Goal: Information Seeking & Learning: Learn about a topic

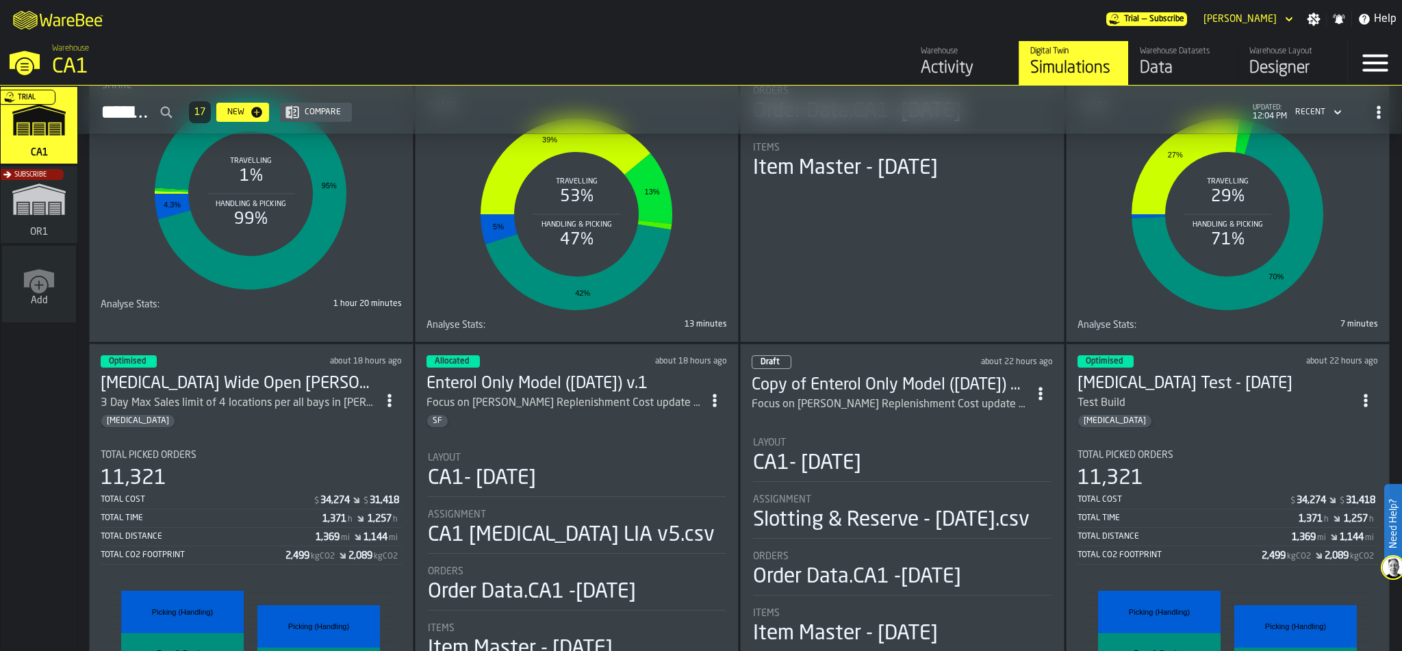
scroll to position [356, 0]
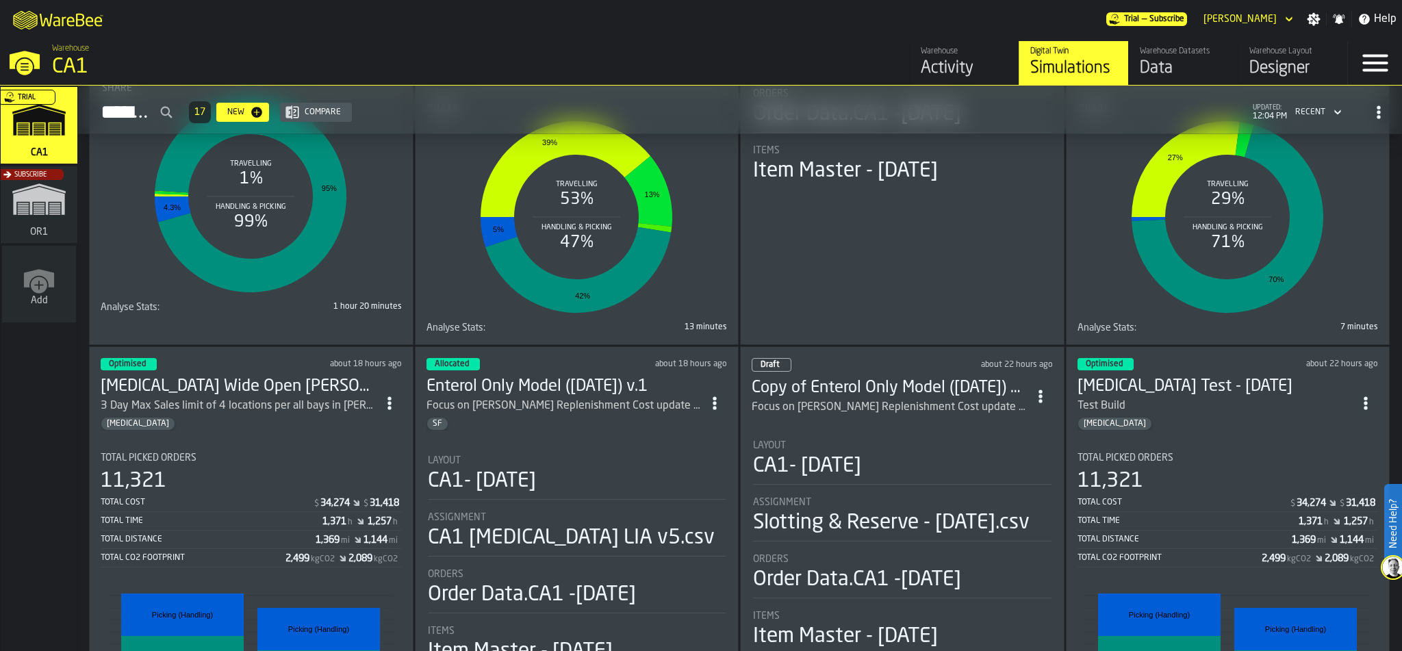
click at [226, 427] on div "Optimised about 18 hours ago Enteral Wide Open EA-EC 3 Day Max Sales limit of 4…" at bounding box center [251, 595] width 324 height 498
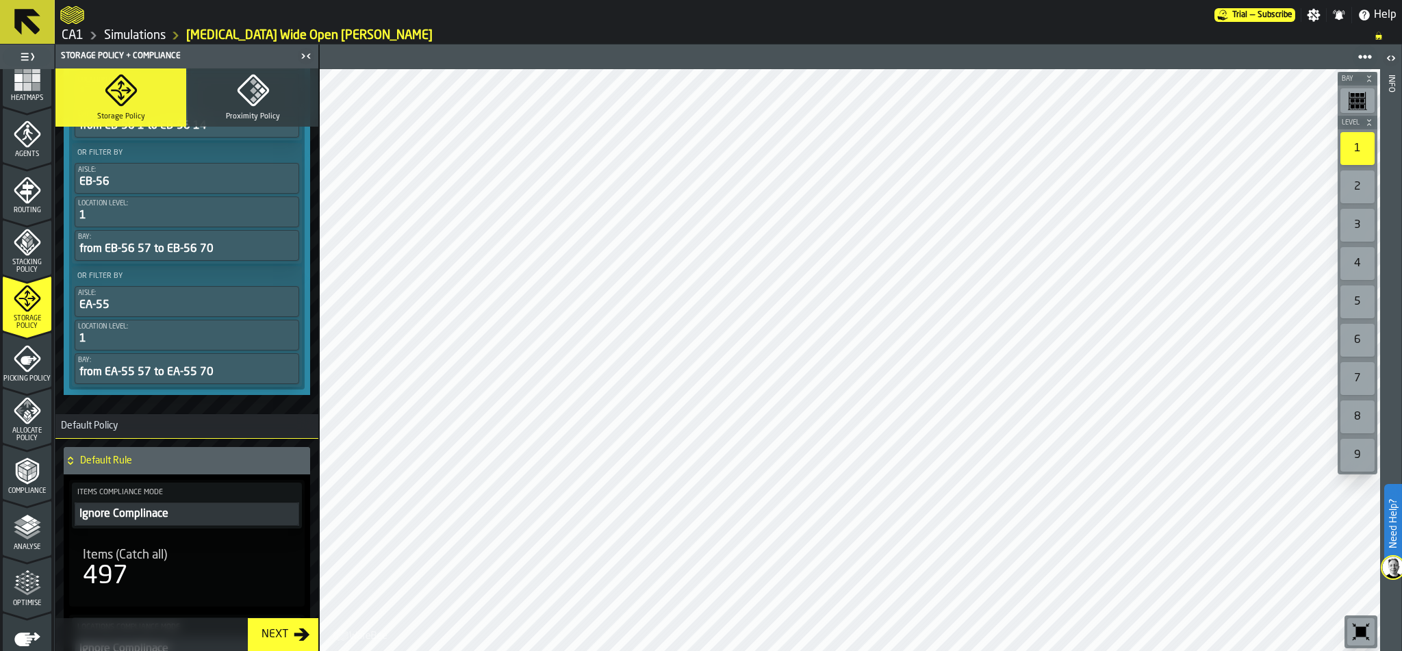
scroll to position [363, 0]
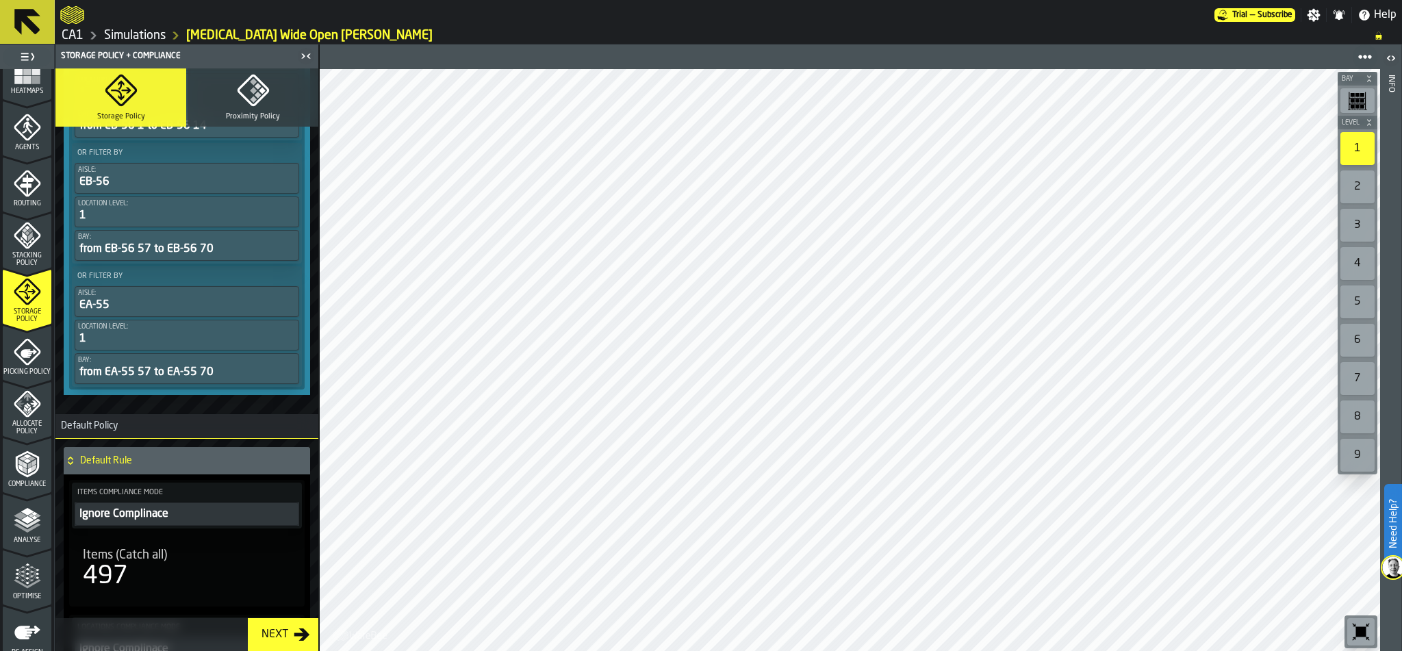
click at [24, 400] on icon "menu Allocate Policy" at bounding box center [27, 403] width 27 height 27
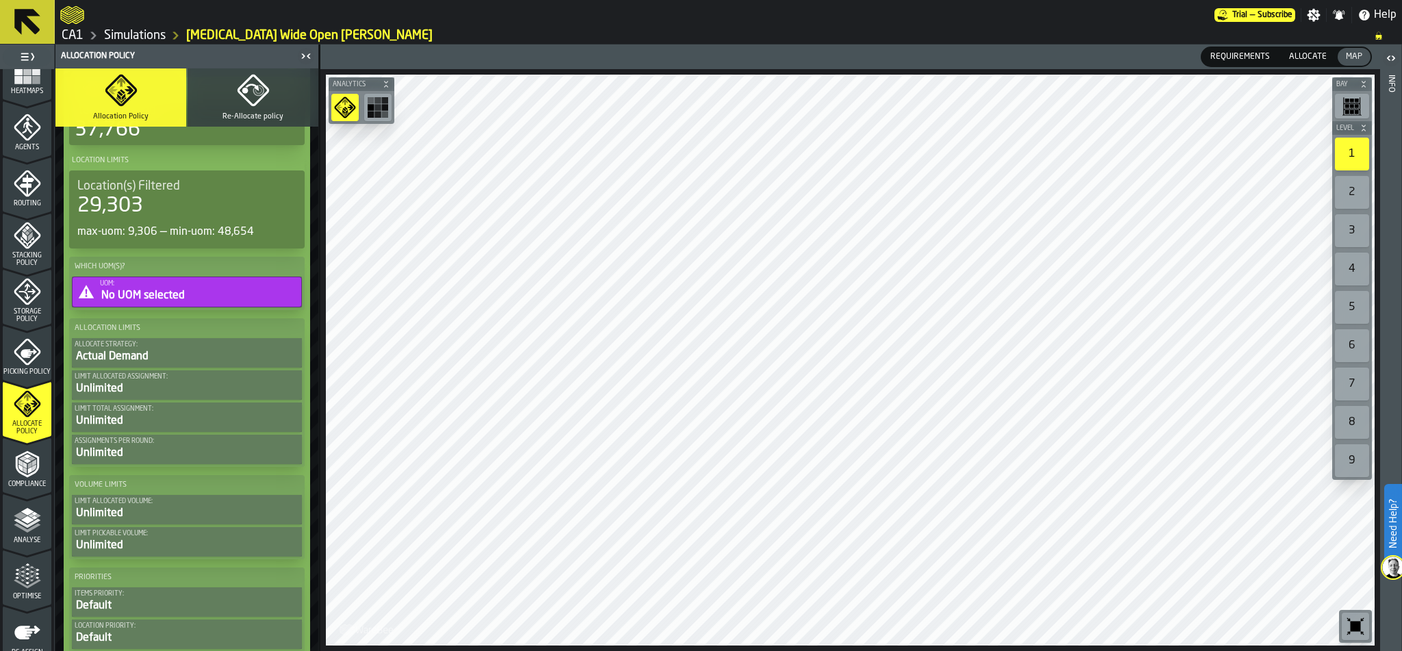
scroll to position [0, 0]
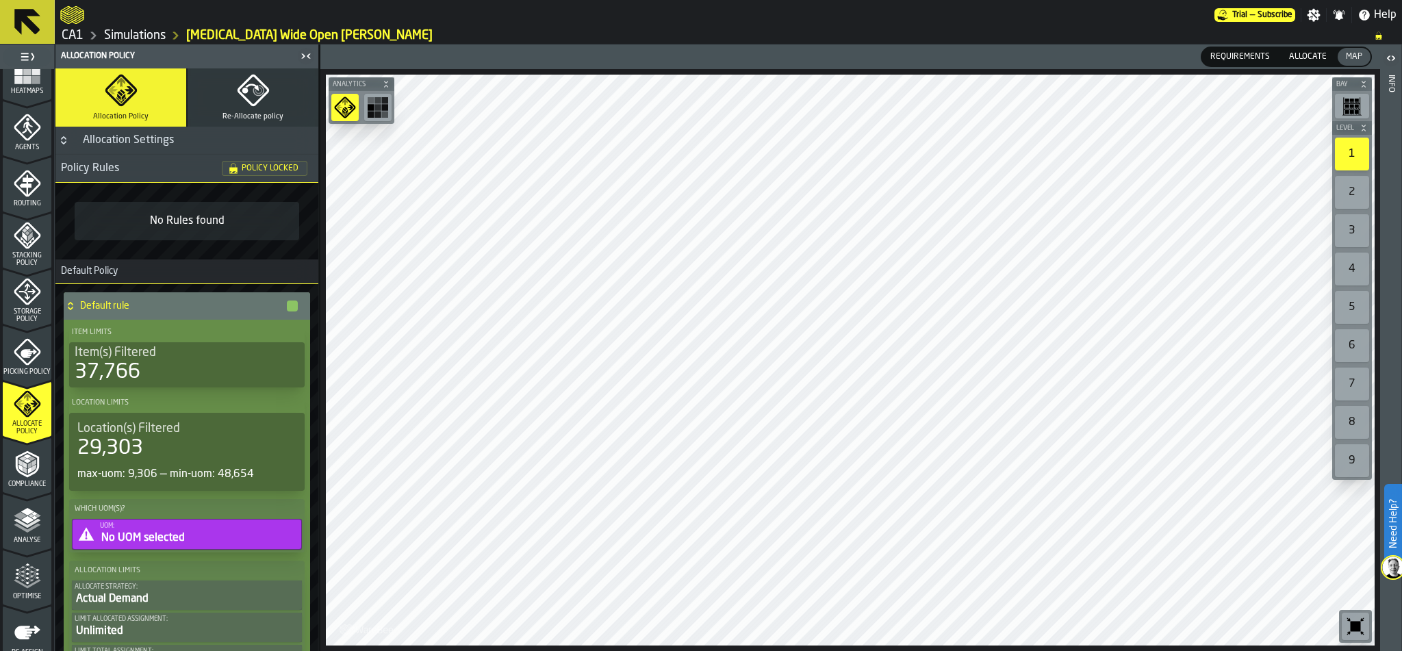
click at [146, 34] on link "Simulations" at bounding box center [135, 35] width 62 height 15
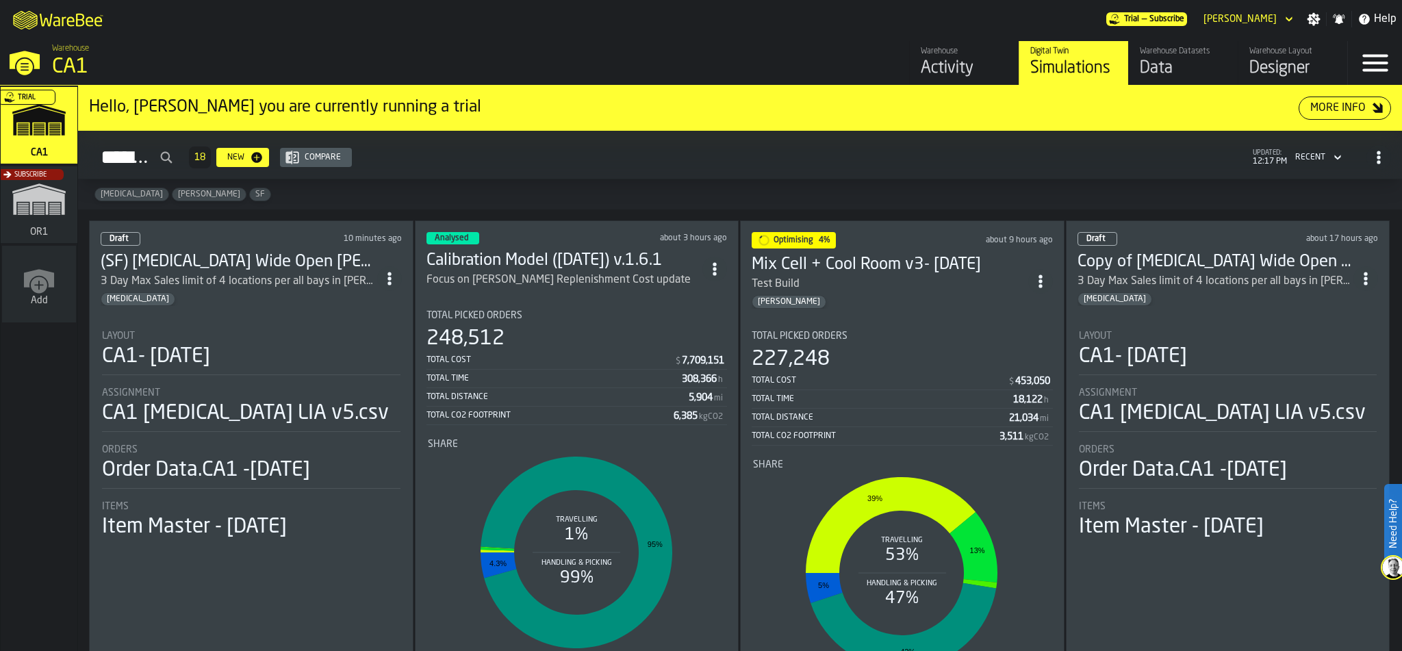
click at [959, 366] on div "227,248" at bounding box center [902, 359] width 301 height 25
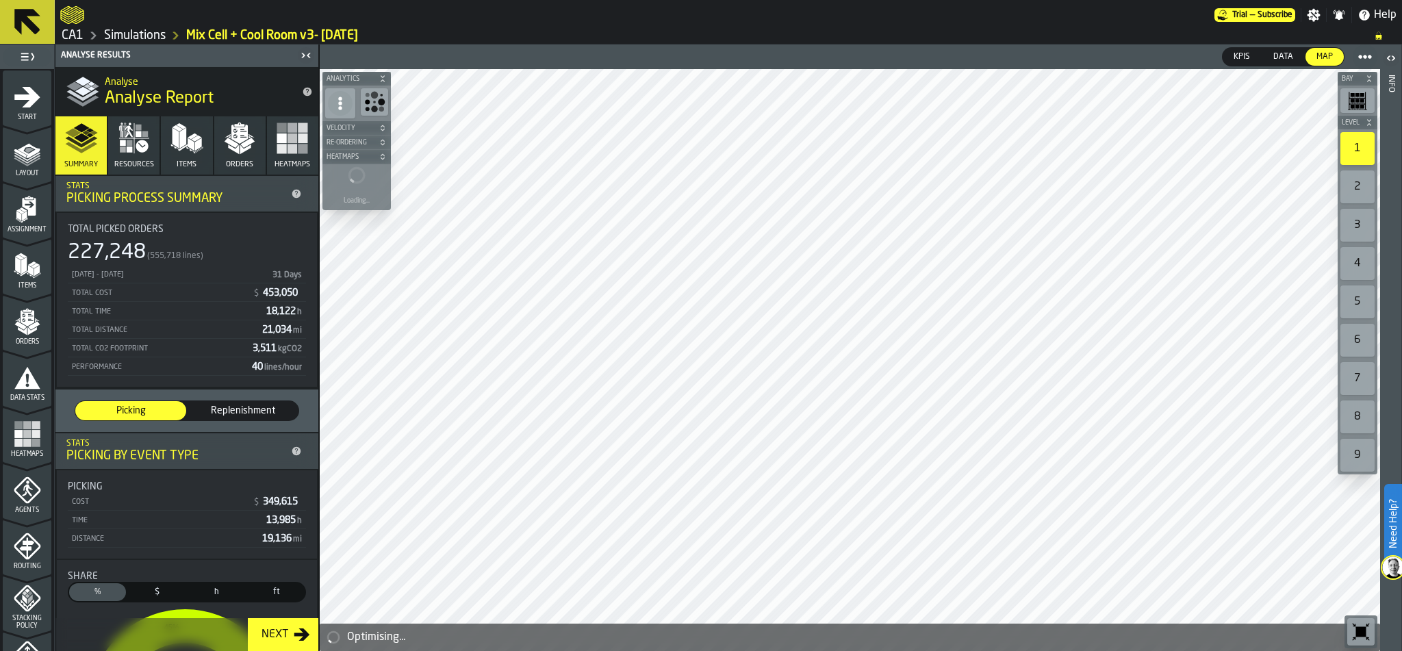
scroll to position [428, 0]
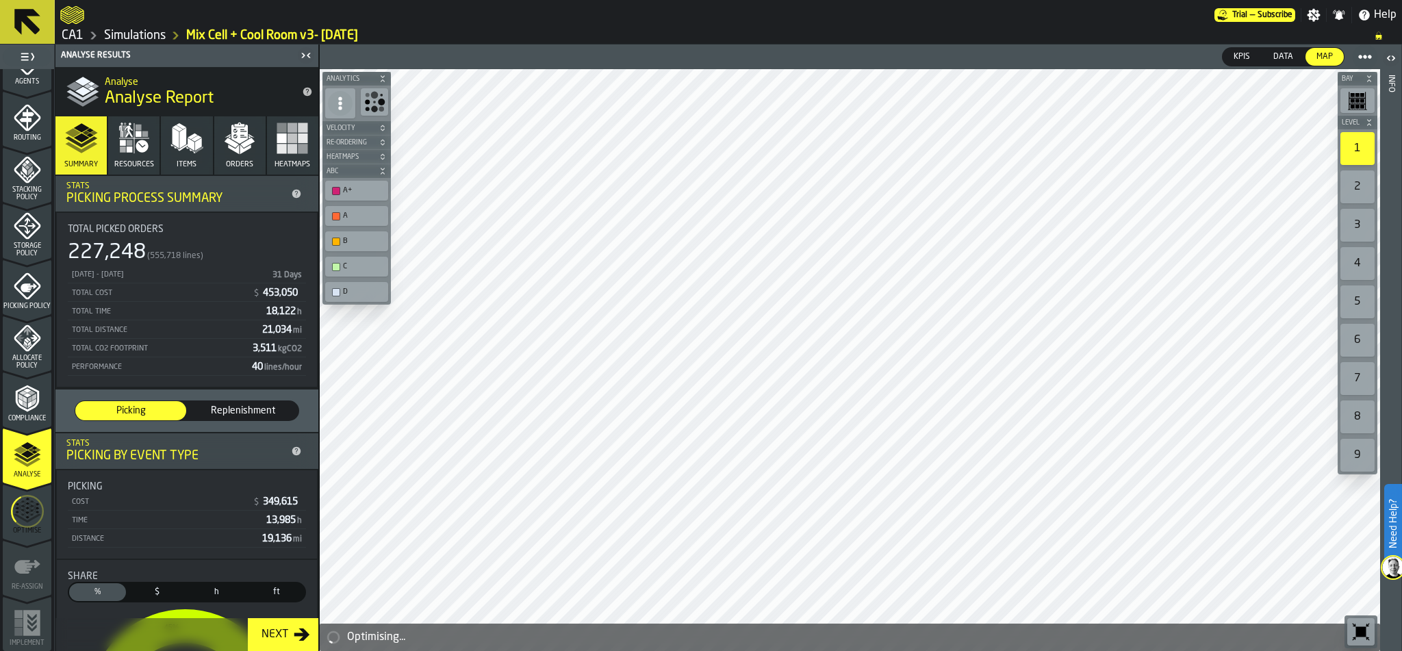
click at [27, 504] on icon "menu Optimise" at bounding box center [27, 511] width 33 height 55
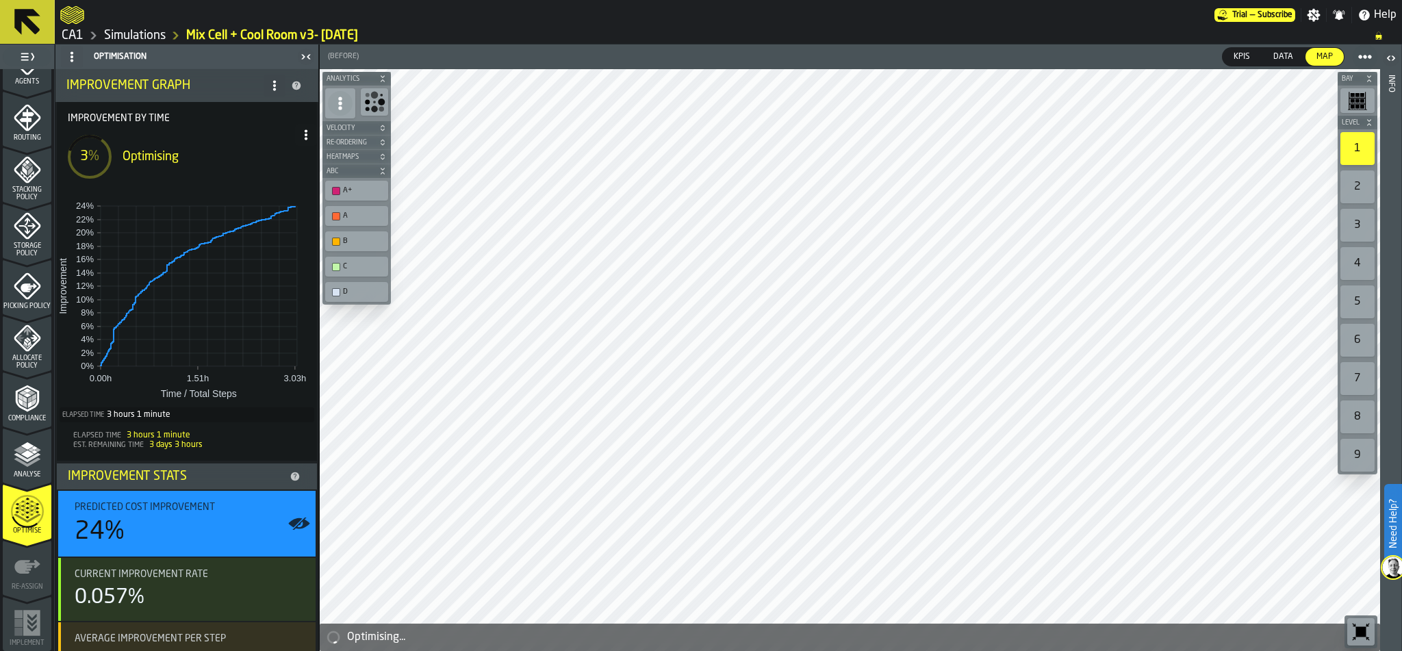
scroll to position [0, 0]
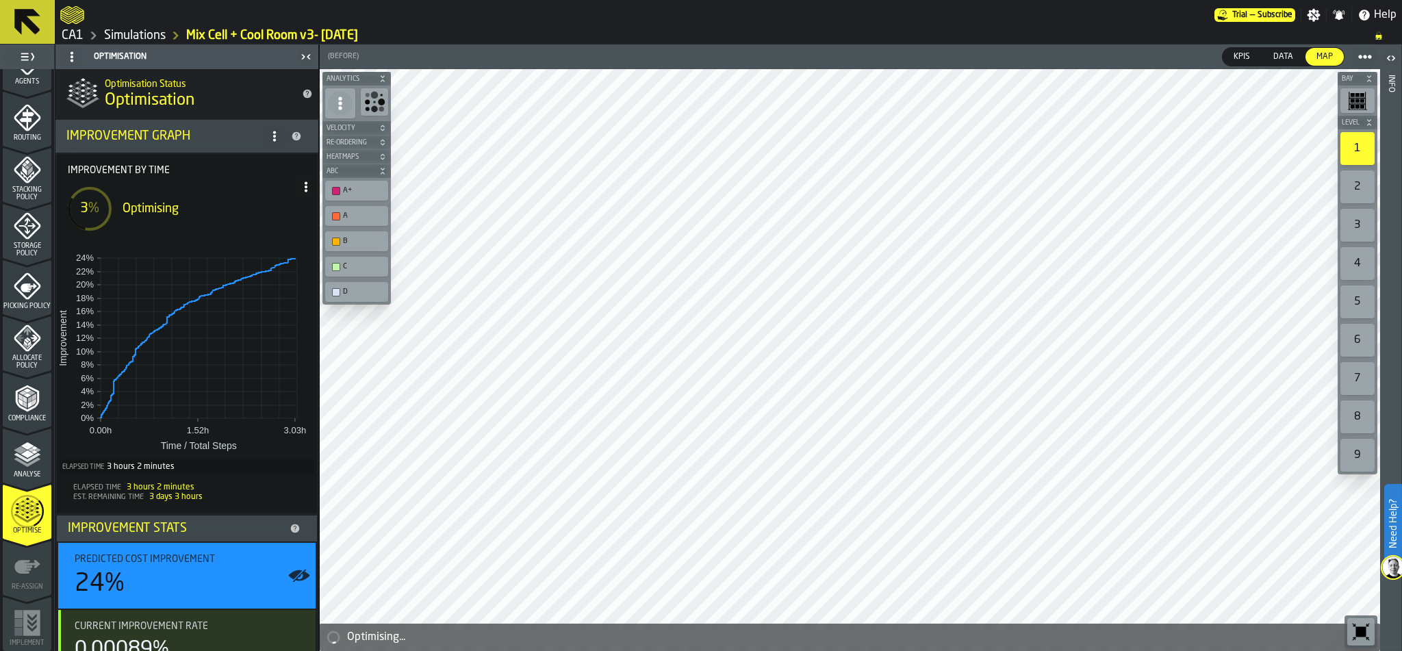
click at [126, 31] on link "Simulations" at bounding box center [135, 35] width 62 height 15
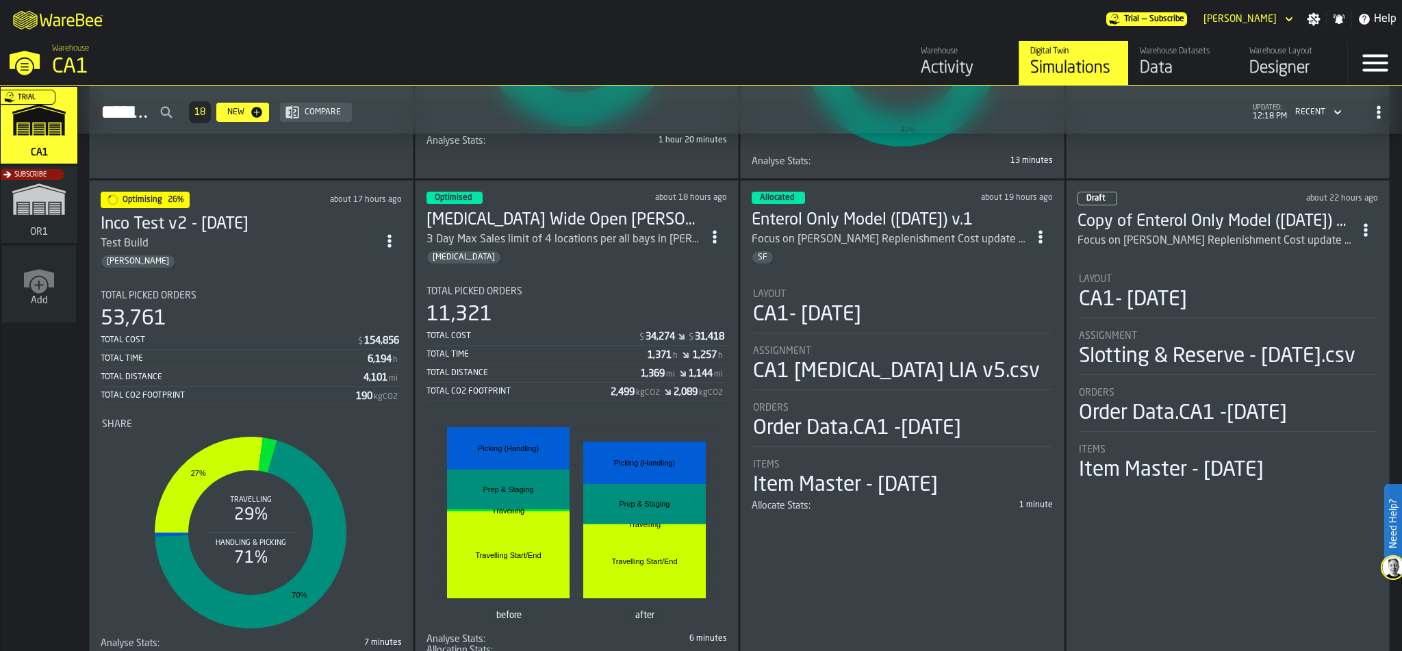
scroll to position [523, 0]
click at [281, 298] on div "Total Picked Orders 53,761 Total Cost $ 154,856 Total Time 6,194 h Total Distan…" at bounding box center [251, 347] width 301 height 115
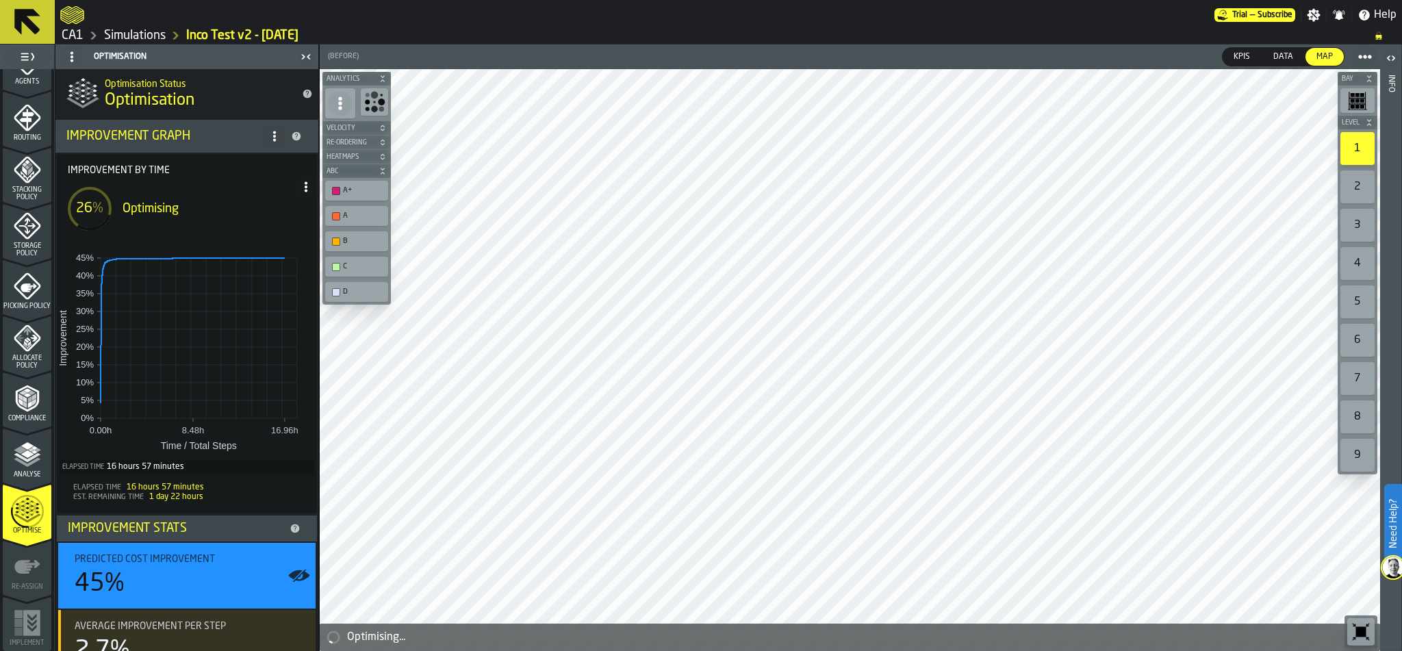
click at [300, 188] on icon at bounding box center [305, 186] width 11 height 11
click at [147, 36] on link "Simulations" at bounding box center [135, 35] width 62 height 15
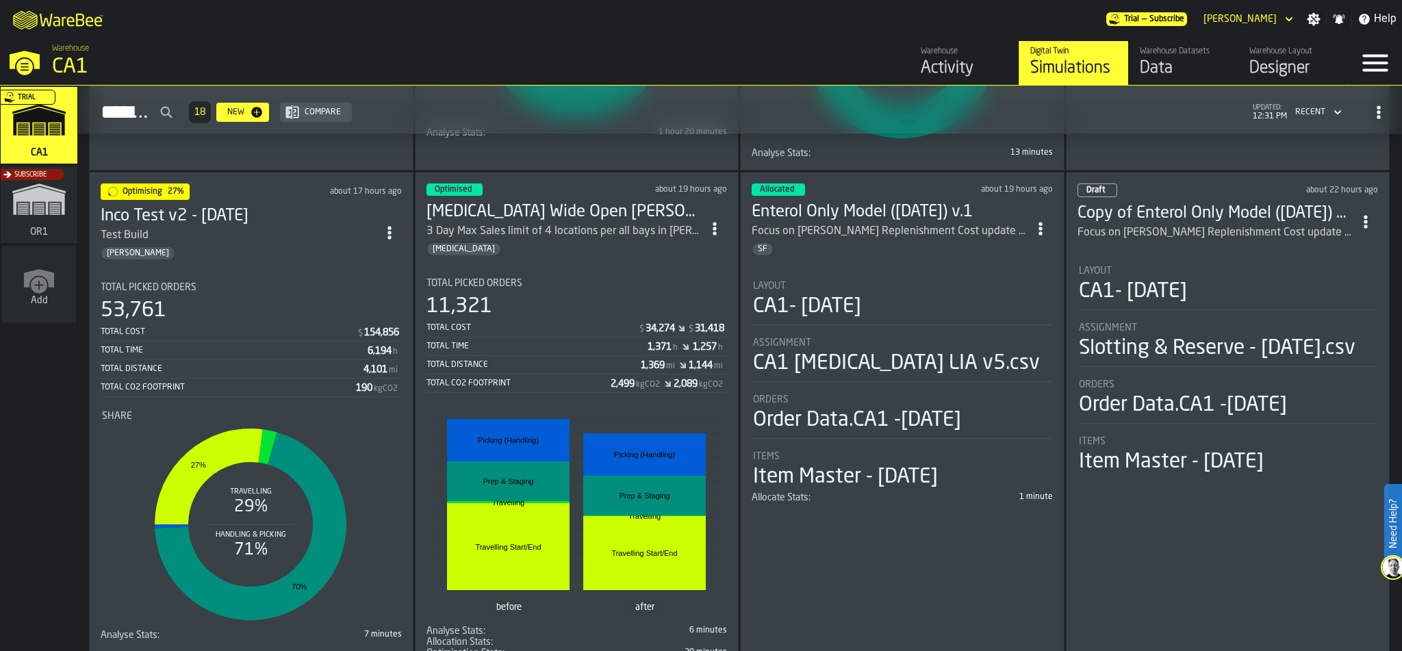
scroll to position [530, 0]
click at [263, 292] on div "Total Picked Orders 53,761 Total Cost $ 154,856 Total Time 6,194 h Total Distan…" at bounding box center [251, 339] width 301 height 115
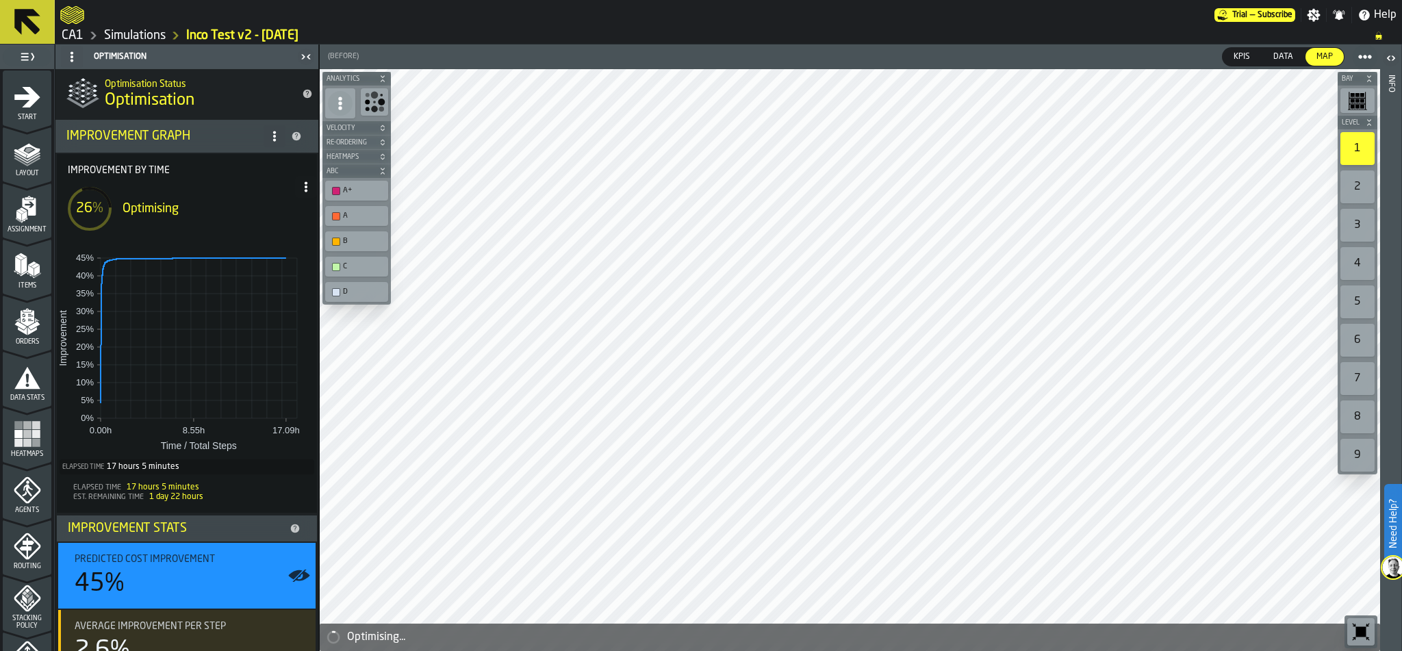
click at [138, 30] on link "Simulations" at bounding box center [135, 35] width 62 height 15
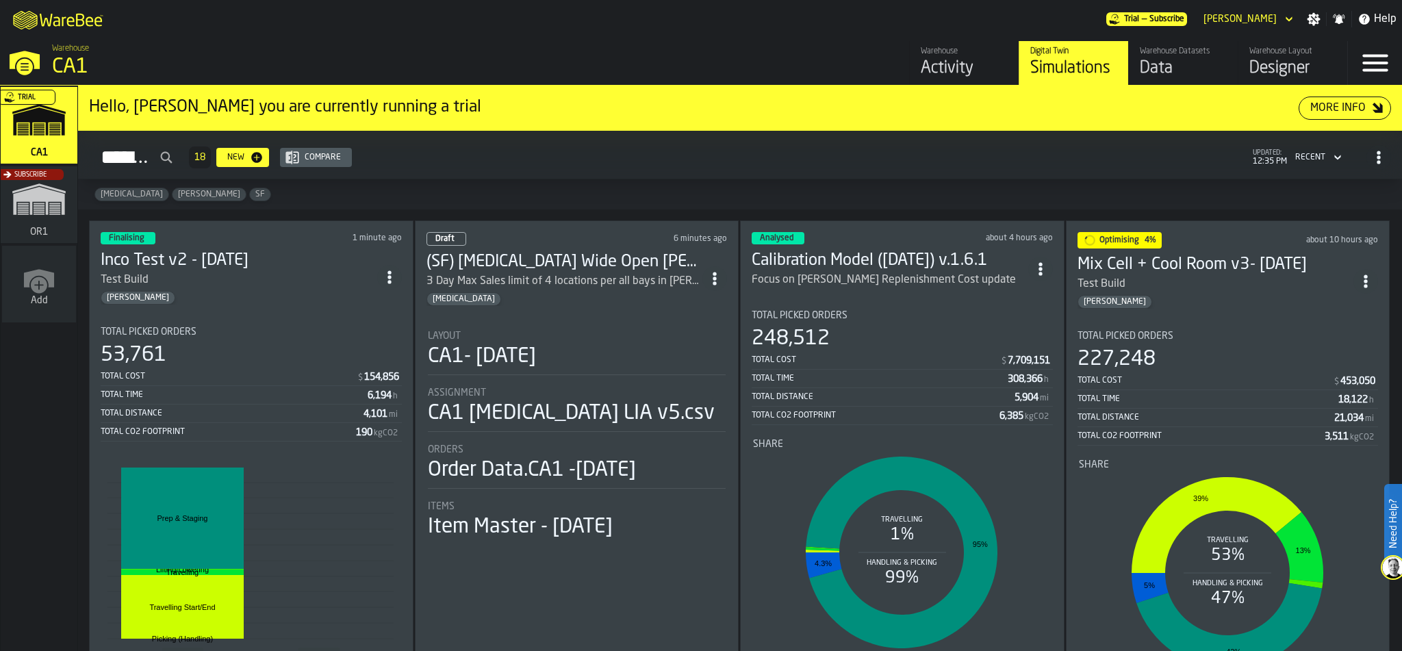
click at [1266, 340] on div "Total Picked Orders 227,248 Total Cost $ 453,050 Total Time 18,122 h Total Dist…" at bounding box center [1227, 388] width 301 height 115
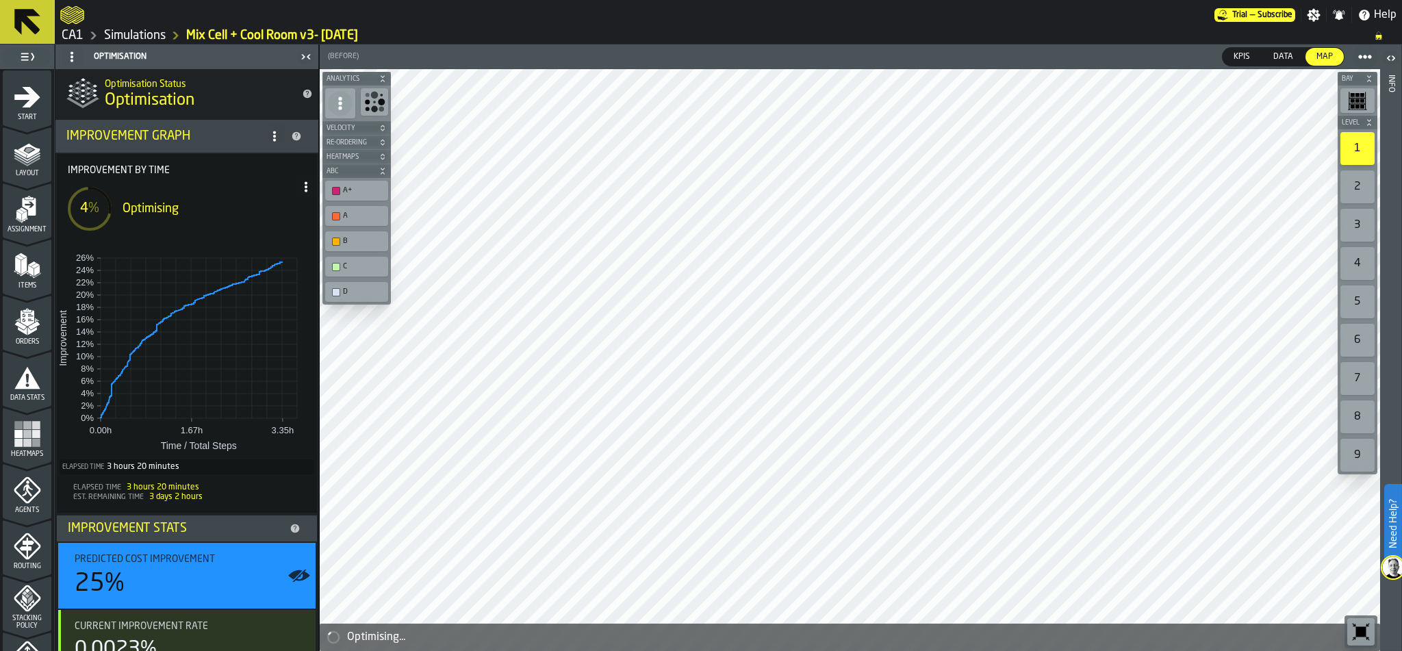
click at [137, 34] on link "Simulations" at bounding box center [135, 35] width 62 height 15
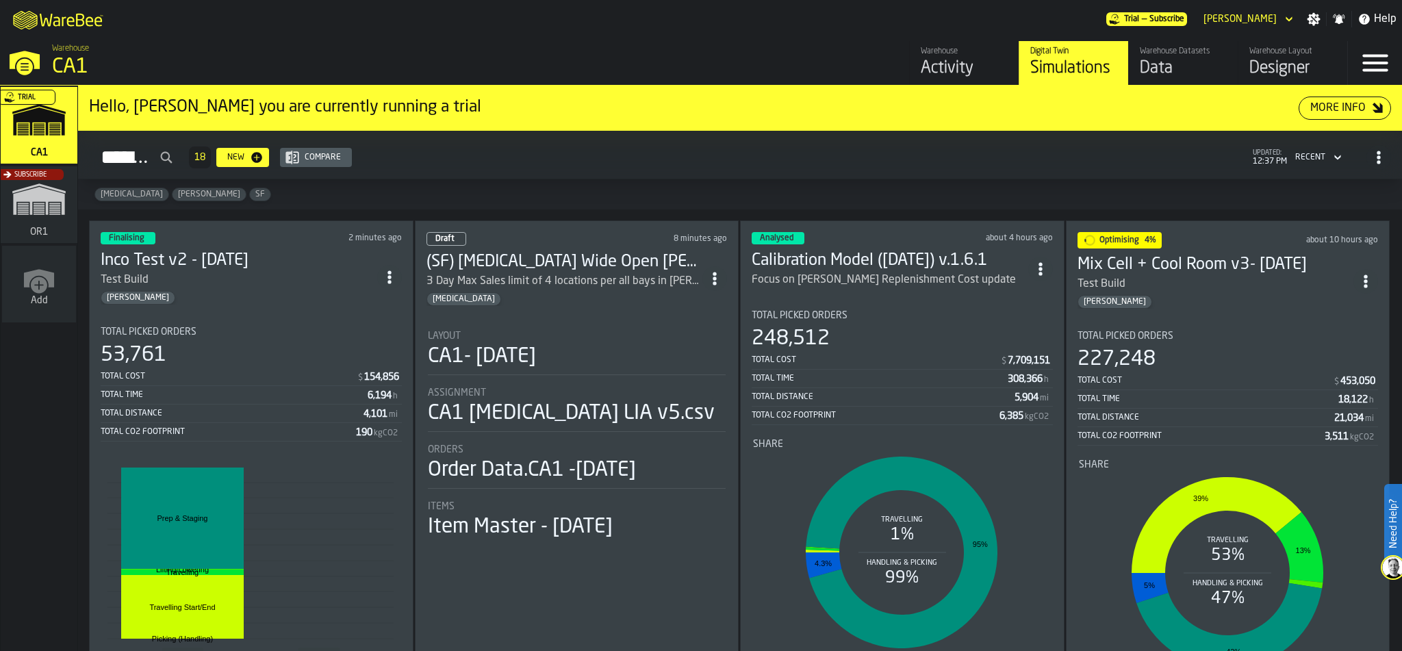
click at [313, 316] on section "Total Picked Orders 53,761 Total Cost $ 154,856 Total Time 6,194 h Total Distan…" at bounding box center [251, 512] width 301 height 392
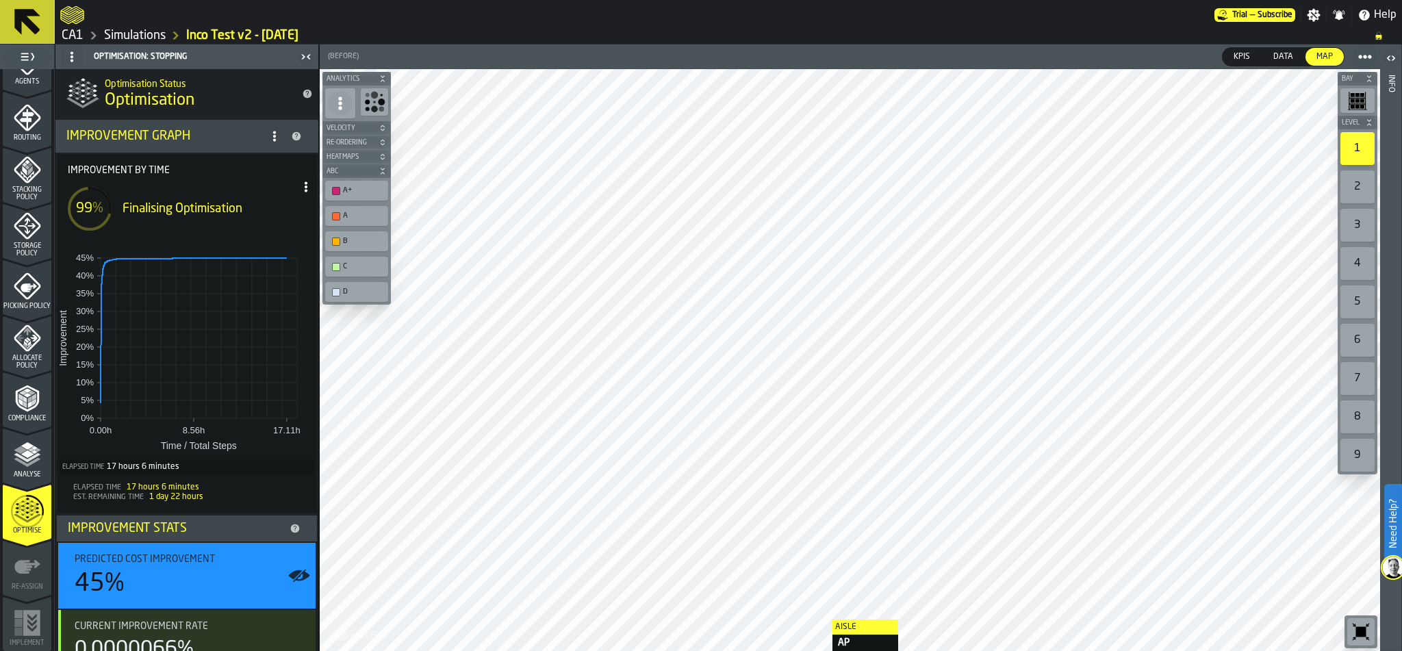
click at [125, 34] on link "Simulations" at bounding box center [135, 35] width 62 height 15
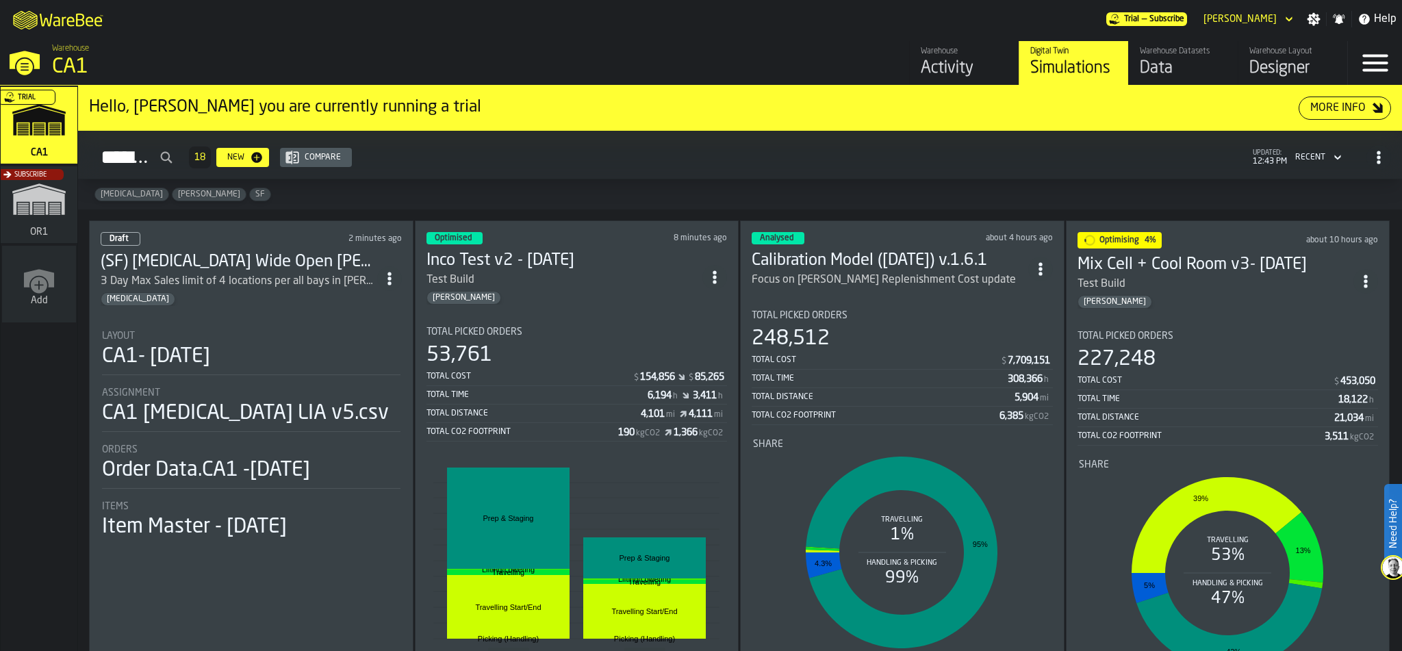
click at [590, 319] on section "Total Picked Orders 53,761 Total Cost $ 154,856 $ 85,265 Total Time 6,194 h 3,4…" at bounding box center [576, 512] width 301 height 392
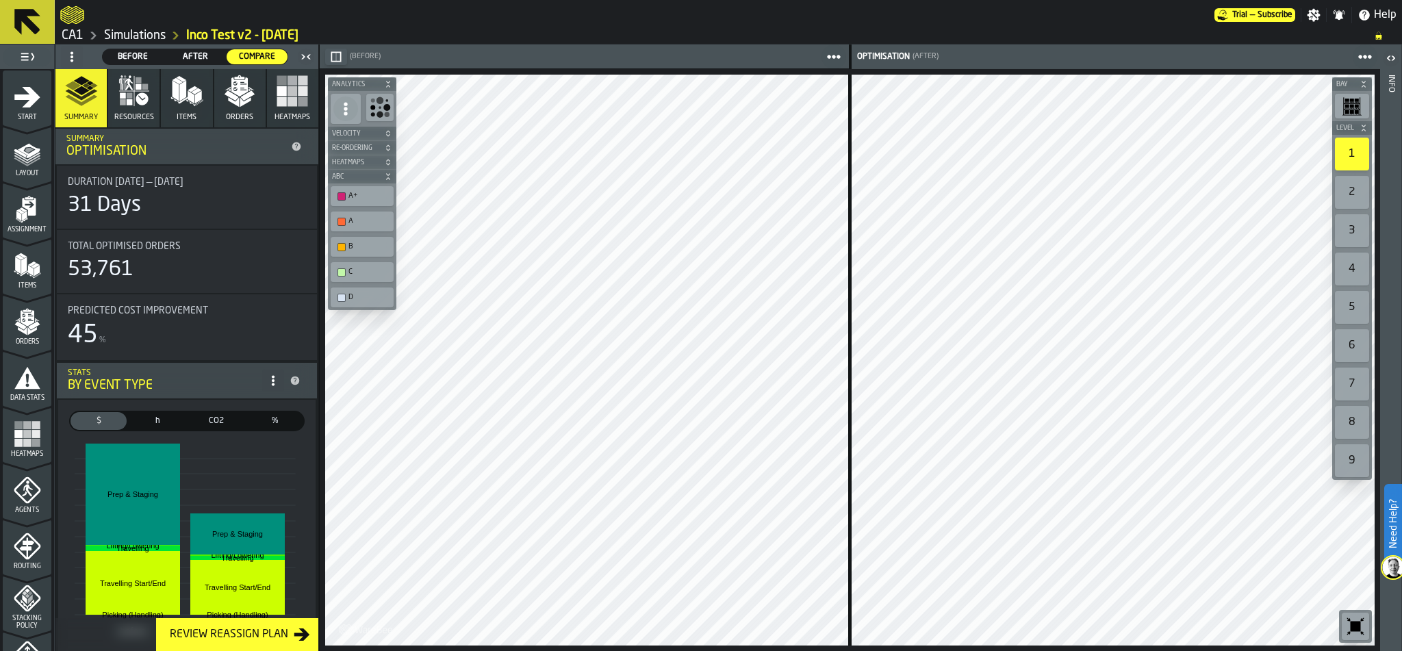
click at [136, 36] on link "Simulations" at bounding box center [135, 35] width 62 height 15
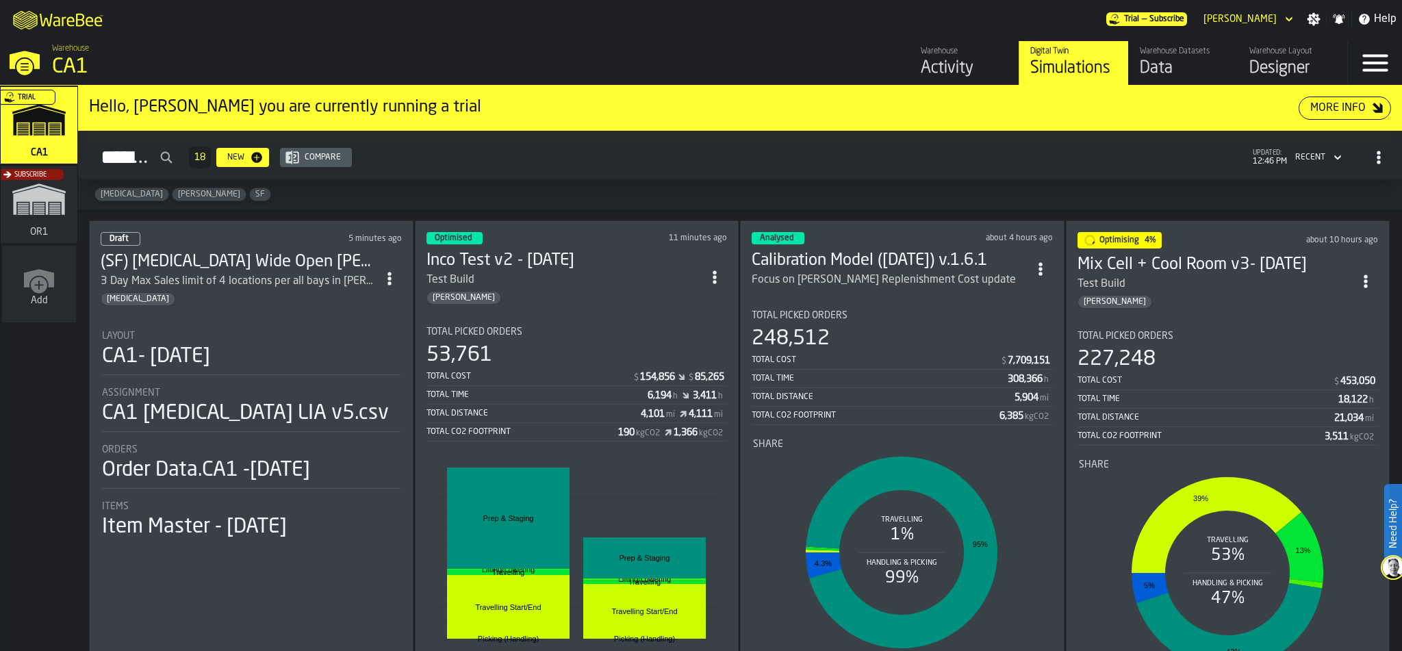
click at [556, 326] on div "Total Picked Orders" at bounding box center [576, 331] width 301 height 11
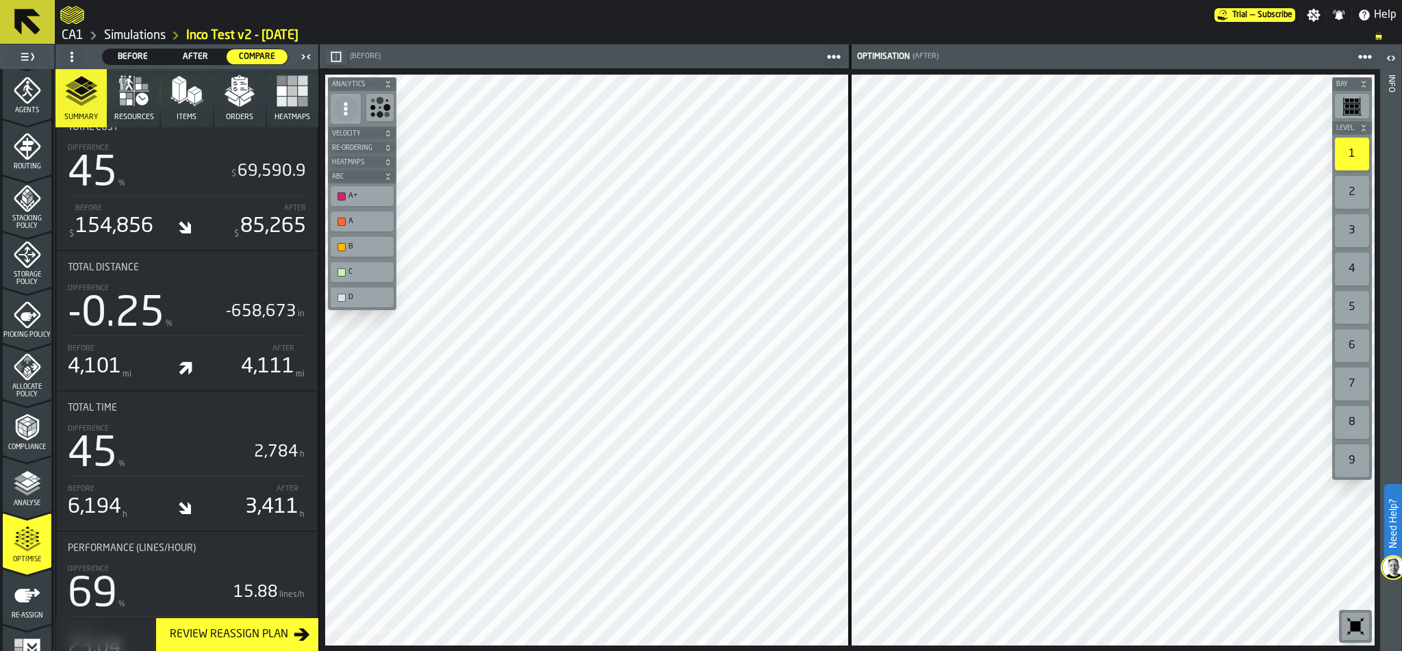
scroll to position [428, 0]
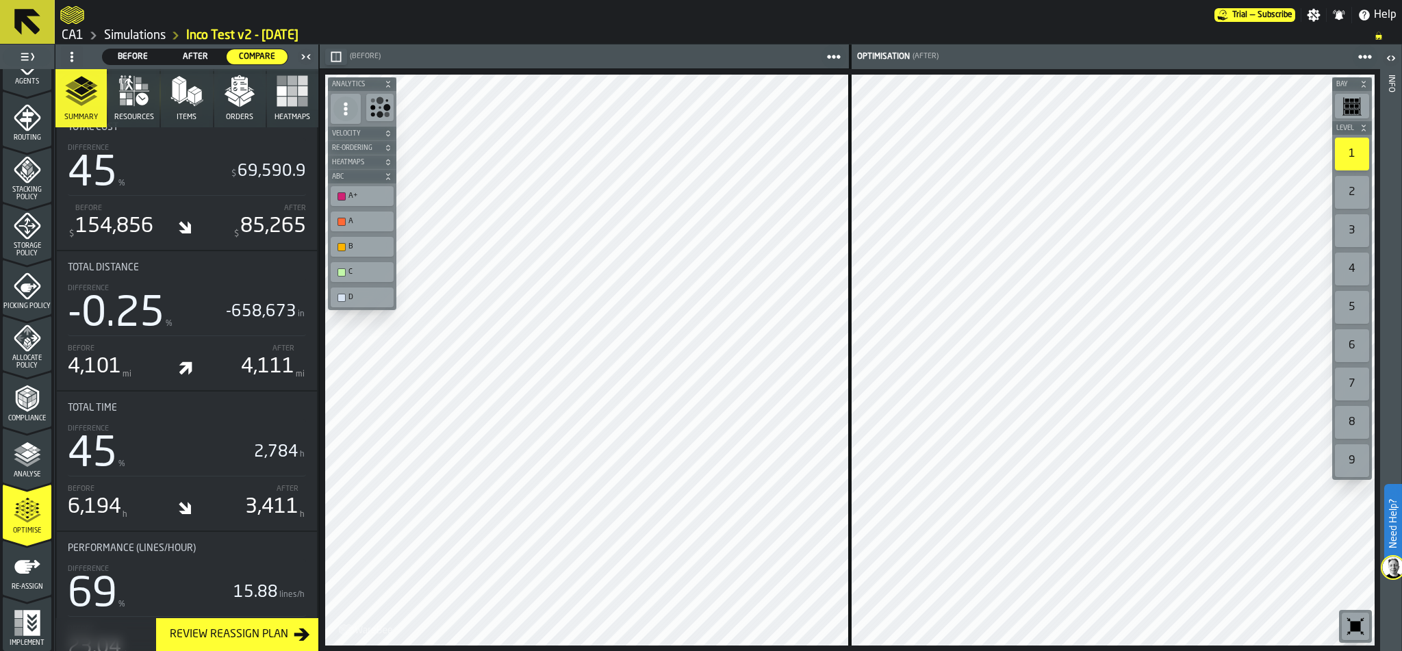
click at [23, 560] on icon "menu Re-assign" at bounding box center [27, 567] width 26 height 14
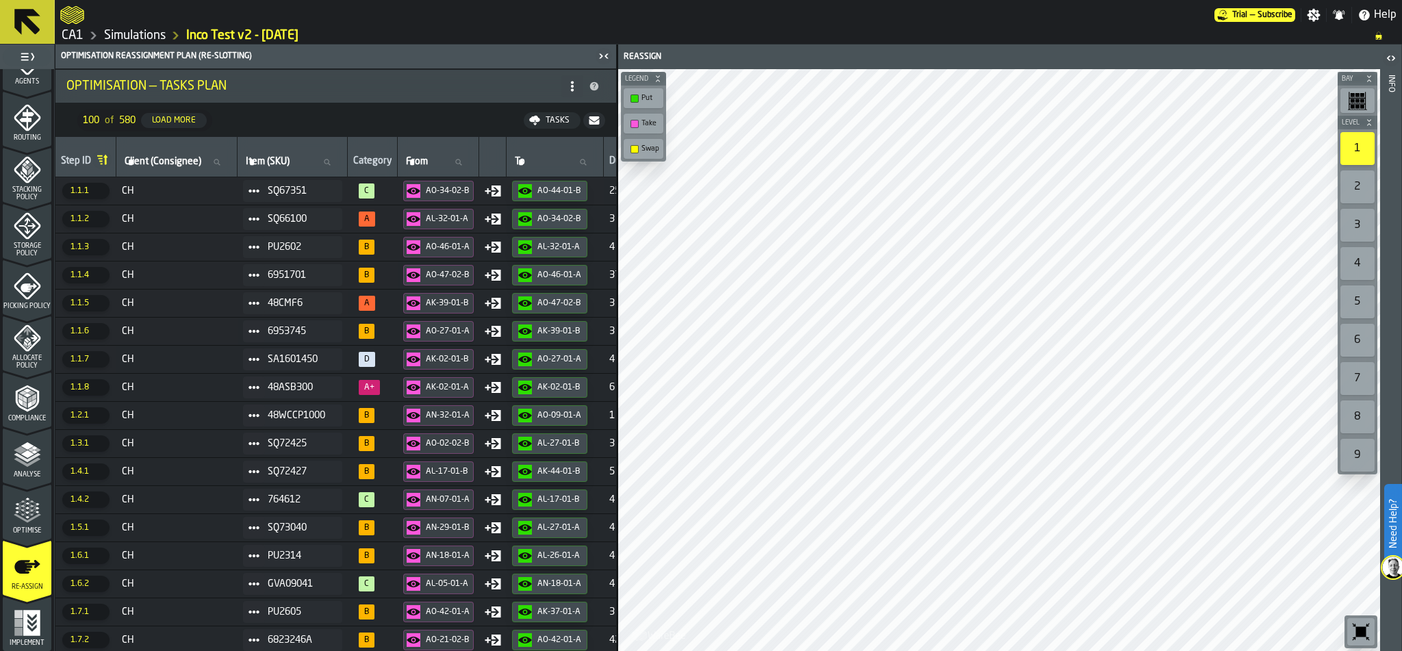
scroll to position [0, 0]
click at [597, 125] on icon "button-" at bounding box center [594, 120] width 11 height 11
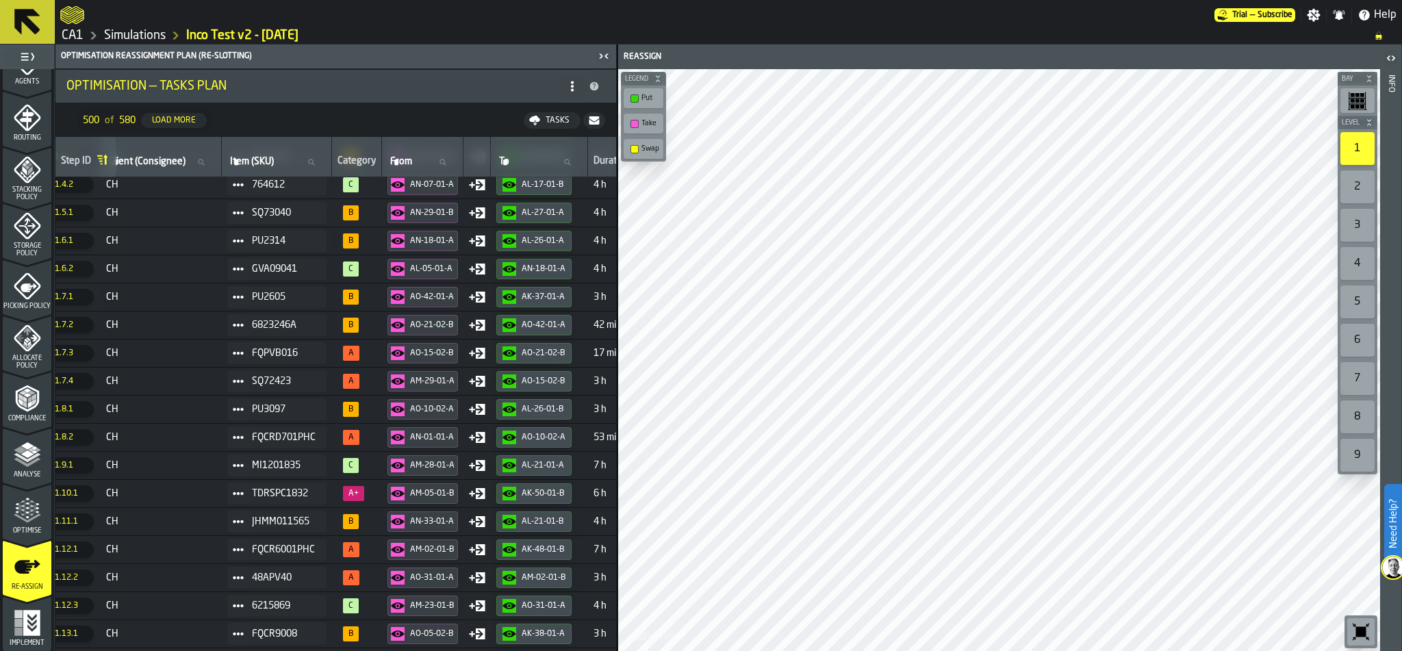
scroll to position [315, 16]
click at [116, 33] on link "Simulations" at bounding box center [135, 35] width 62 height 15
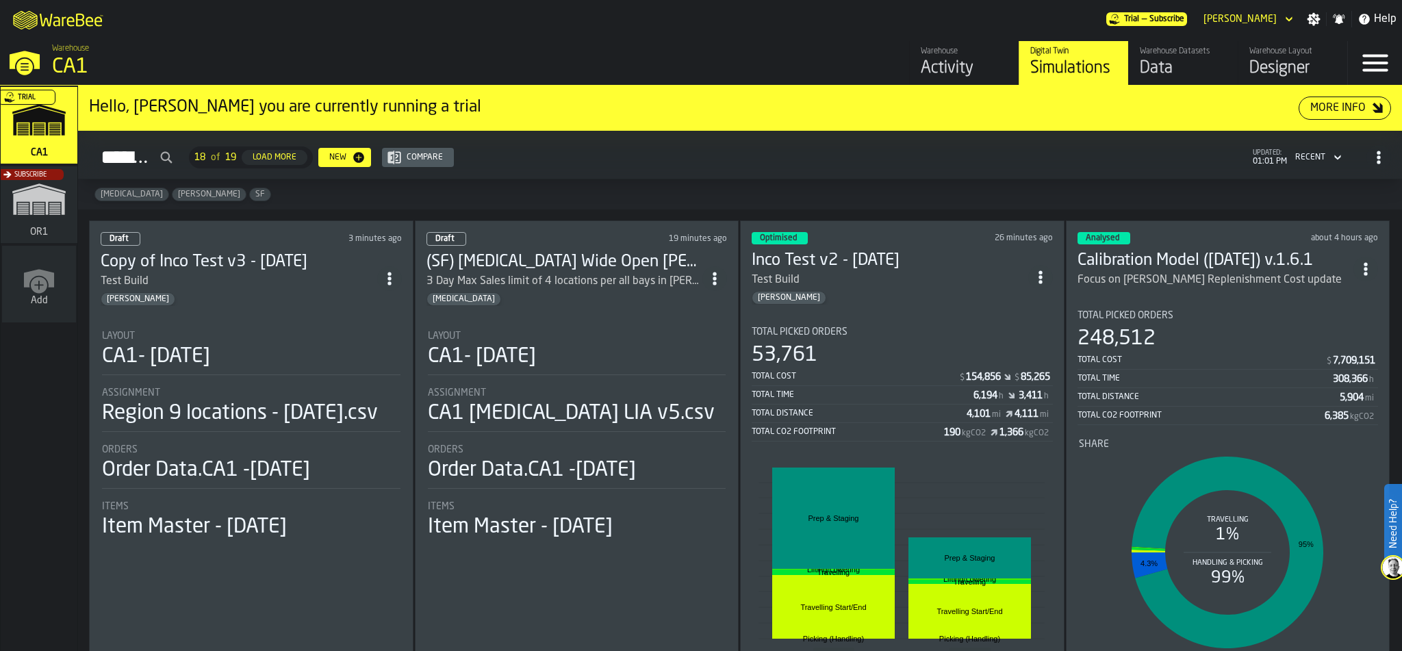
click at [916, 362] on div "53,761" at bounding box center [902, 355] width 301 height 25
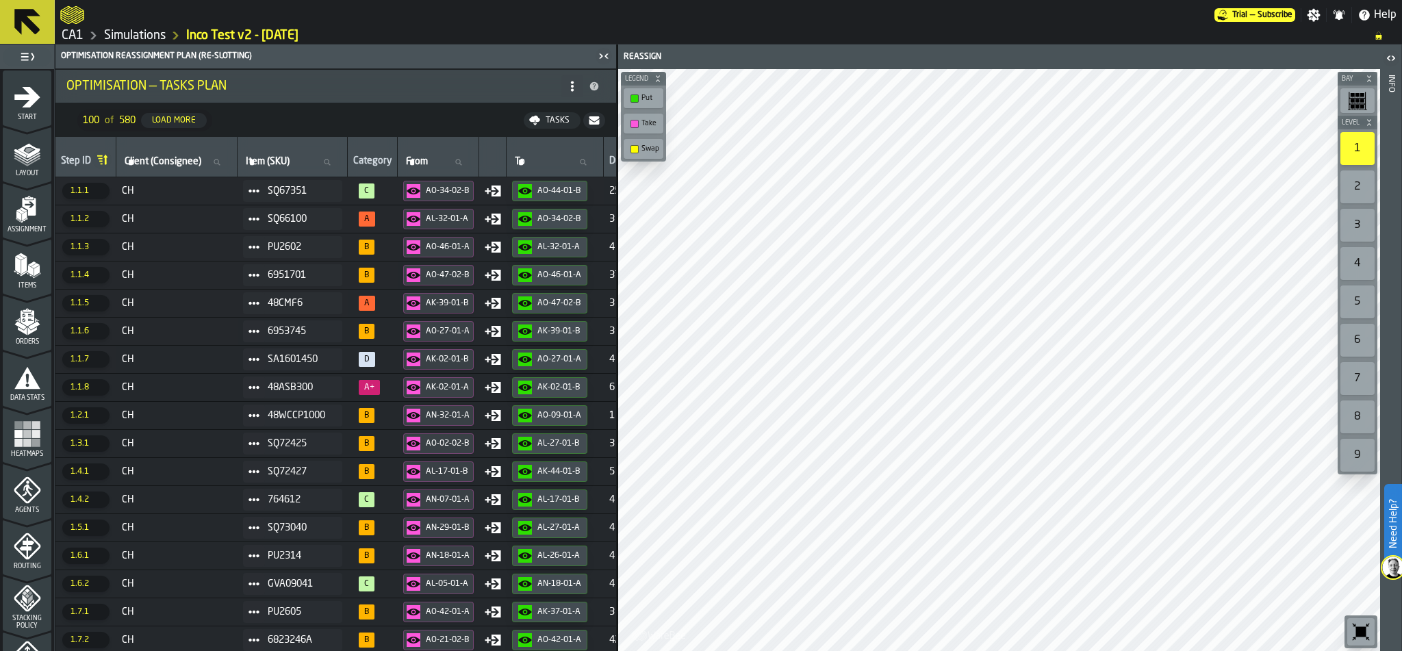
scroll to position [428, 0]
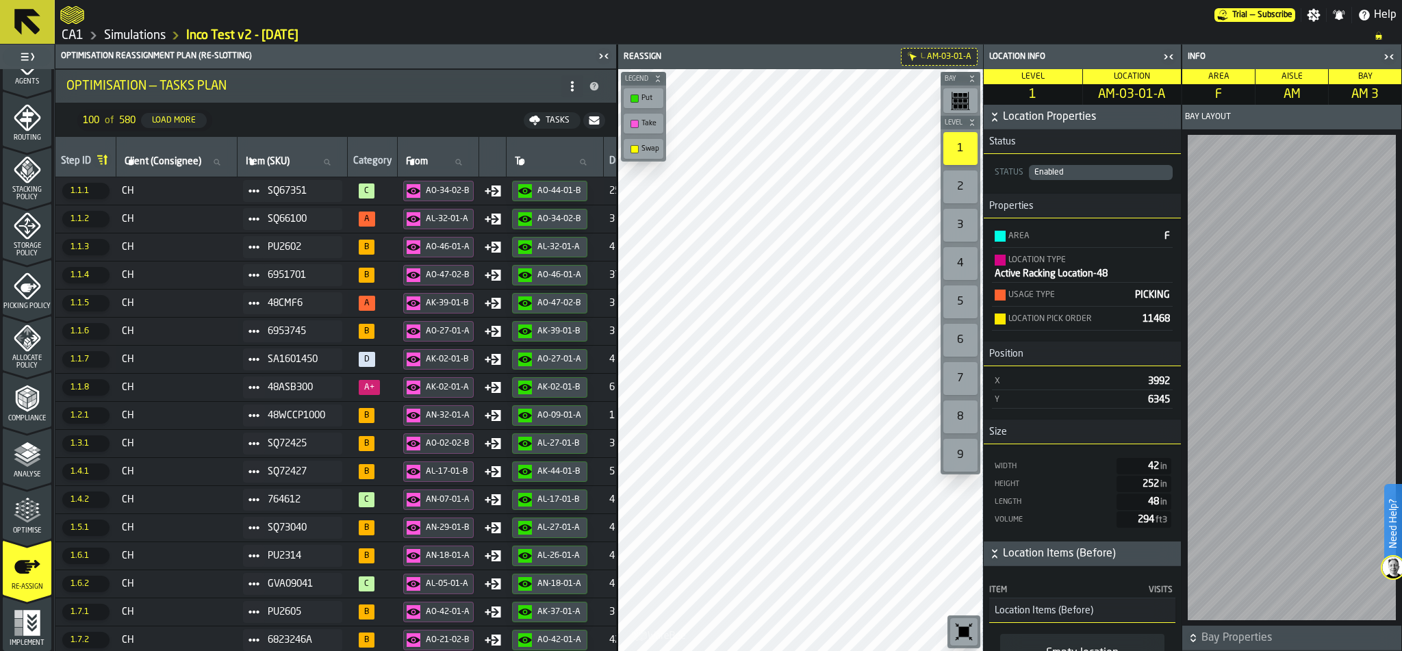
click at [1387, 57] on icon "button-toggle-Close me" at bounding box center [1389, 57] width 16 height 16
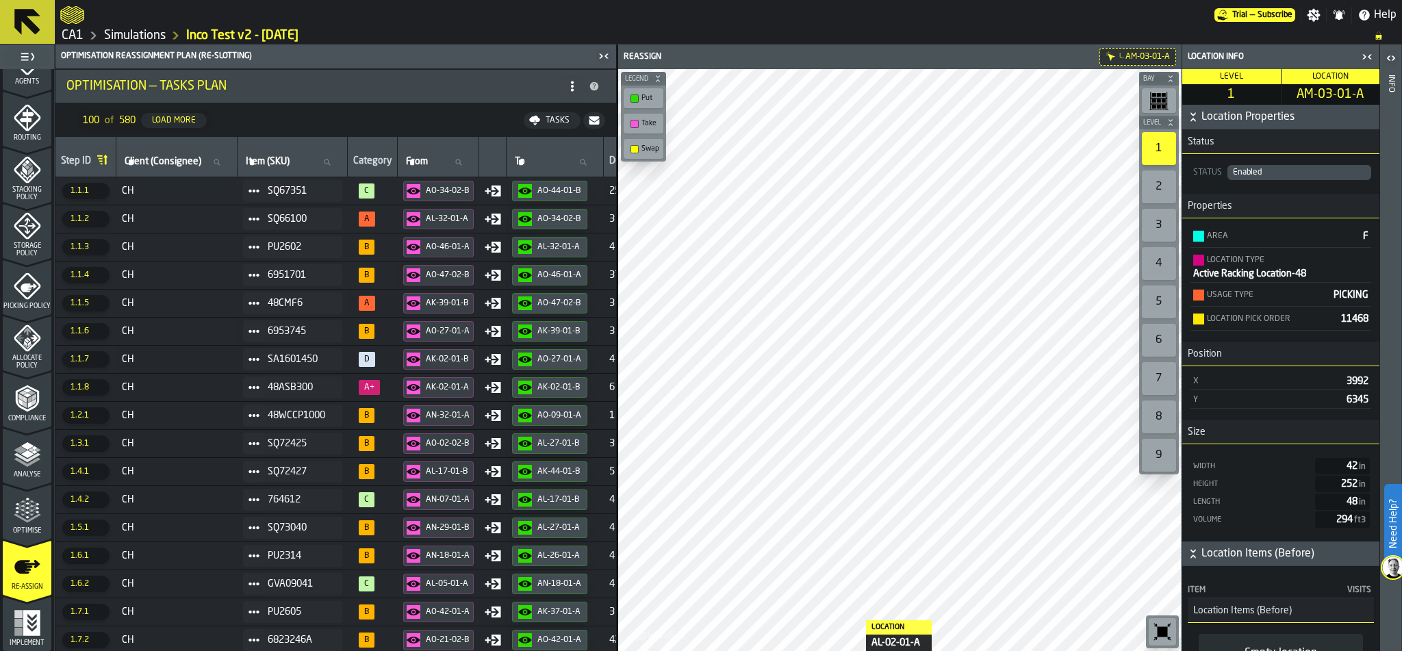
click at [142, 35] on link "Simulations" at bounding box center [135, 35] width 62 height 15
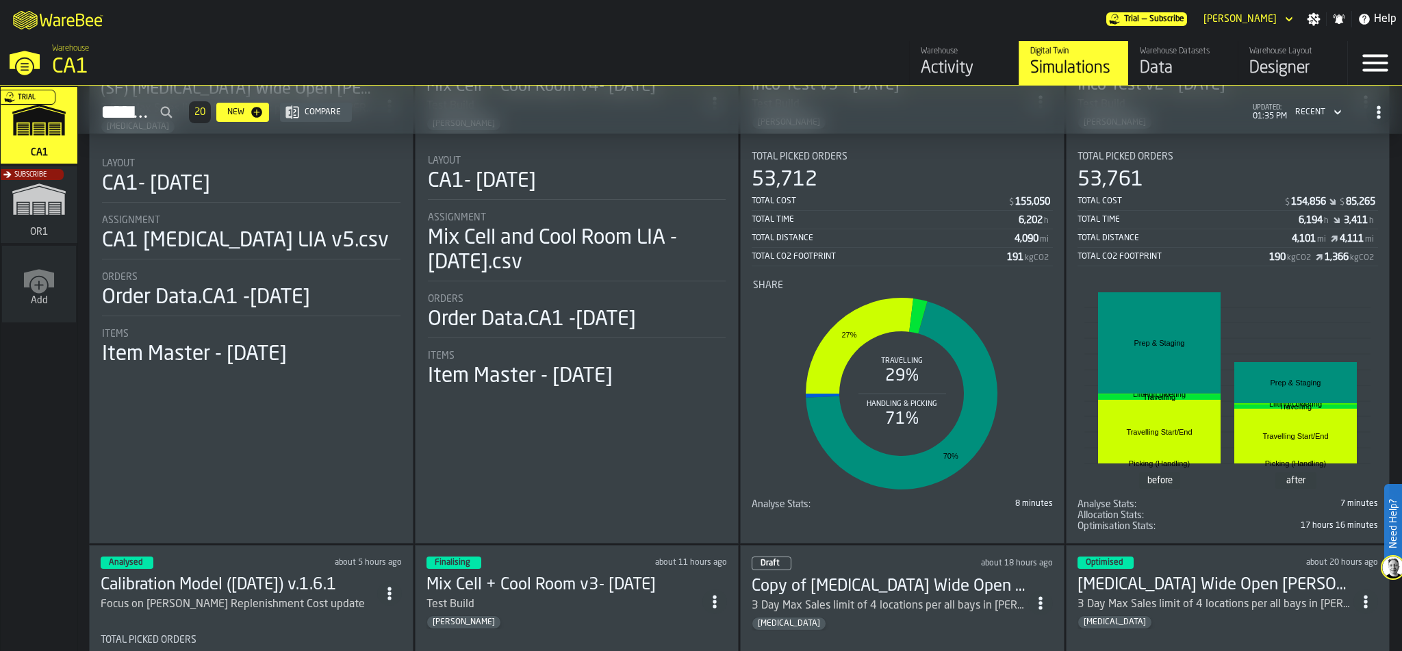
scroll to position [442, 0]
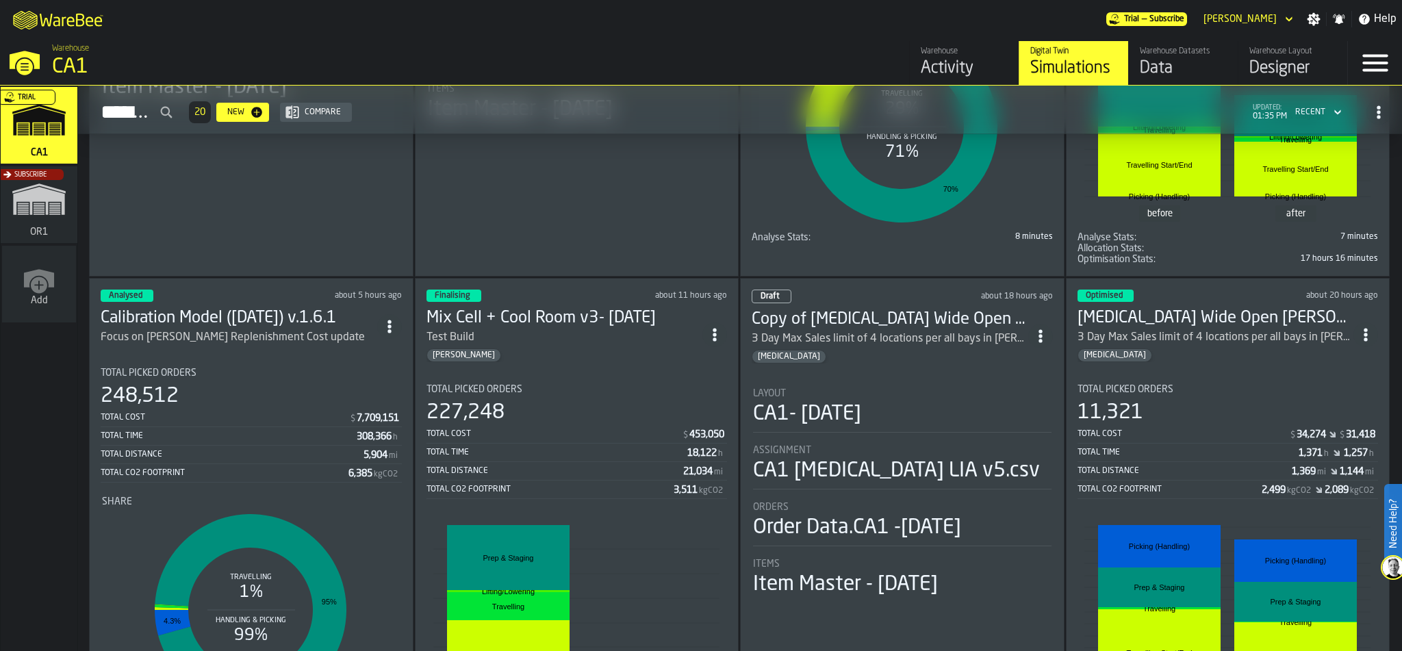
click at [819, 352] on div "[MEDICAL_DATA]" at bounding box center [890, 357] width 277 height 14
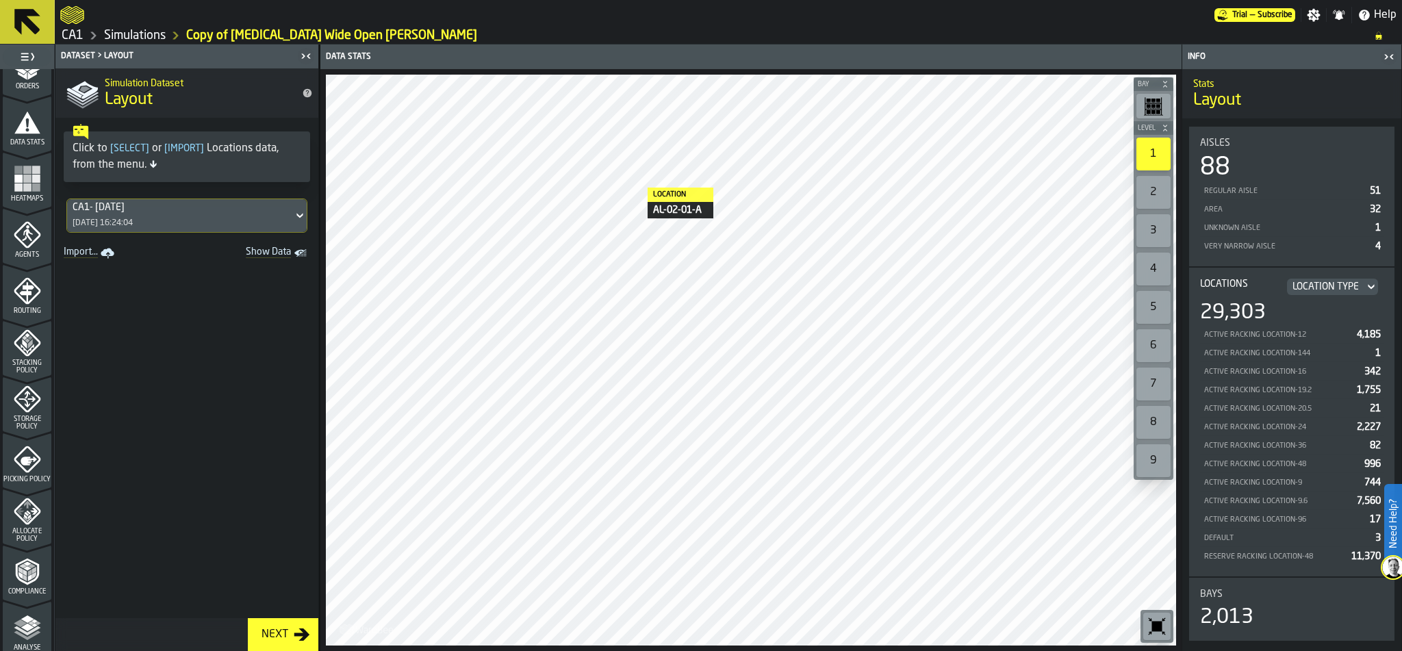
scroll to position [246, 0]
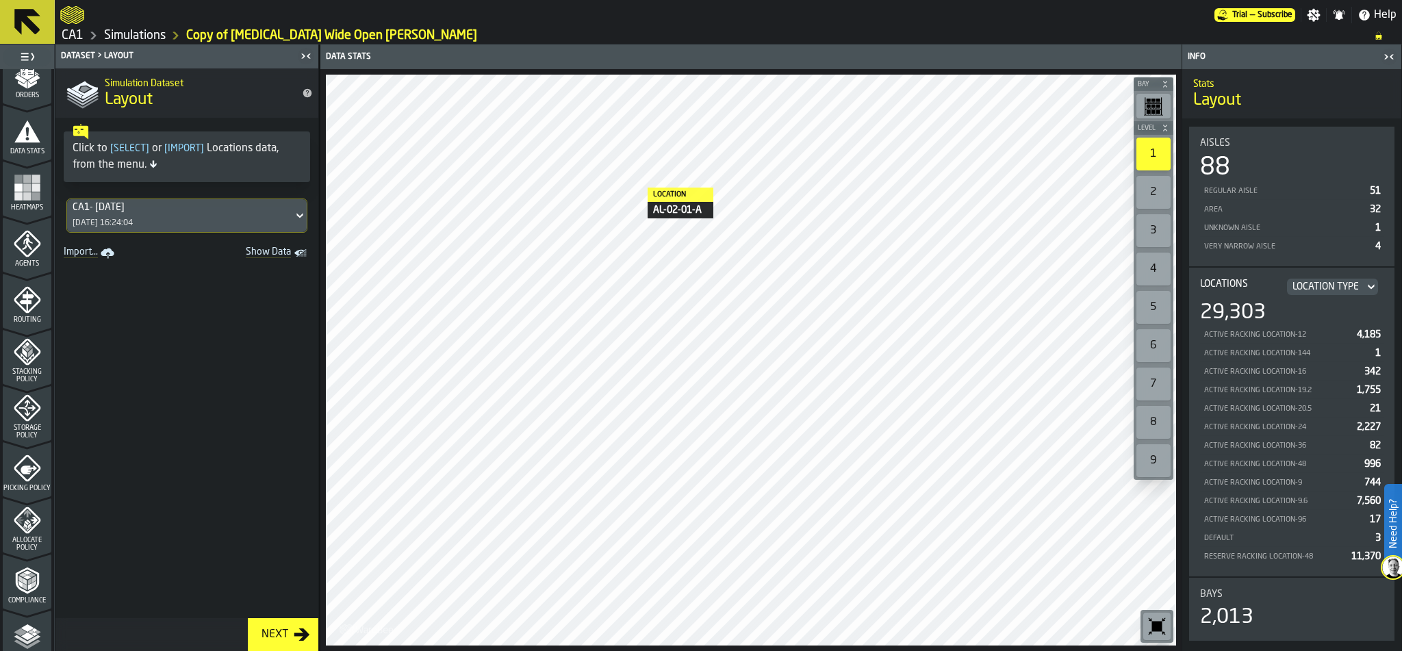
click at [20, 512] on icon "menu Allocate Policy" at bounding box center [27, 520] width 27 height 27
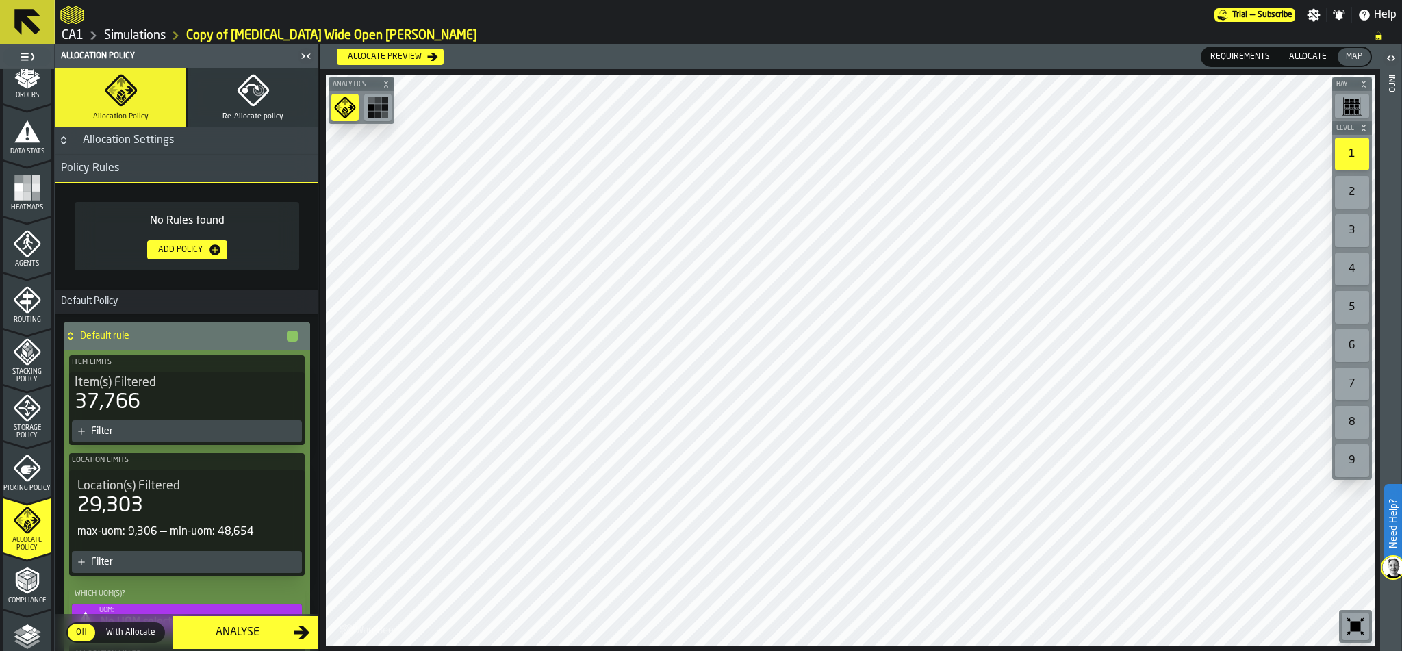
click at [127, 31] on link "Simulations" at bounding box center [135, 35] width 62 height 15
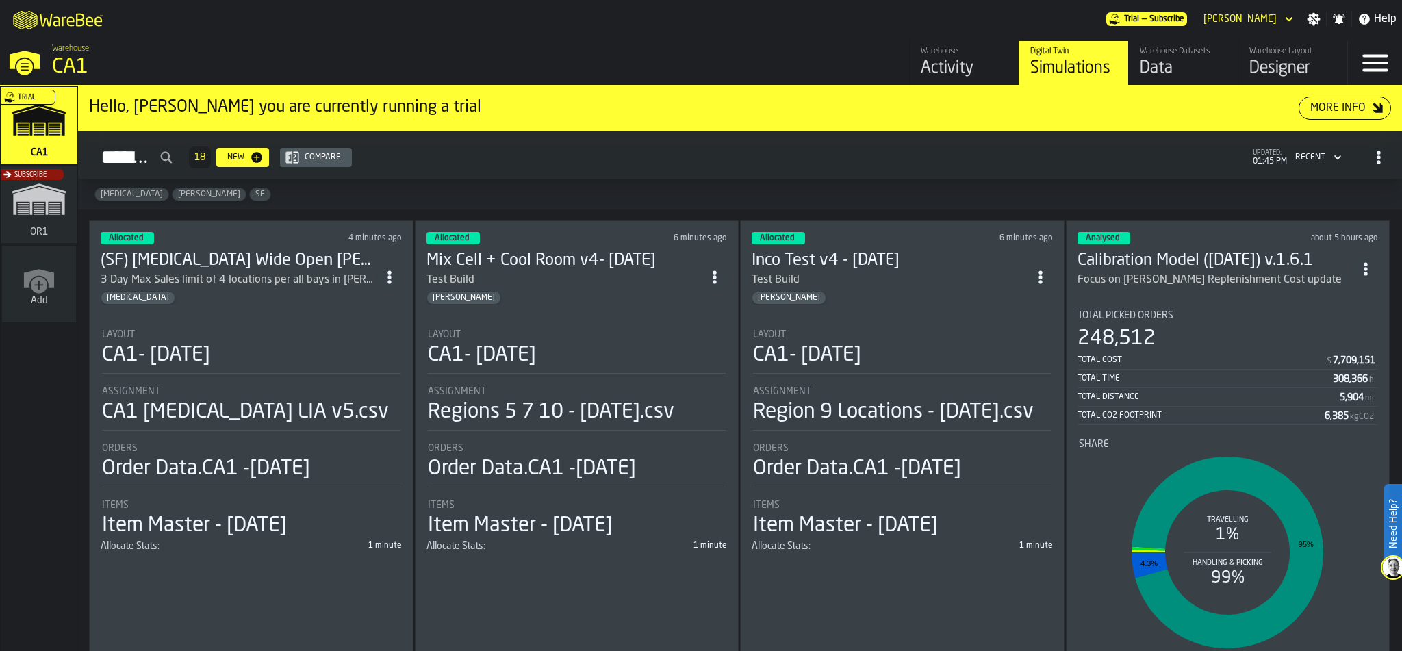
click at [661, 170] on div "Simulations 18 New Compare updated: 01:45 PM Recent" at bounding box center [740, 157] width 1302 height 31
click at [642, 329] on div "Layout" at bounding box center [577, 334] width 298 height 11
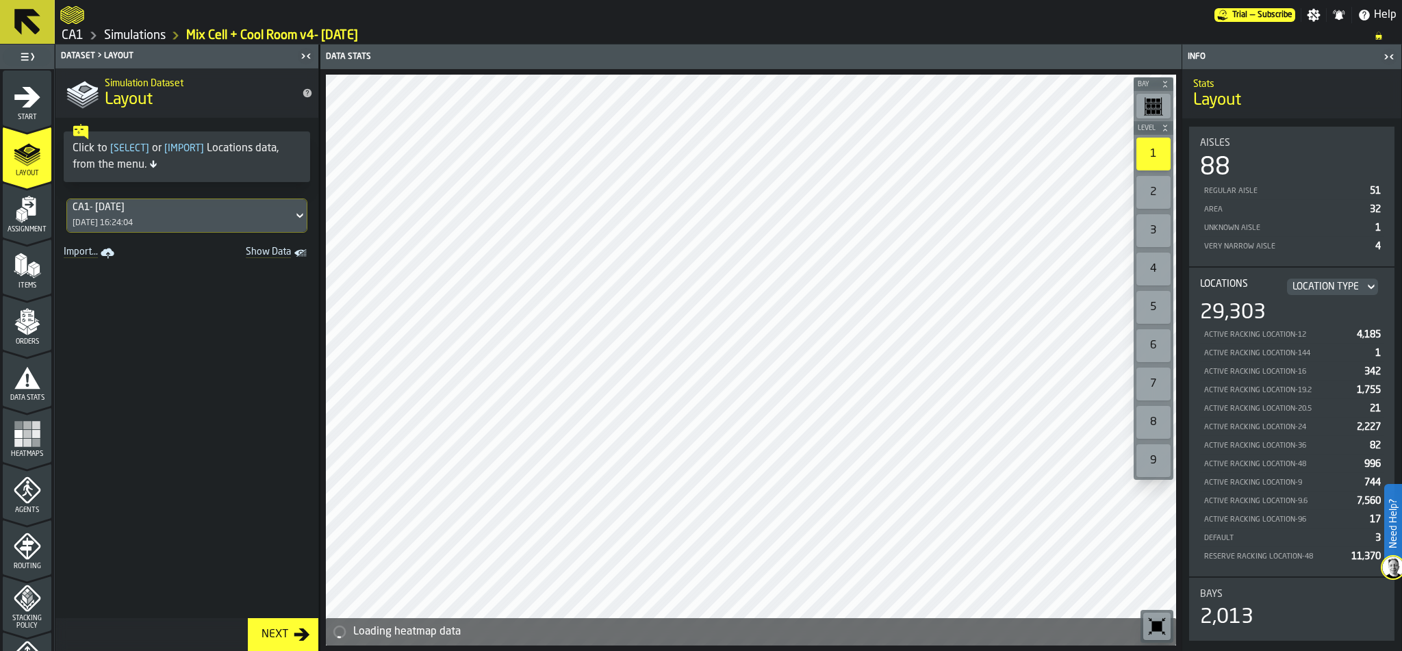
scroll to position [417, 0]
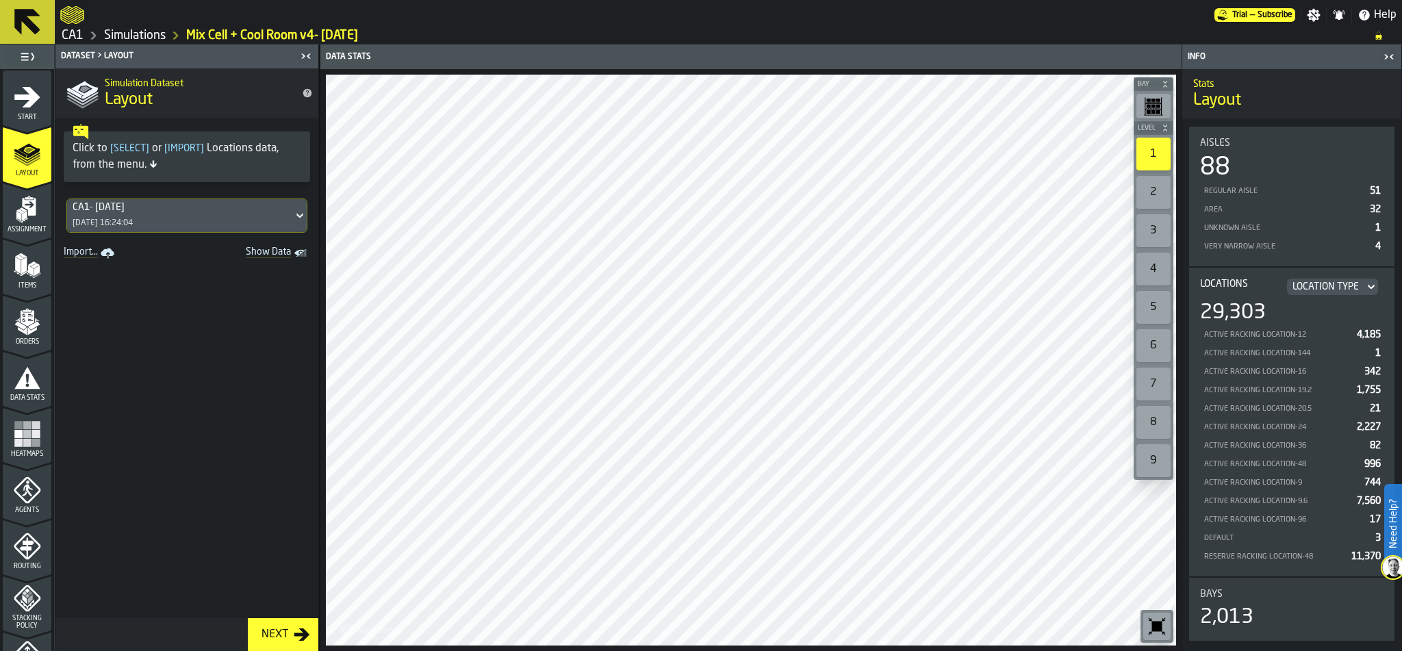
scroll to position [428, 0]
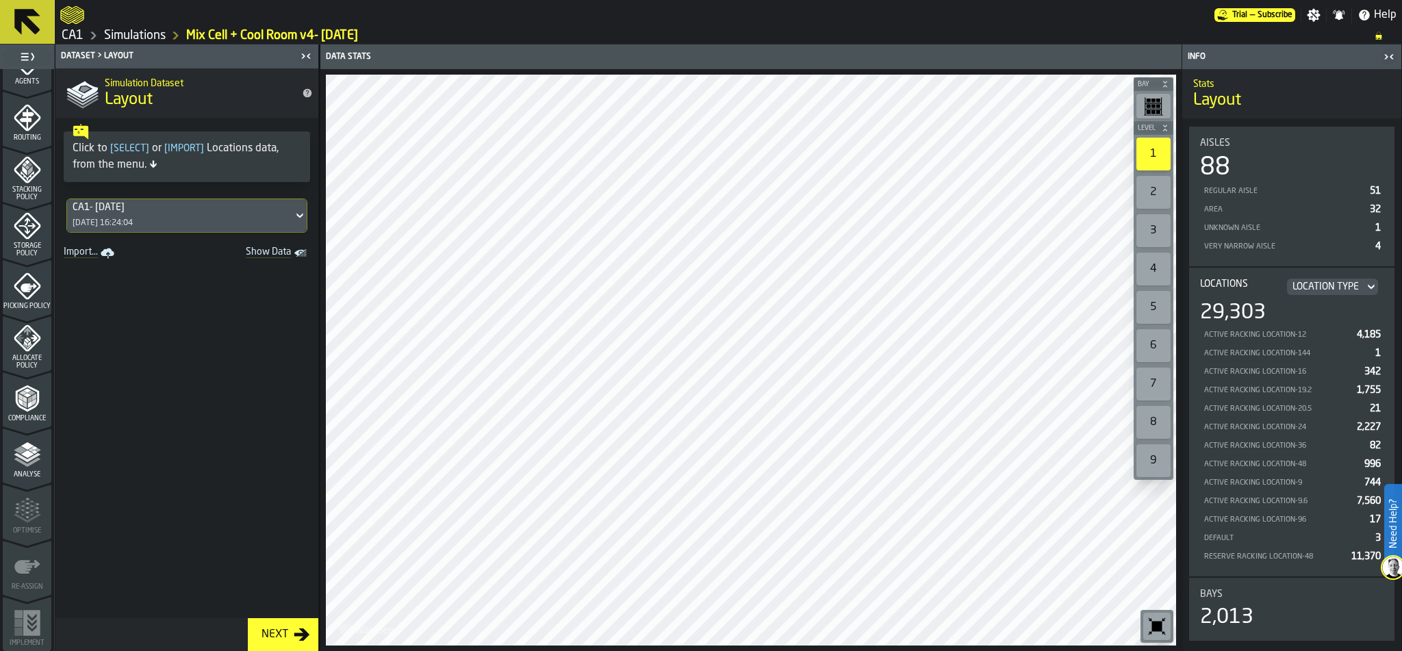
click at [18, 471] on span "Analyse" at bounding box center [27, 475] width 49 height 8
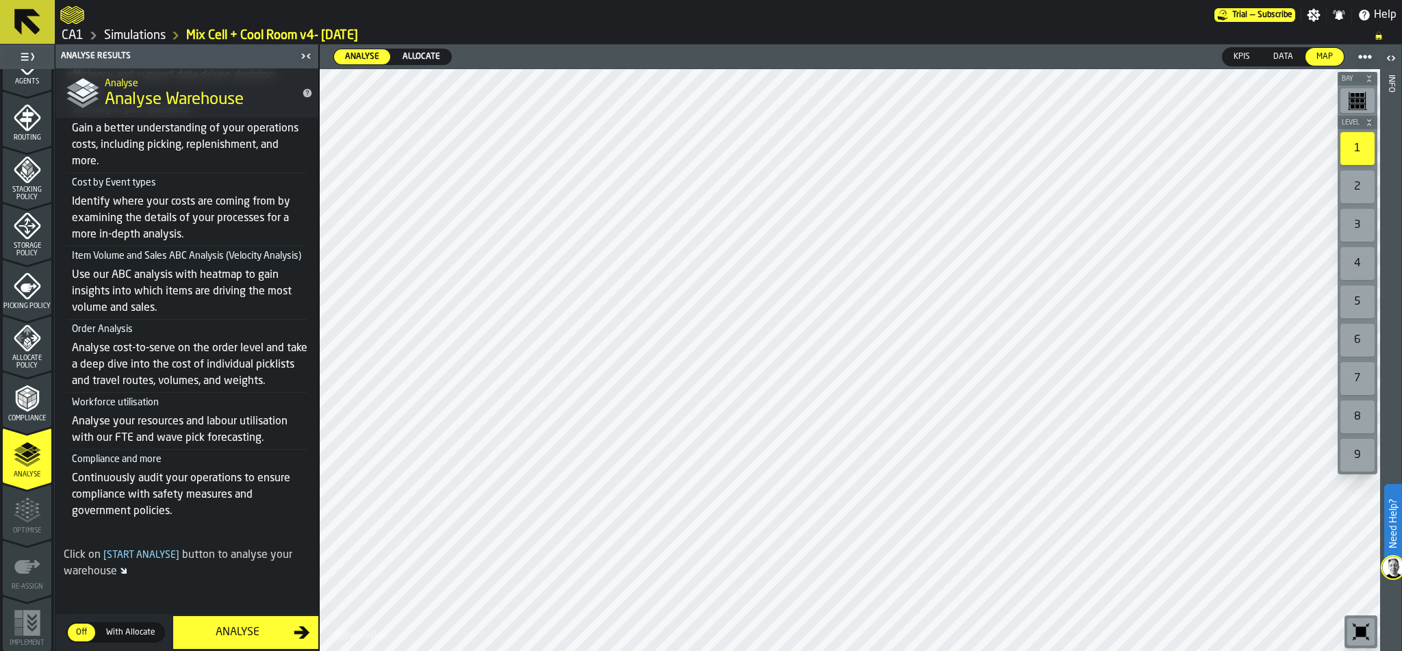
scroll to position [0, 0]
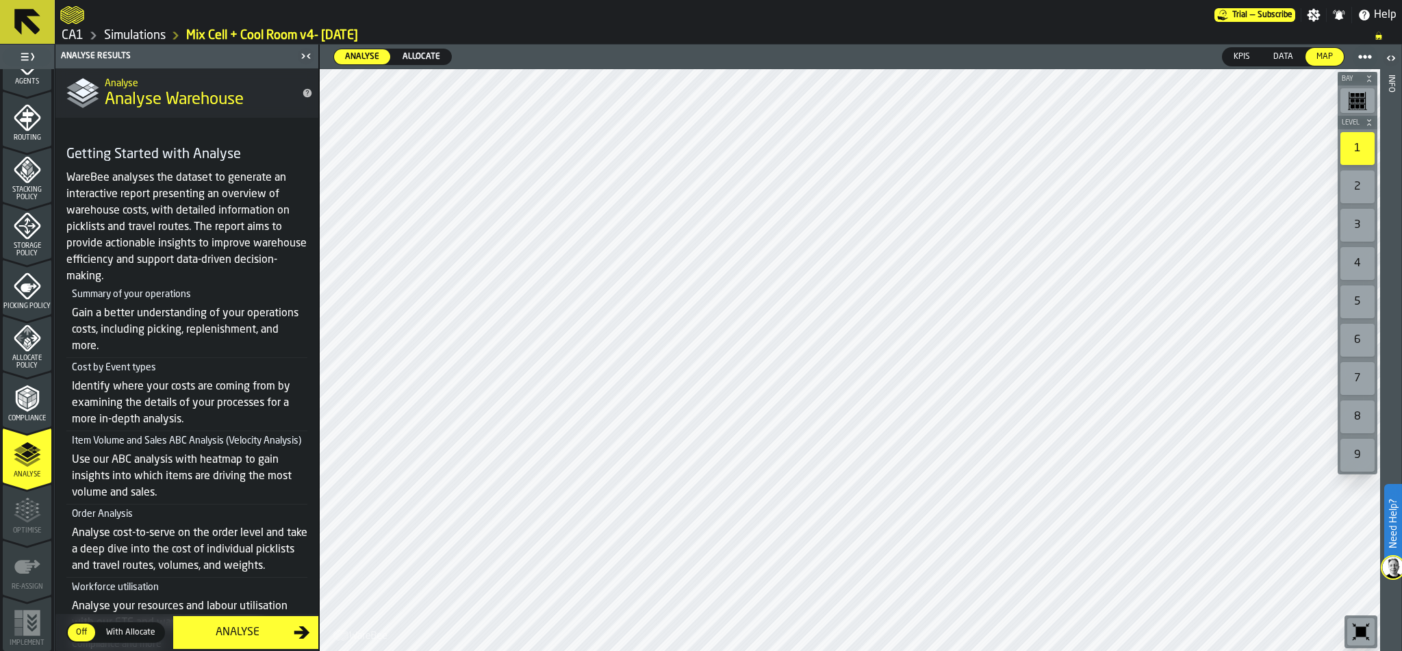
click at [20, 421] on span "Compliance" at bounding box center [27, 419] width 49 height 8
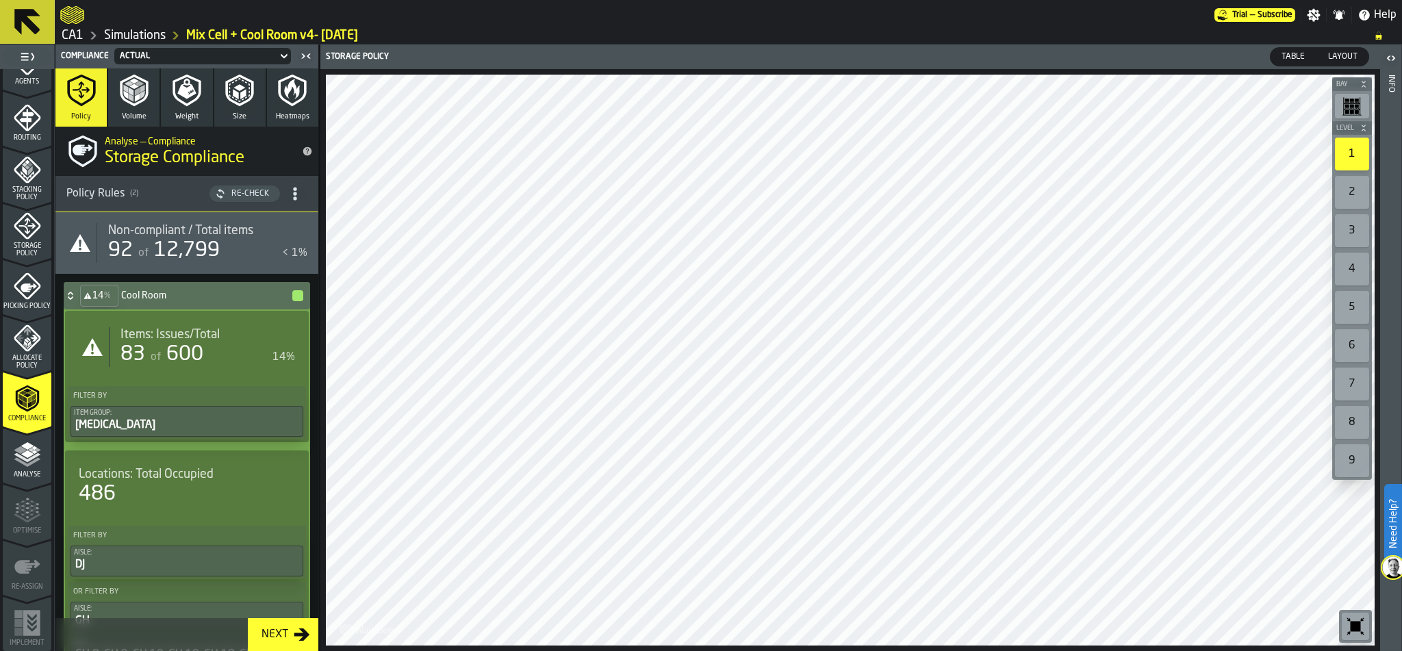
click at [134, 36] on link "Simulations" at bounding box center [135, 35] width 62 height 15
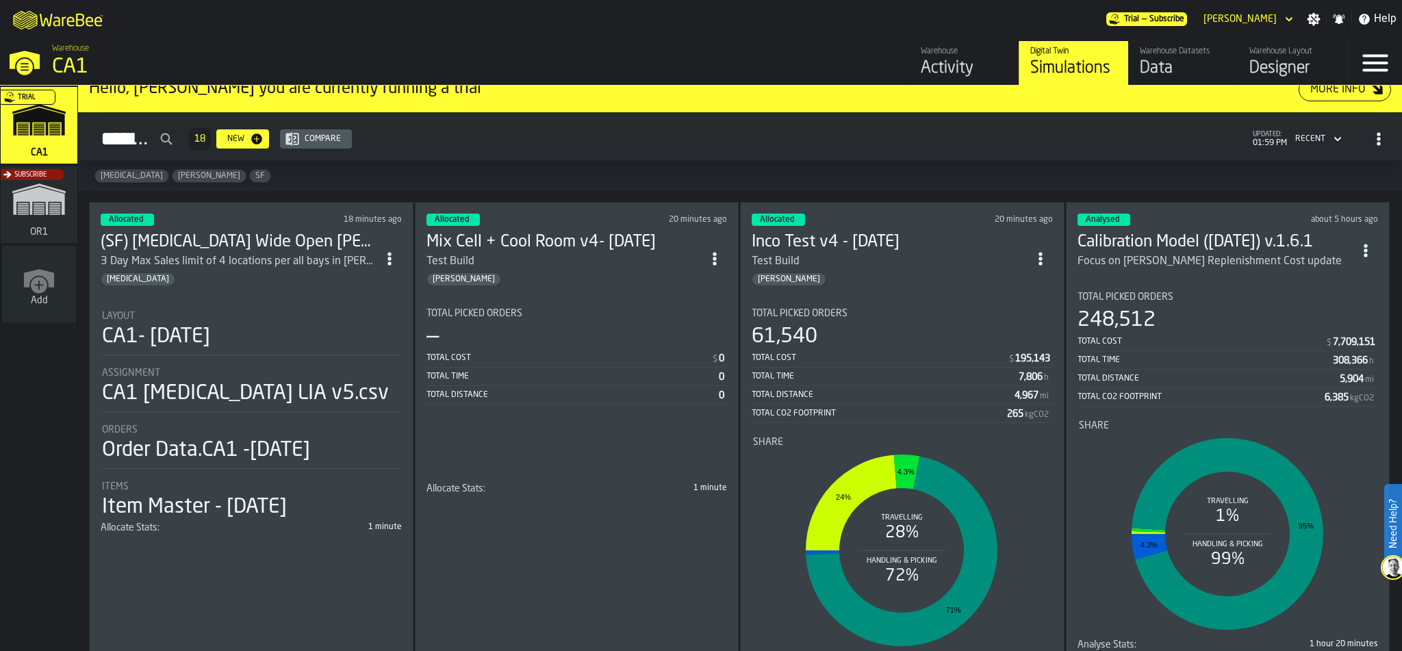
scroll to position [19, 0]
click at [588, 409] on div "Total Picked Orders — Total Cost $ 0 Total Time 0 Total Distance 0" at bounding box center [576, 375] width 301 height 136
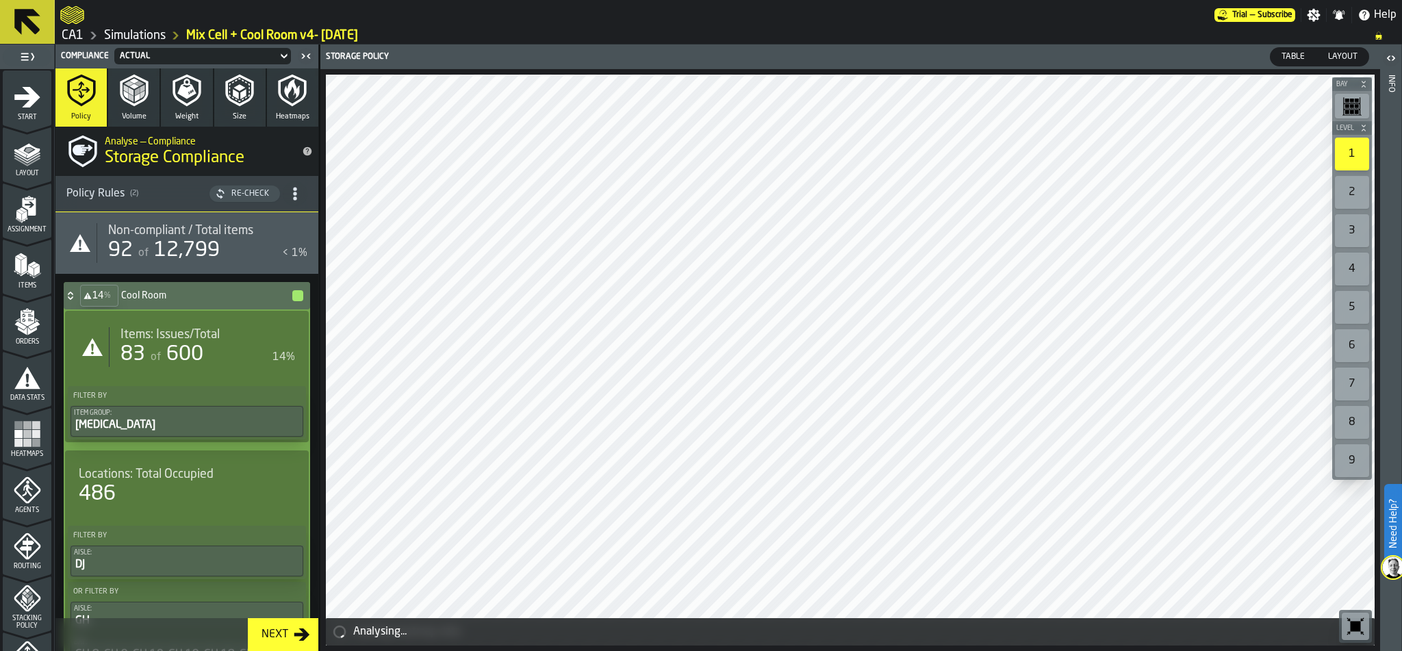
scroll to position [428, 0]
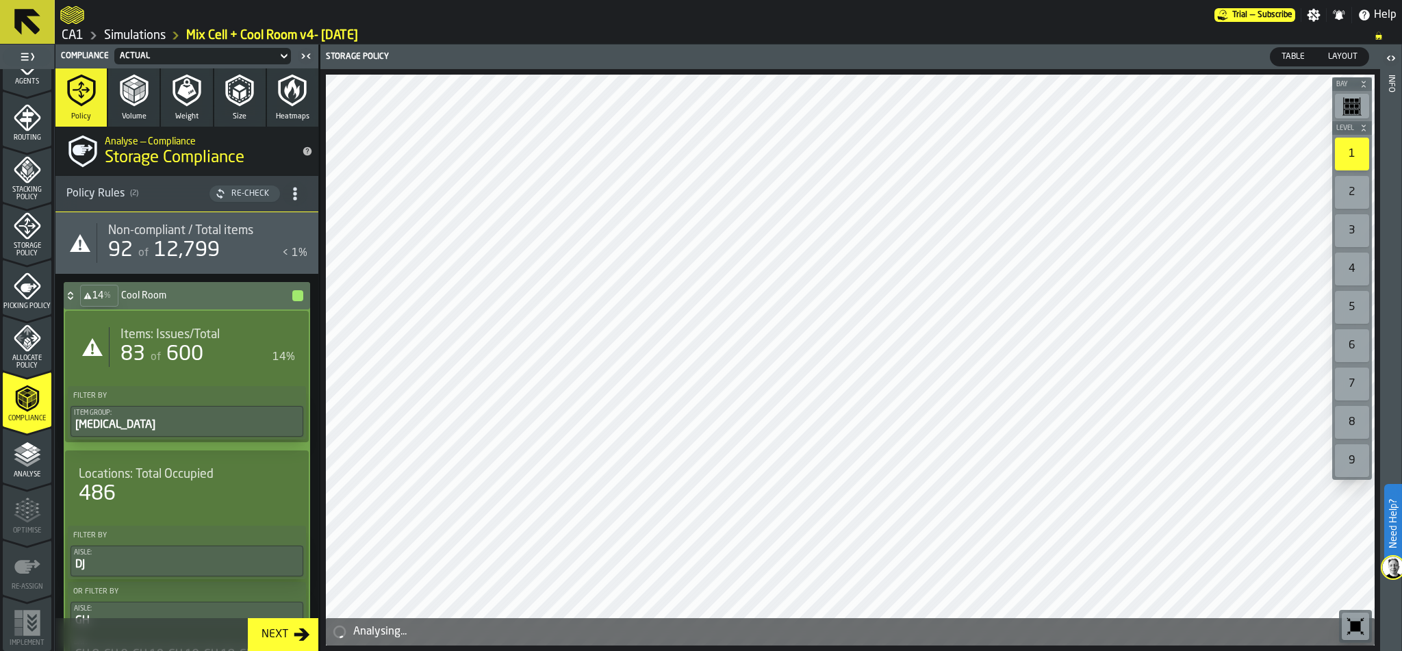
click at [19, 472] on span "Analyse" at bounding box center [27, 475] width 49 height 8
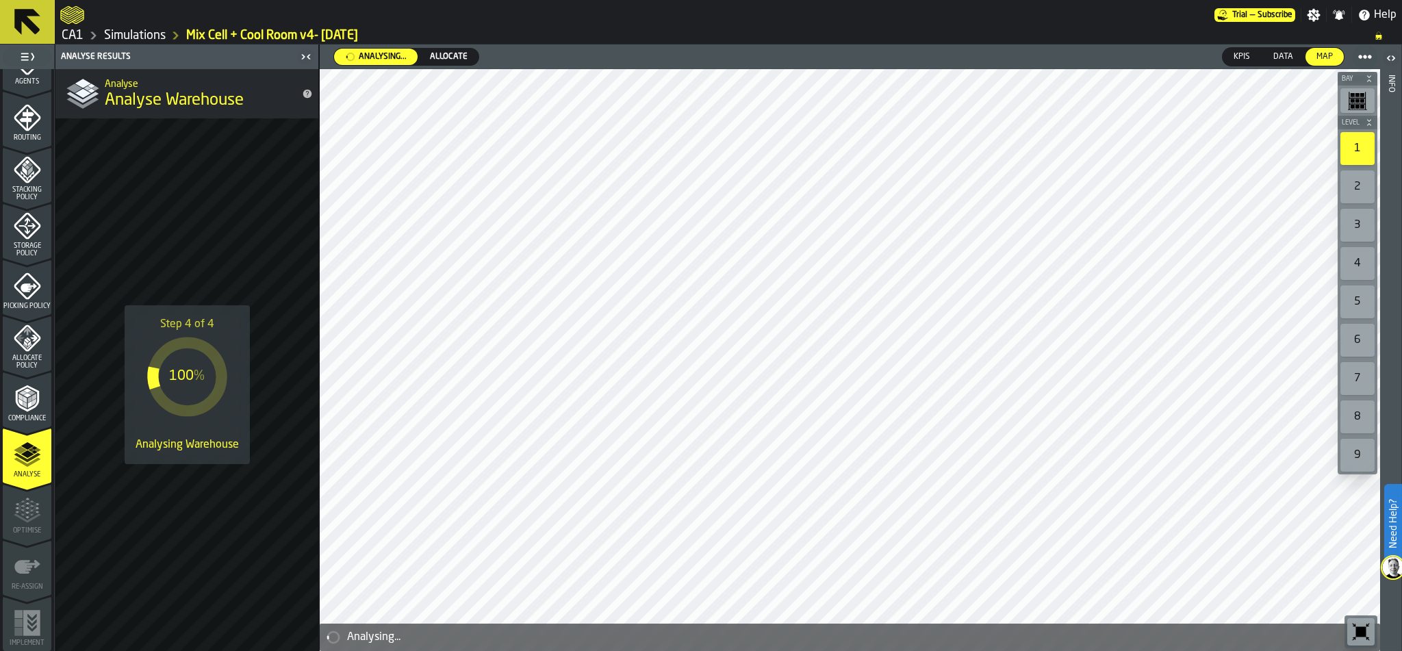
click at [125, 34] on link "Simulations" at bounding box center [135, 35] width 62 height 15
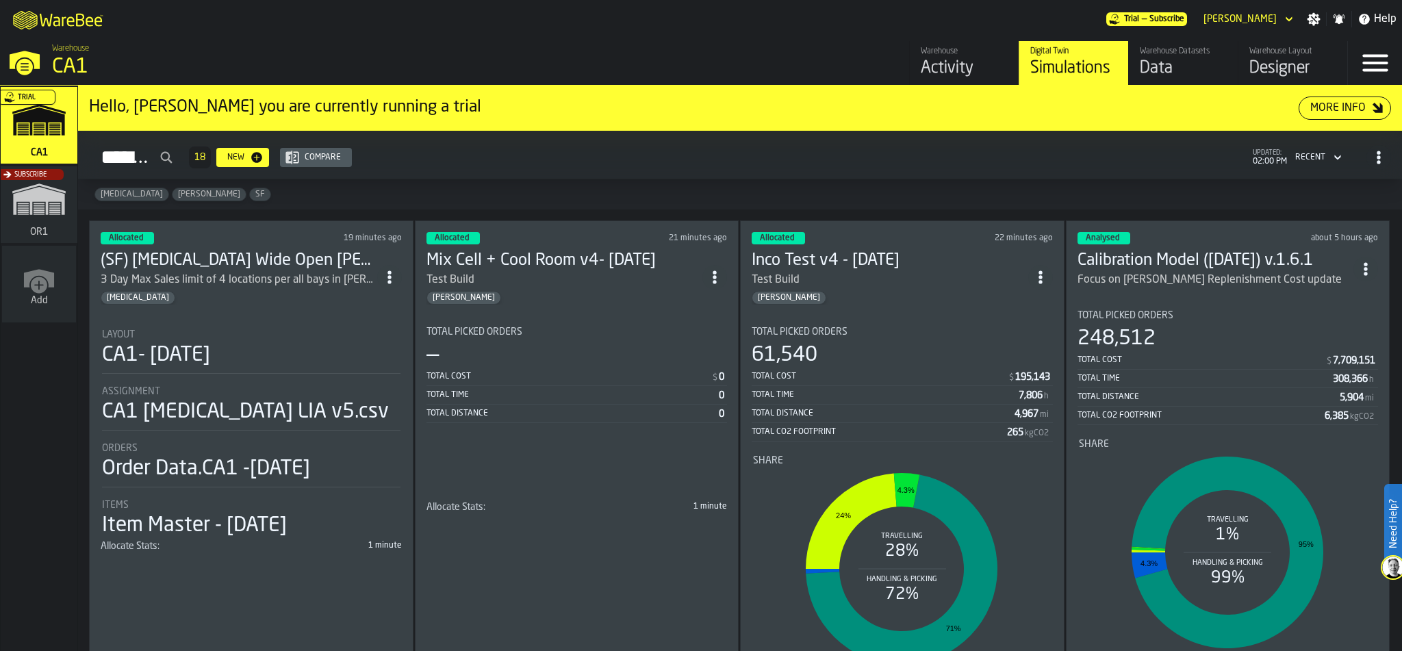
click at [789, 425] on div "Total CO2 Footprint 265 kgCO2" at bounding box center [902, 432] width 301 height 17
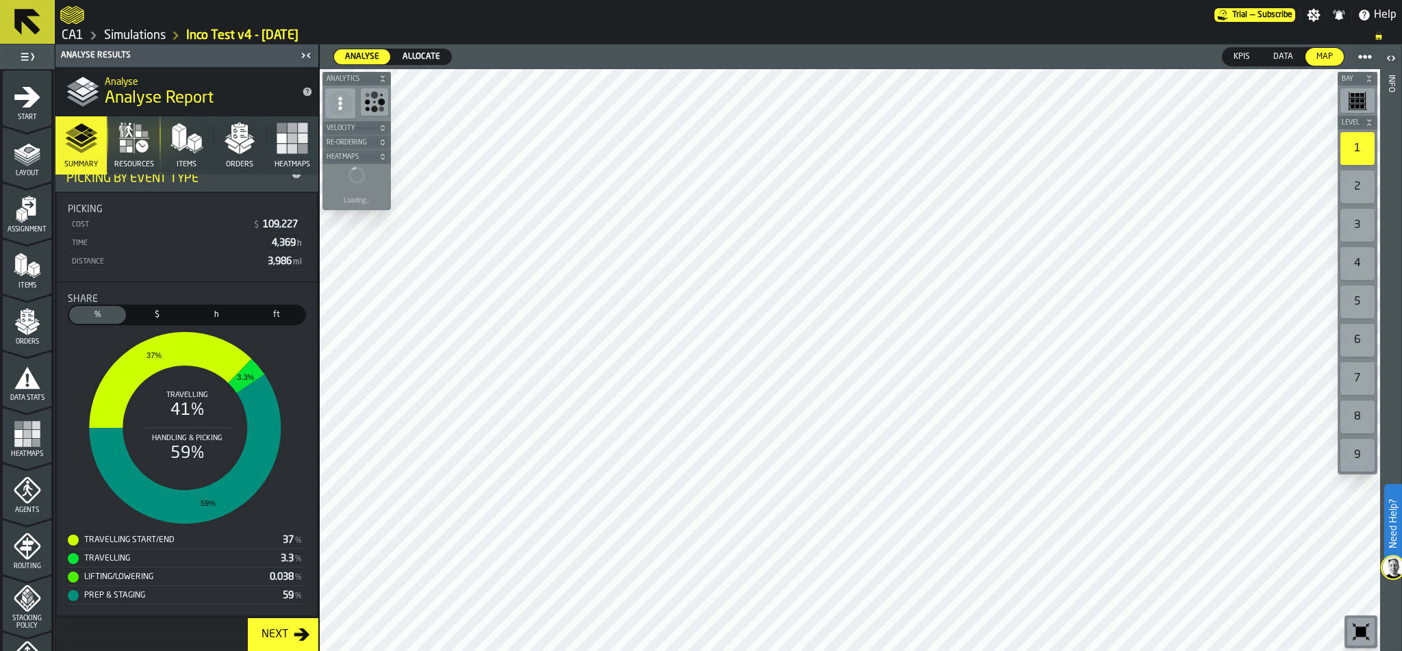
scroll to position [428, 0]
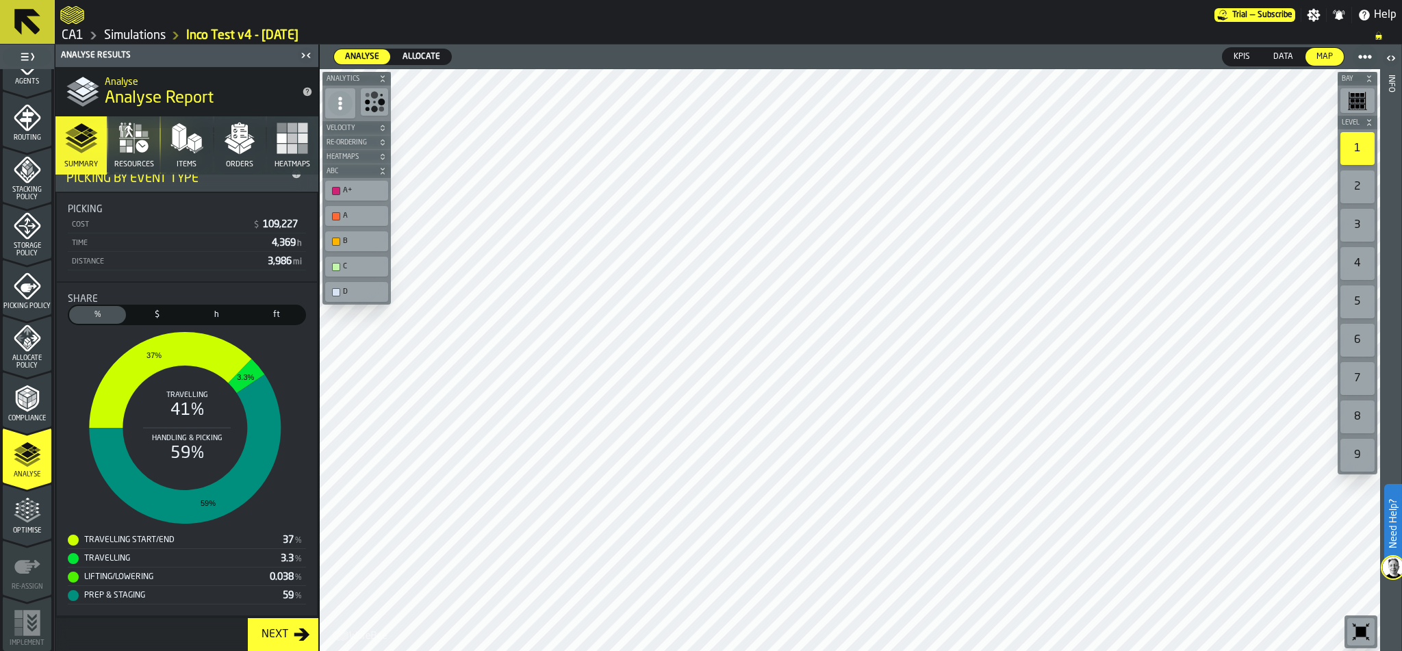
click at [40, 505] on div "Optimise" at bounding box center [27, 516] width 49 height 38
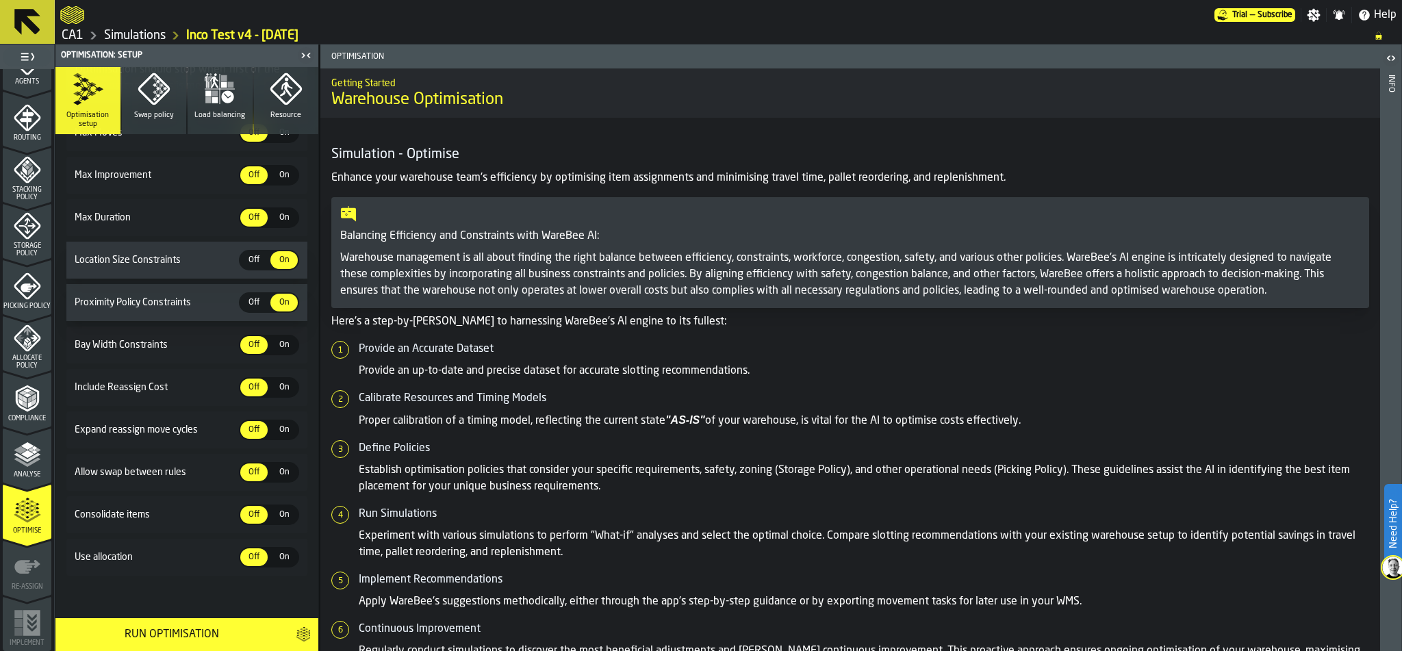
scroll to position [0, 0]
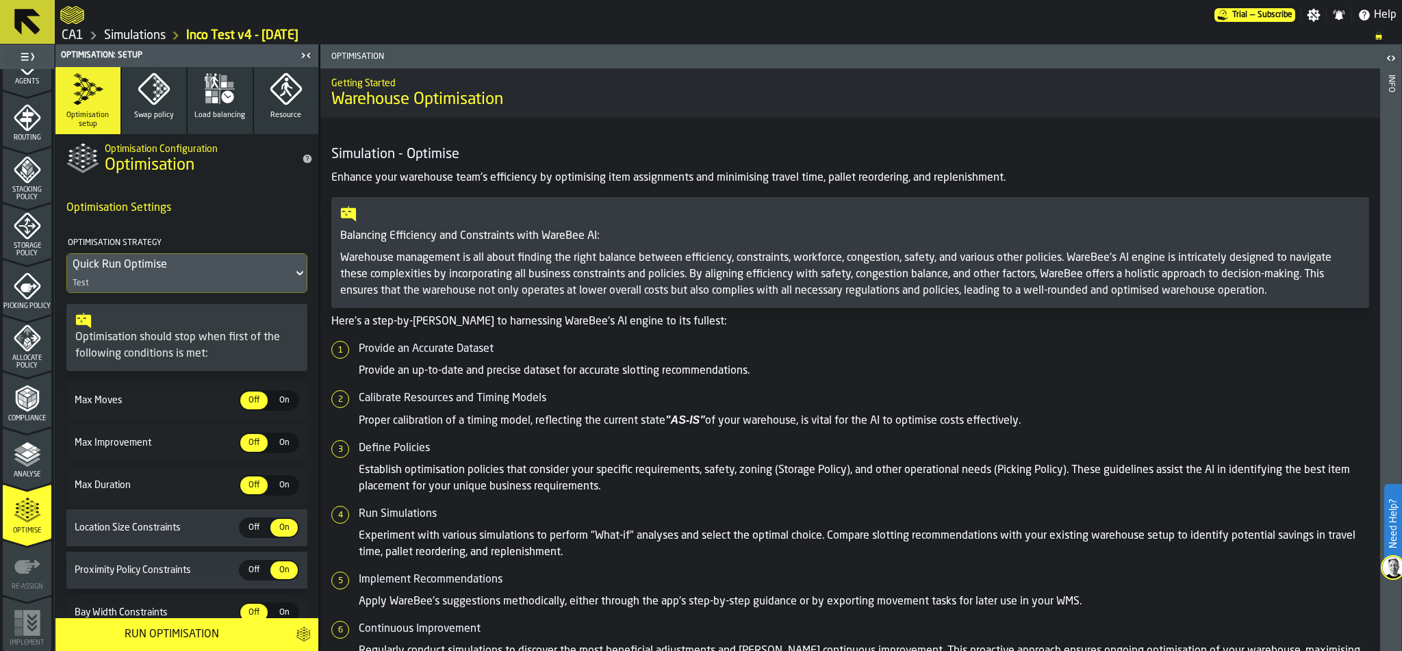
click at [114, 36] on link "Simulations" at bounding box center [135, 35] width 62 height 15
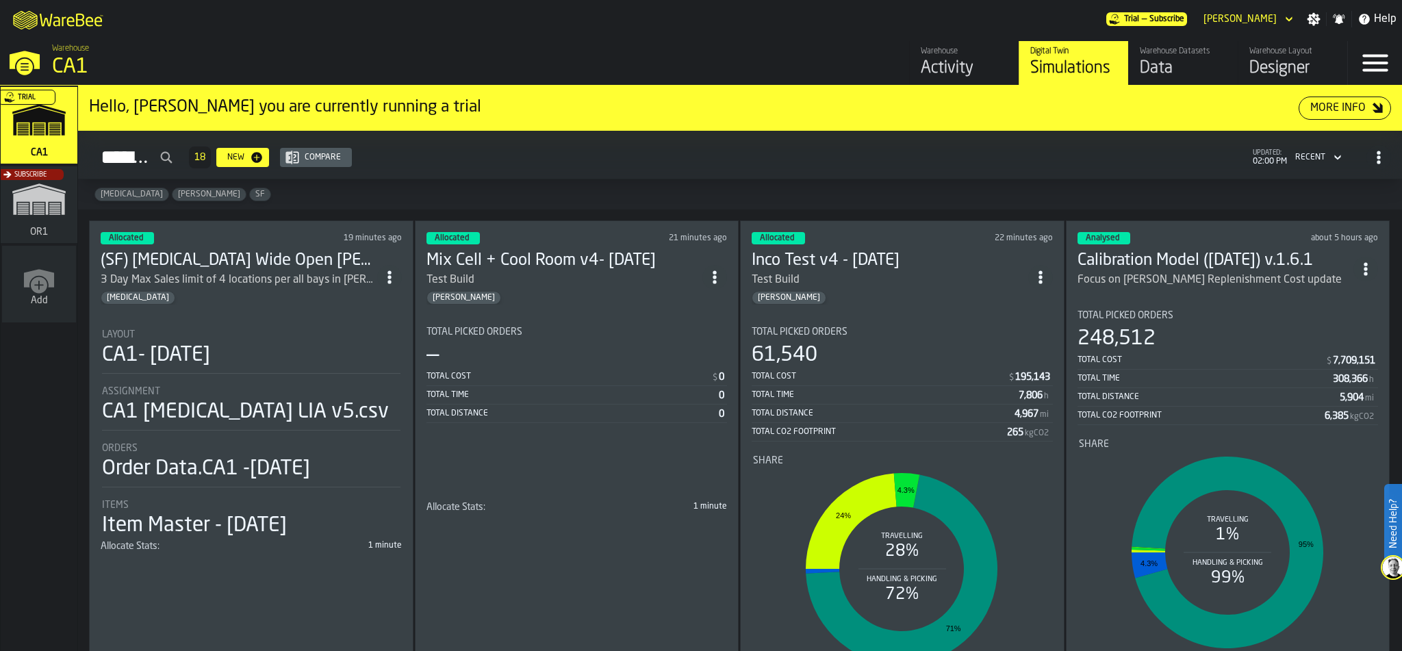
click at [555, 326] on div "Total Picked Orders" at bounding box center [576, 331] width 301 height 11
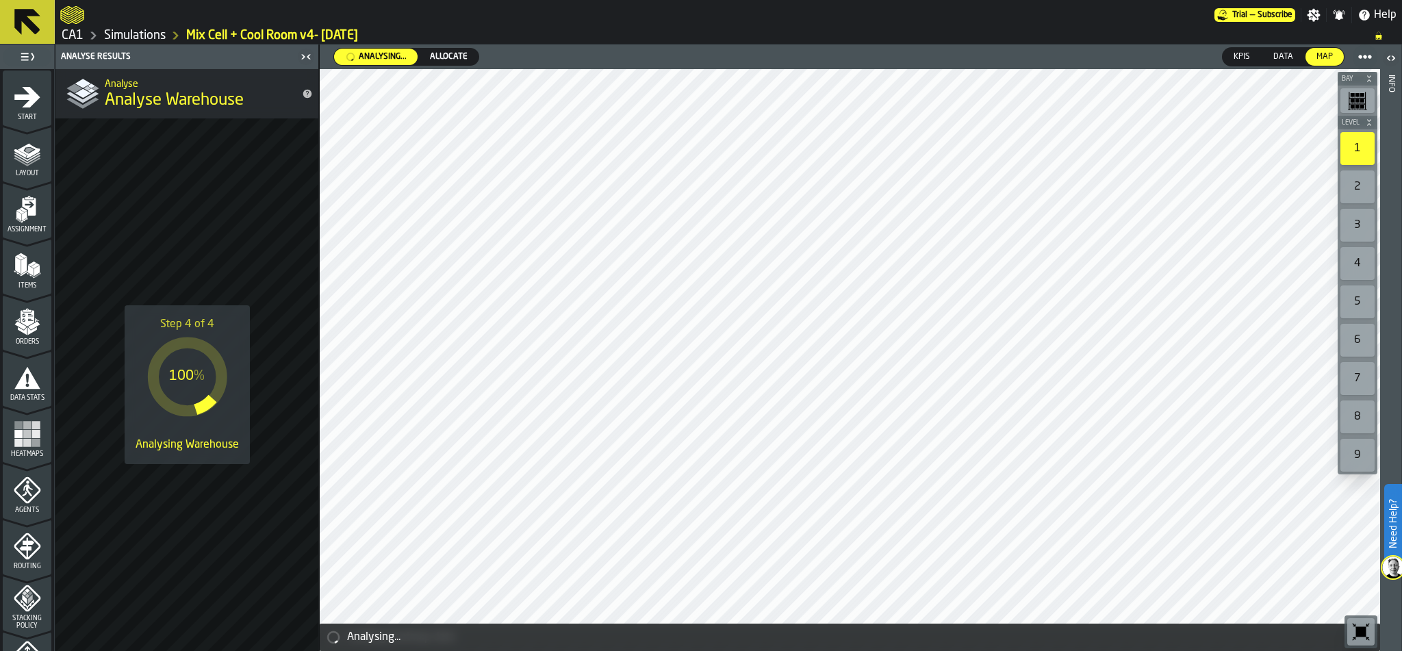
scroll to position [428, 0]
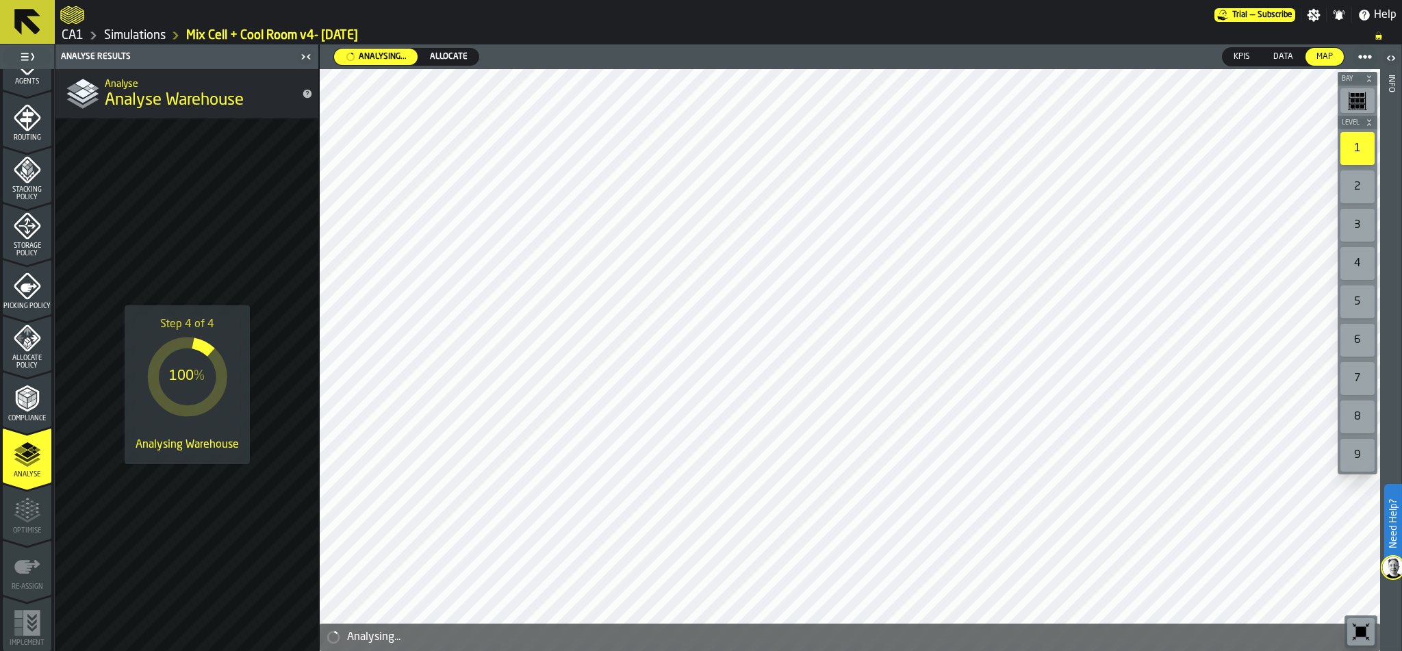
click at [138, 37] on link "Simulations" at bounding box center [135, 35] width 62 height 15
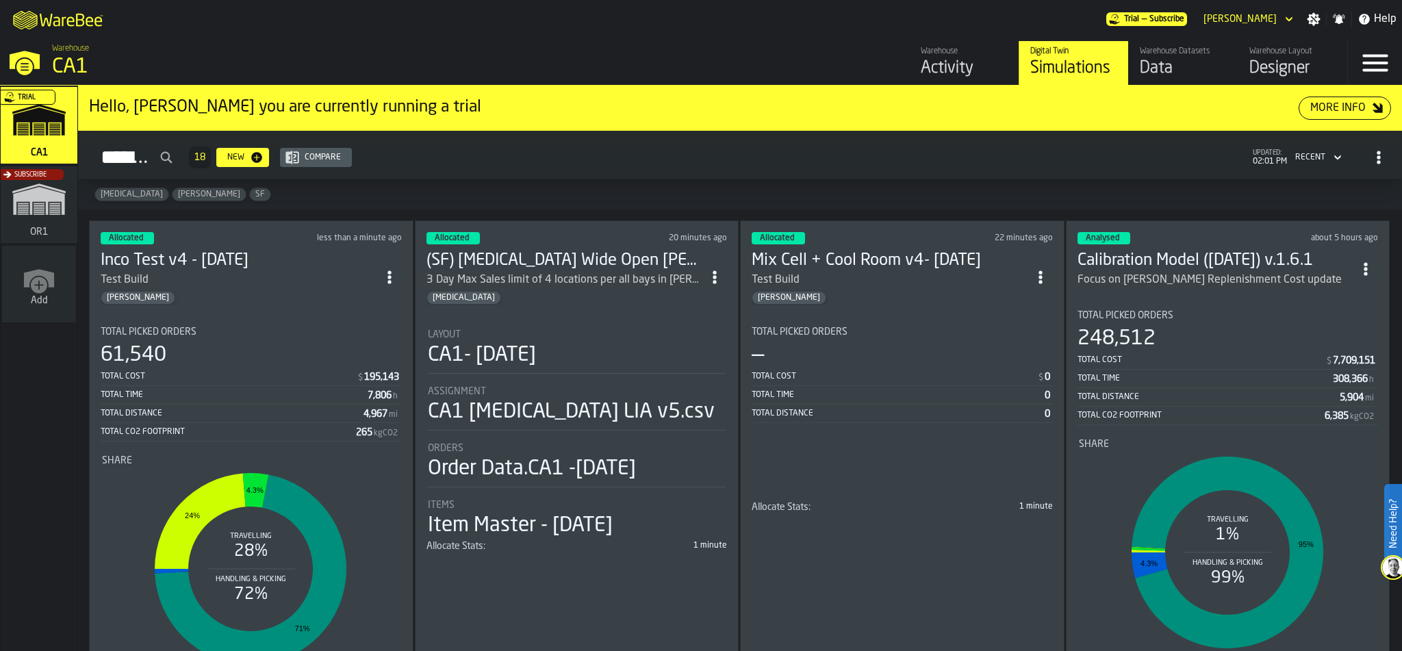
click at [258, 328] on div "Total Picked Orders" at bounding box center [251, 331] width 301 height 11
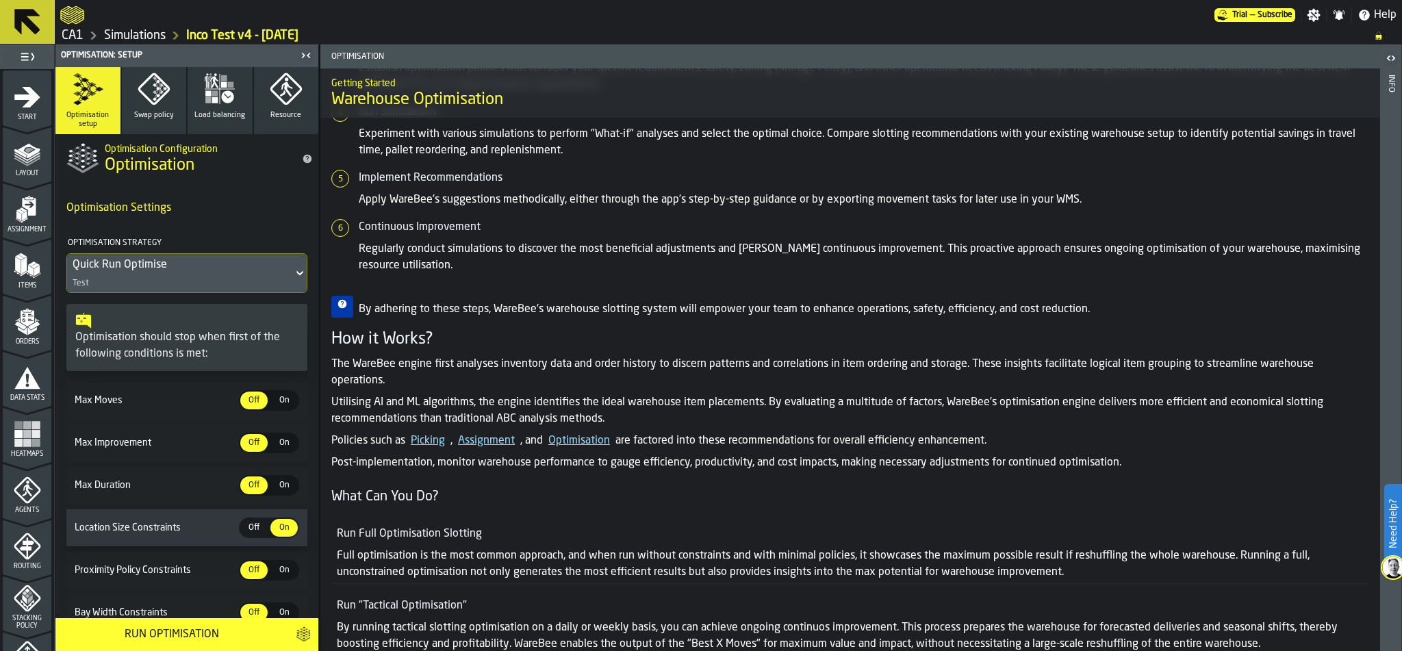
click at [134, 33] on link "Simulations" at bounding box center [135, 35] width 62 height 15
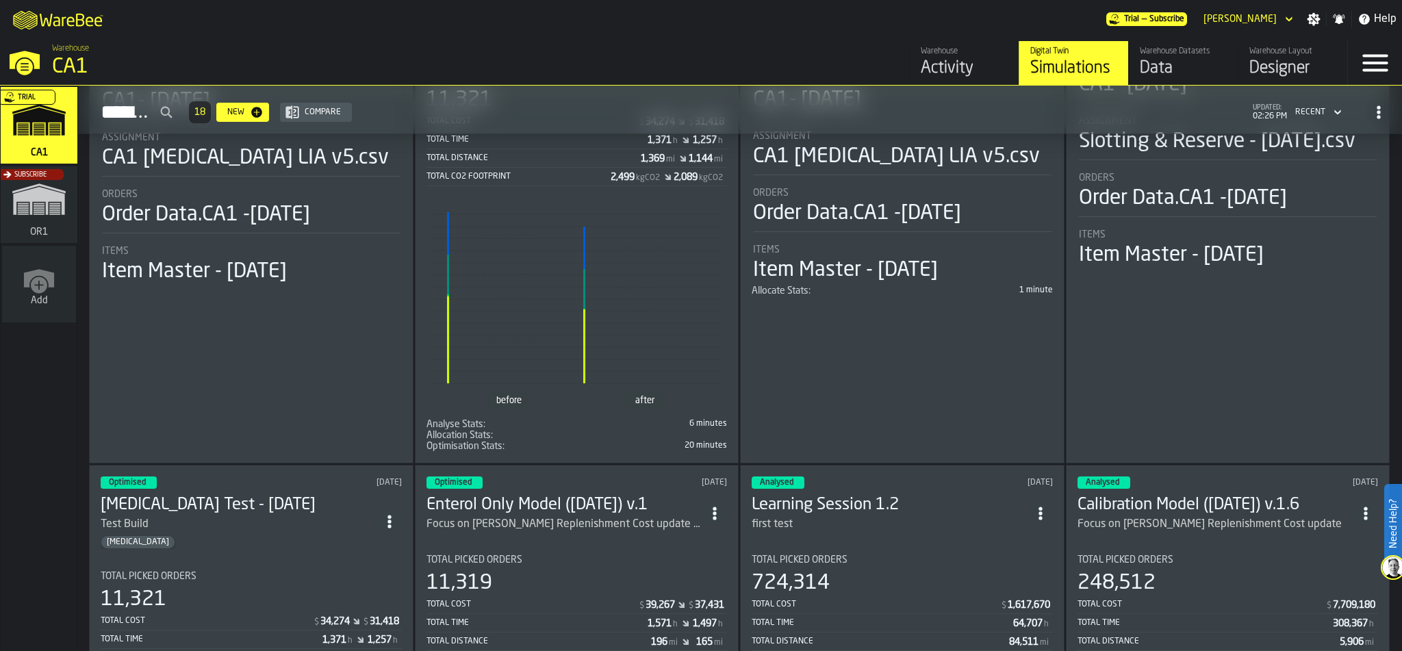
scroll to position [717, 0]
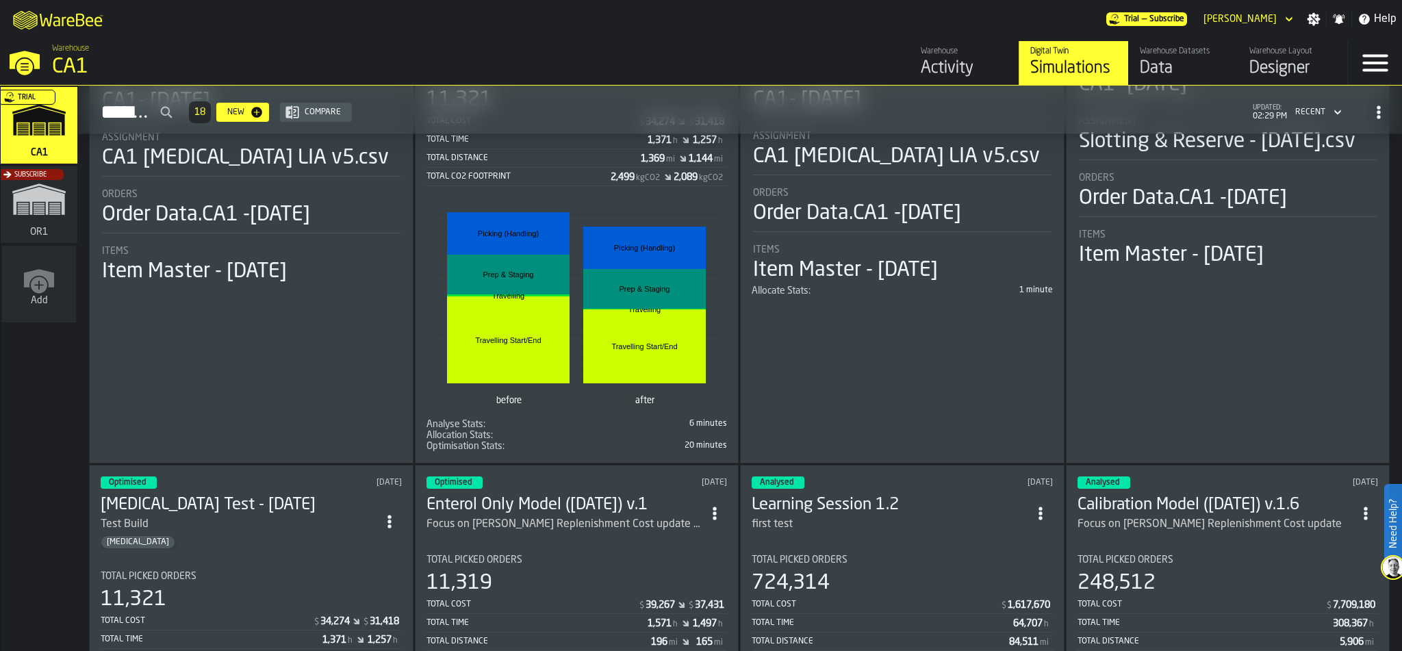
click at [944, 47] on div "Warehouse" at bounding box center [964, 52] width 87 height 10
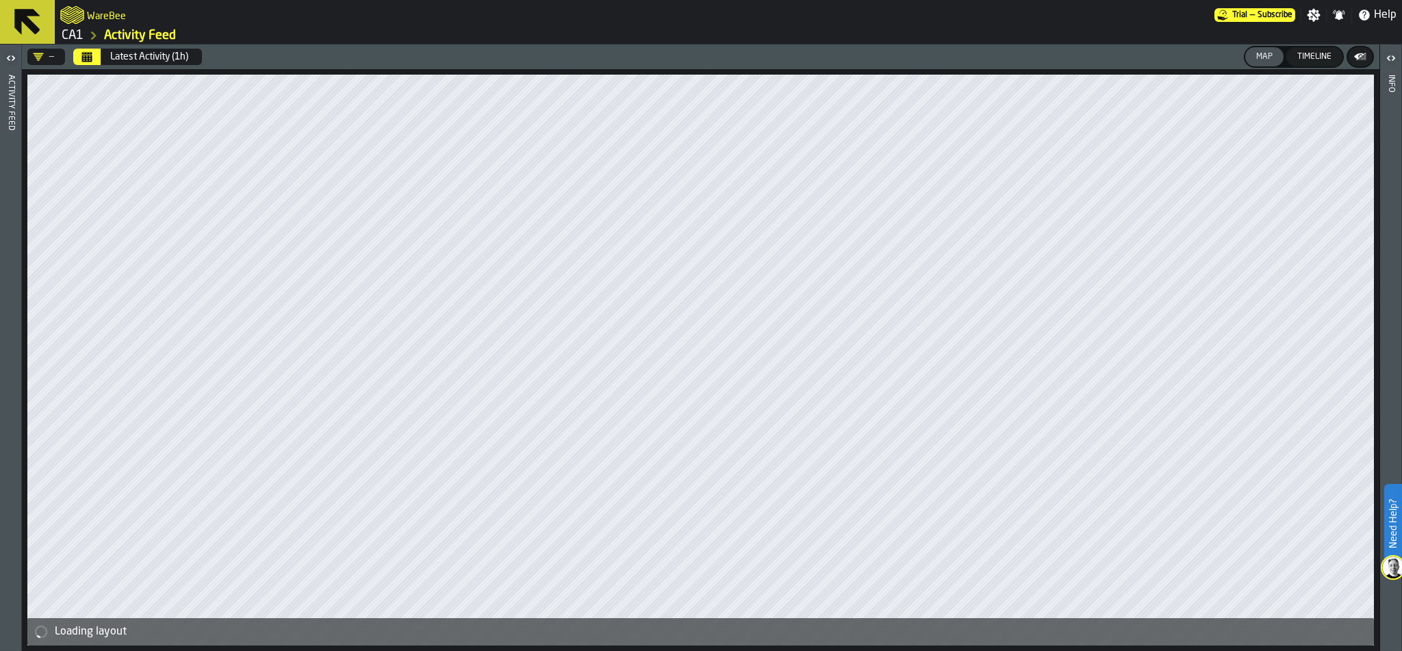
click at [9, 58] on icon "button-toggle-Open" at bounding box center [11, 58] width 16 height 16
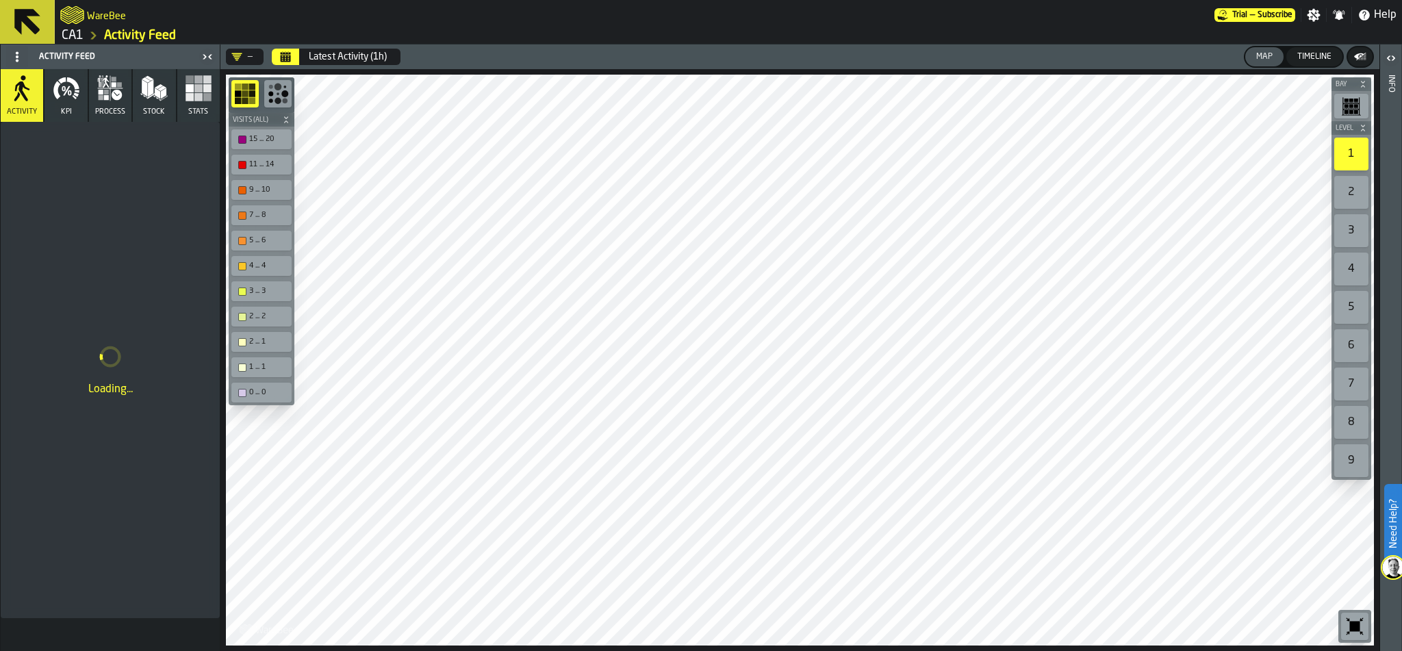
click at [71, 89] on icon "button" at bounding box center [66, 88] width 27 height 27
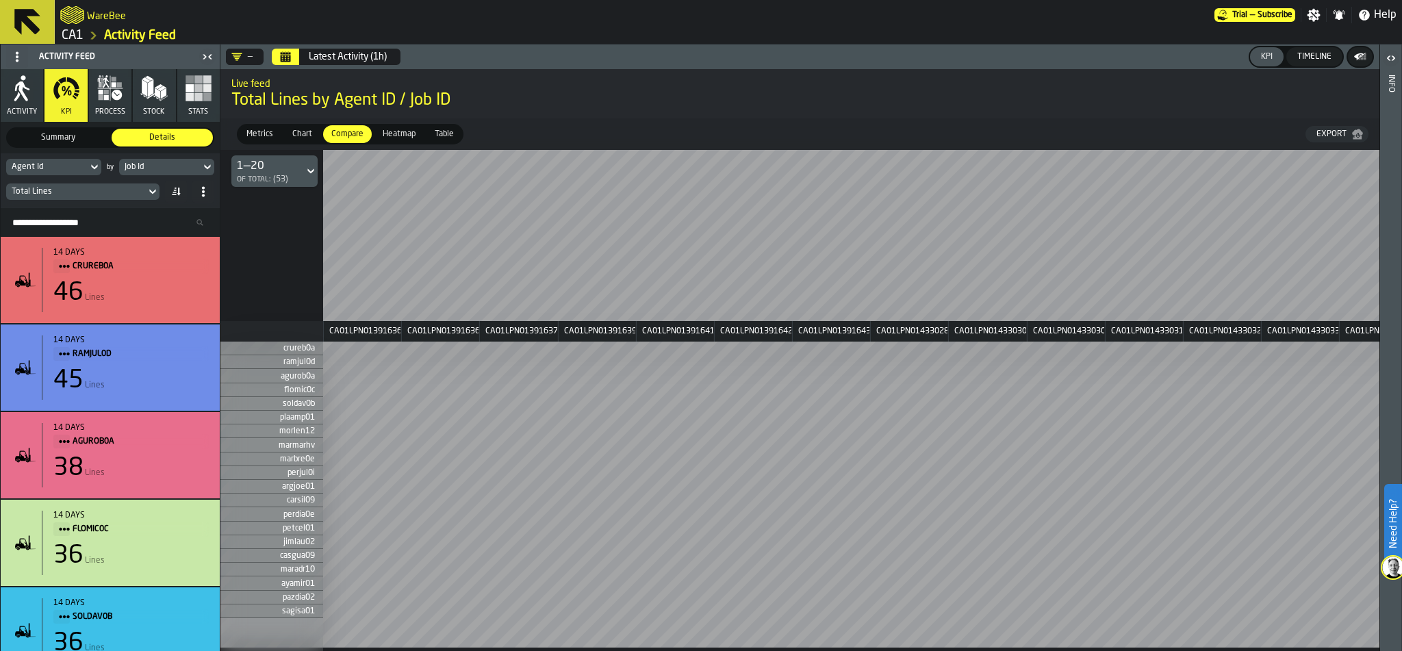
click at [1316, 49] on button "Timeline" at bounding box center [1314, 56] width 56 height 19
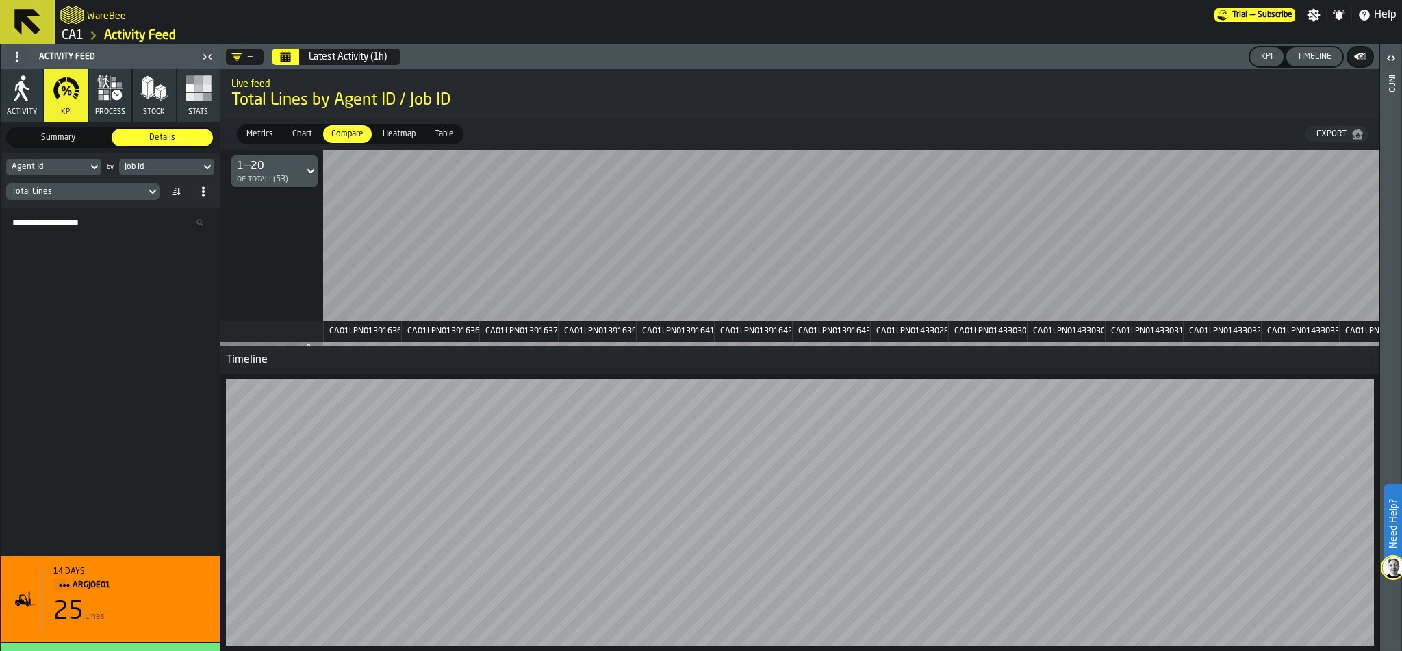
scroll to position [904, 0]
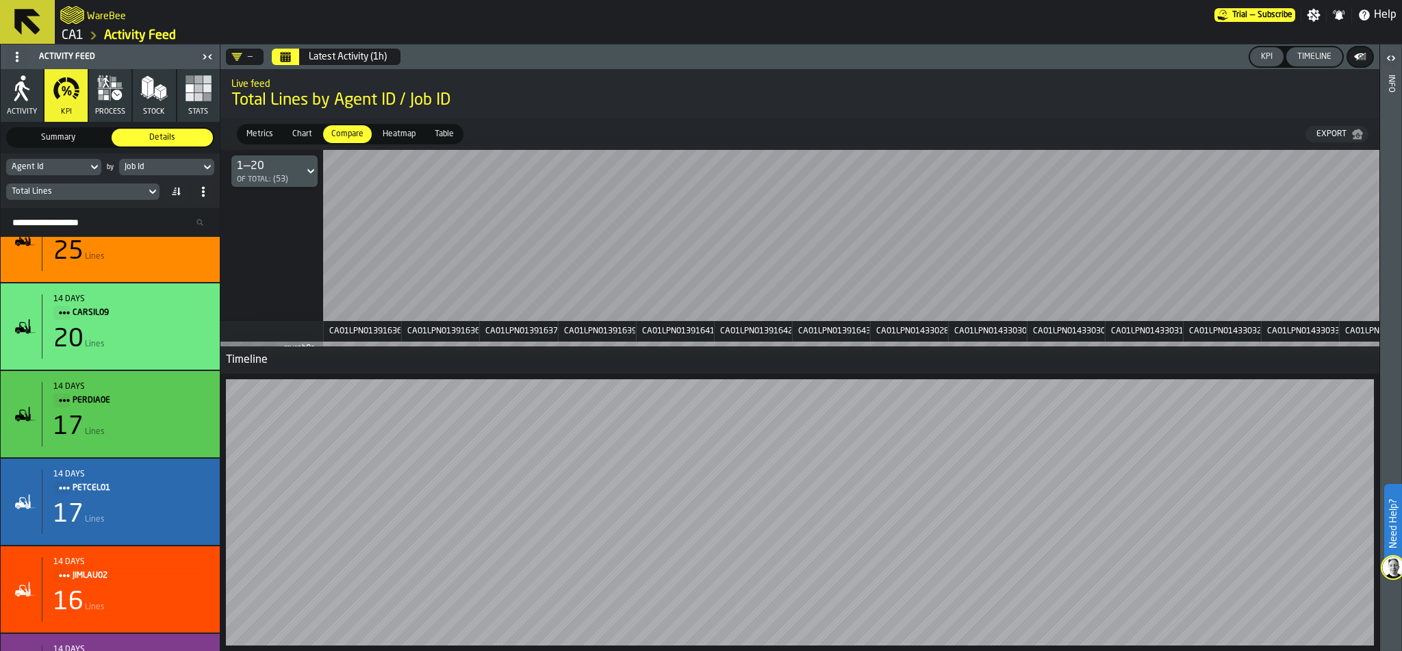
click at [112, 90] on icon "button" at bounding box center [110, 88] width 27 height 27
click at [200, 86] on rect "button" at bounding box center [198, 88] width 8 height 8
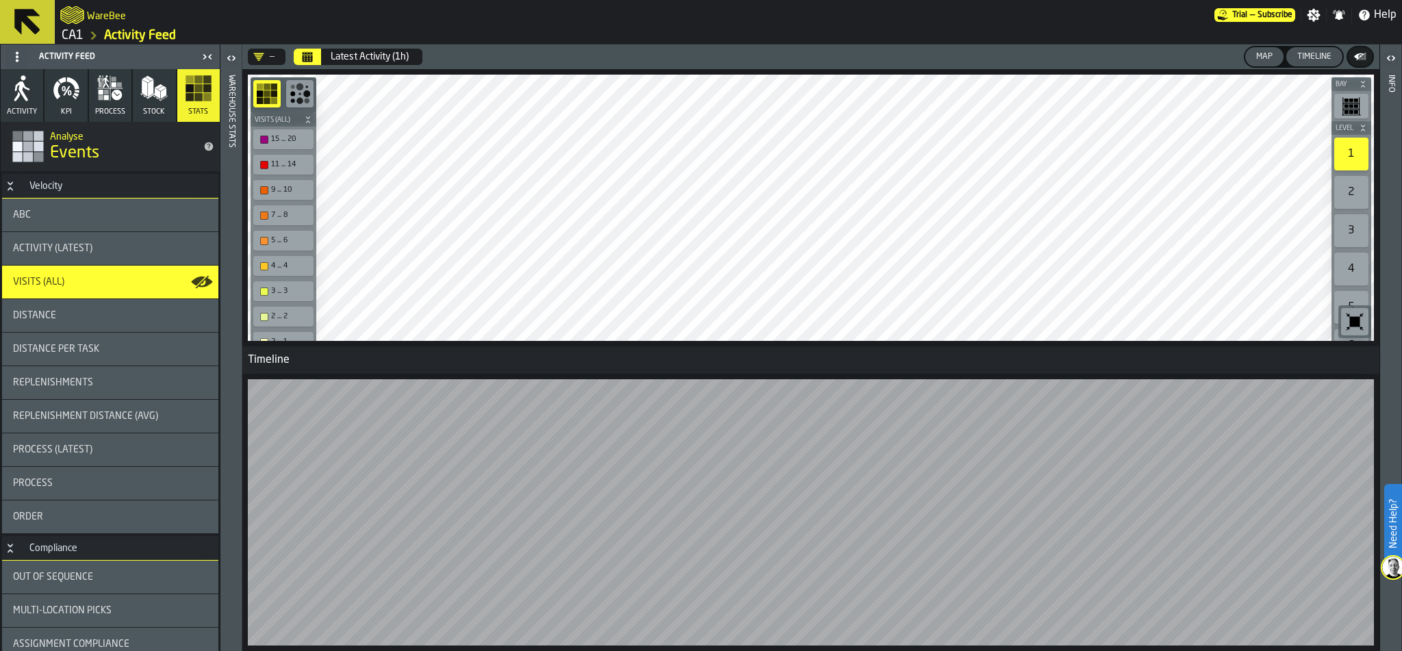
click at [1311, 56] on div "Timeline" at bounding box center [1314, 57] width 45 height 10
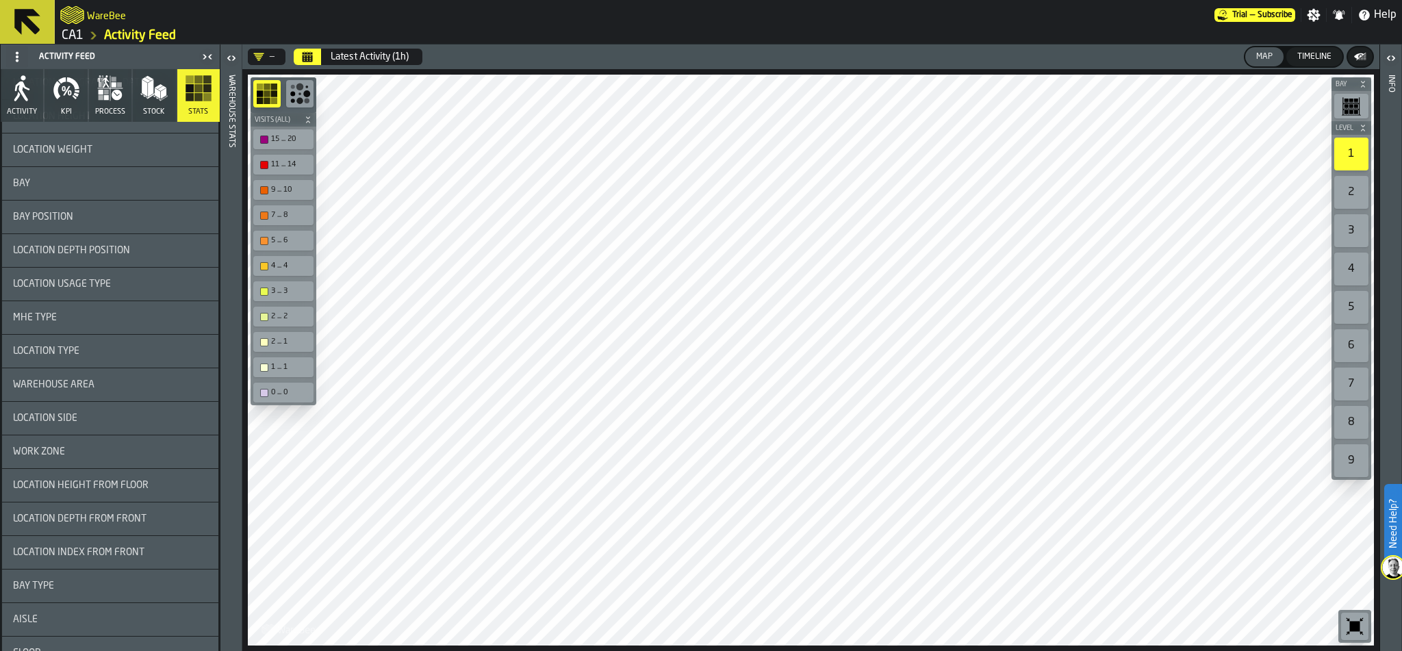
scroll to position [2158, 0]
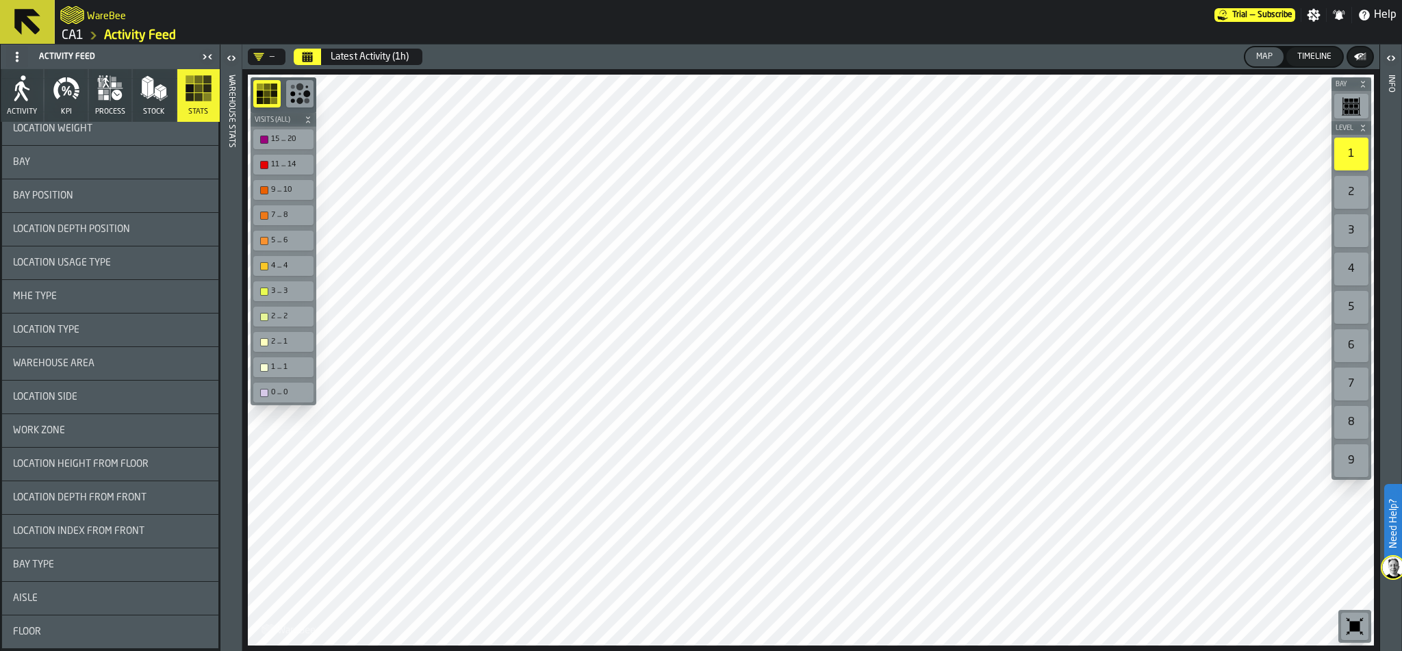
click at [28, 91] on icon "button" at bounding box center [21, 88] width 27 height 27
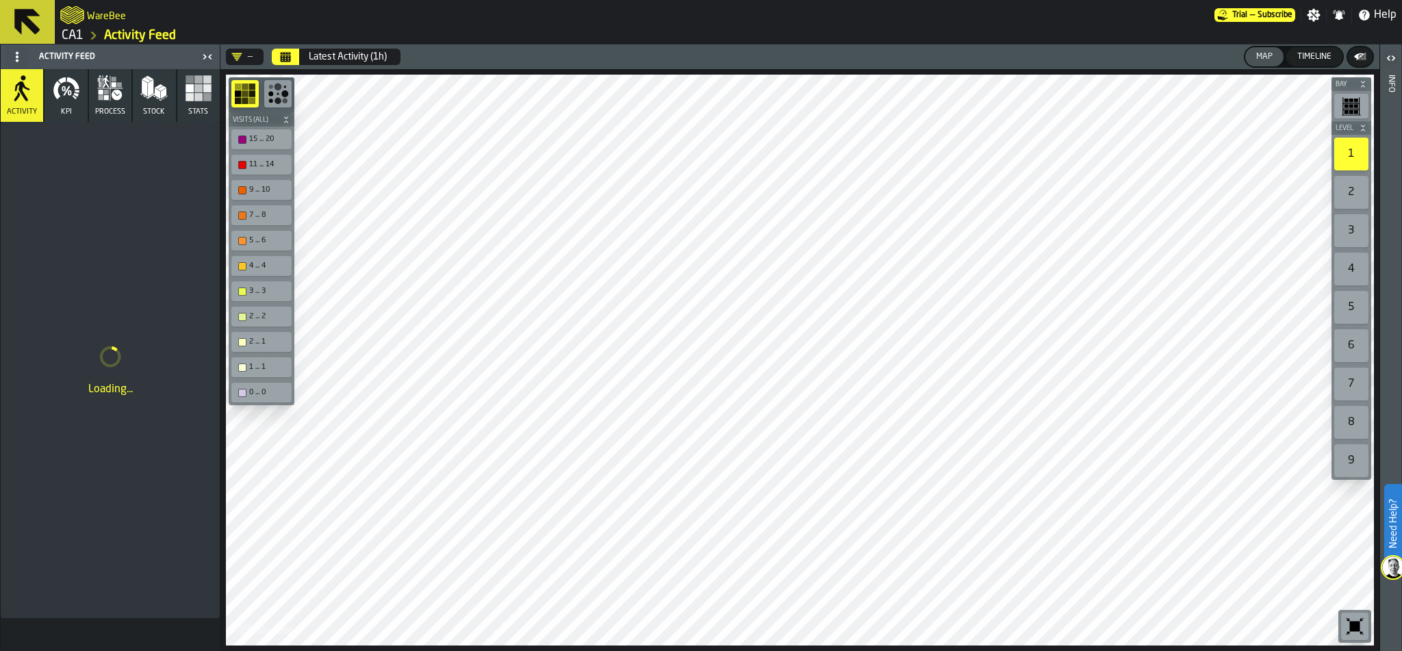
click at [1388, 55] on icon "button-toggle-Open" at bounding box center [1391, 58] width 16 height 16
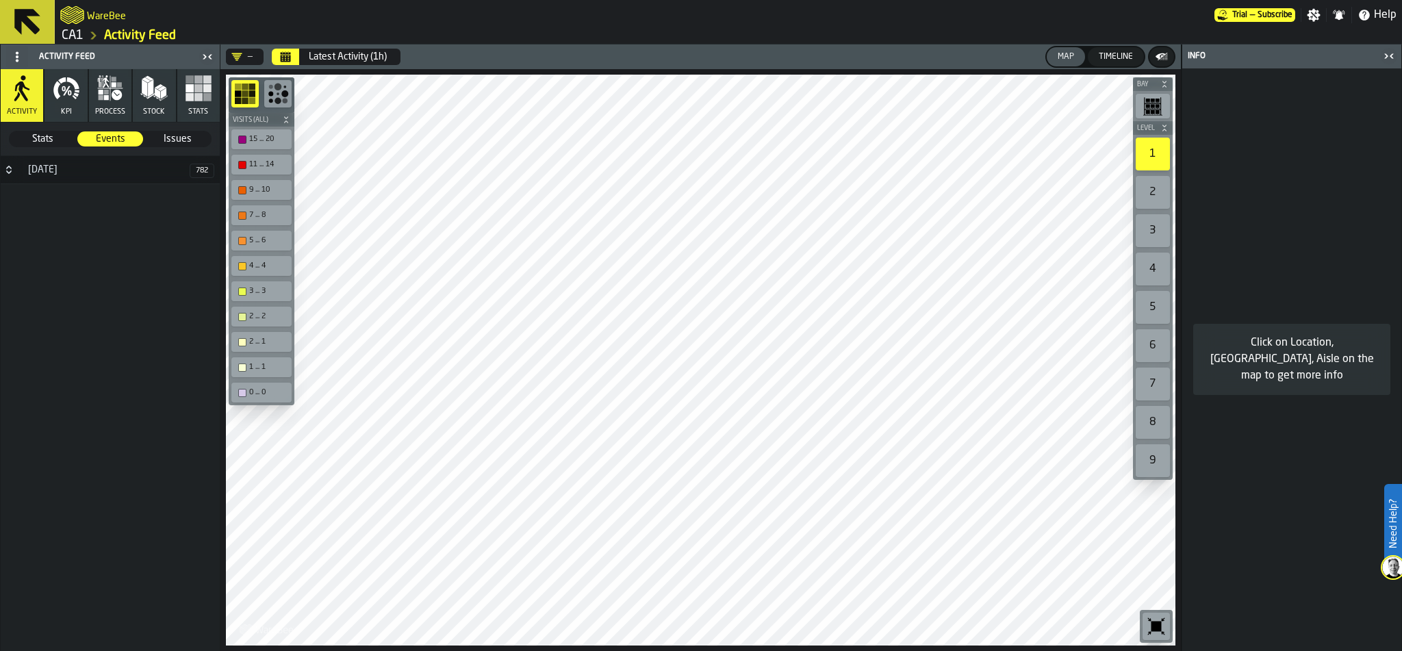
click at [50, 170] on div "[DATE]" at bounding box center [105, 169] width 170 height 11
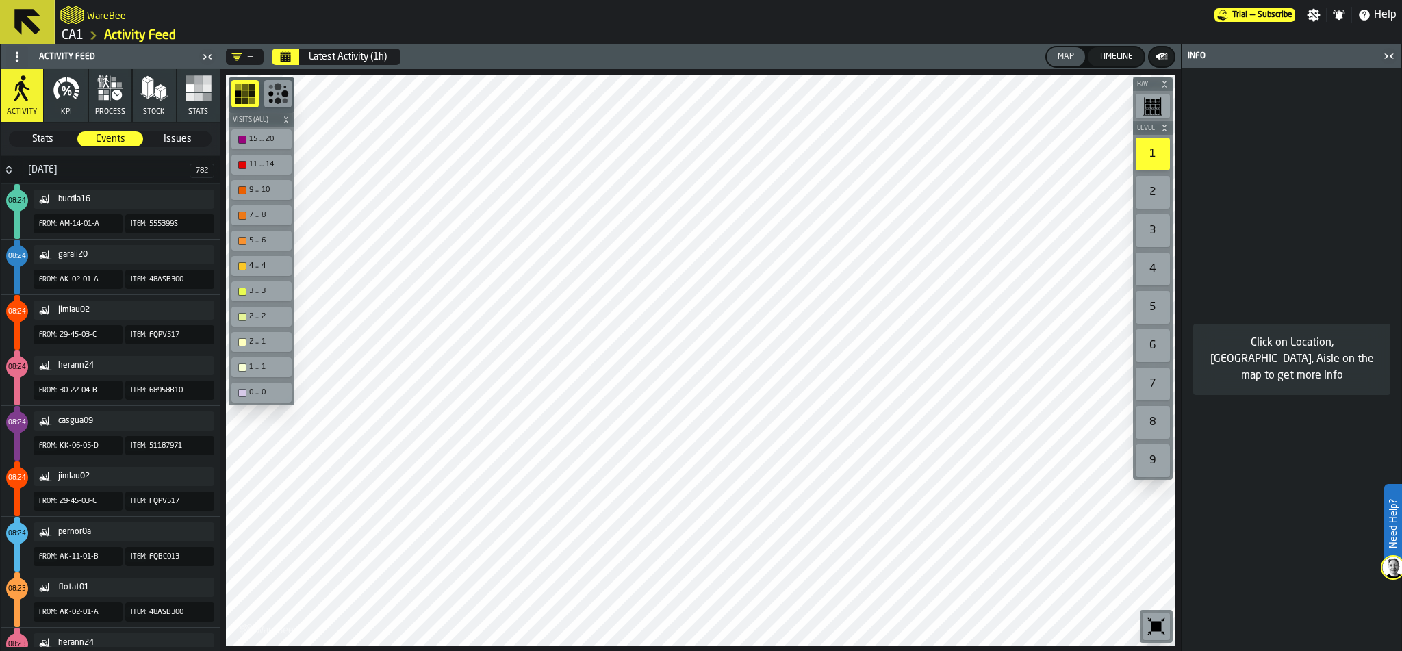
click at [46, 137] on span "Stats" at bounding box center [42, 139] width 65 height 14
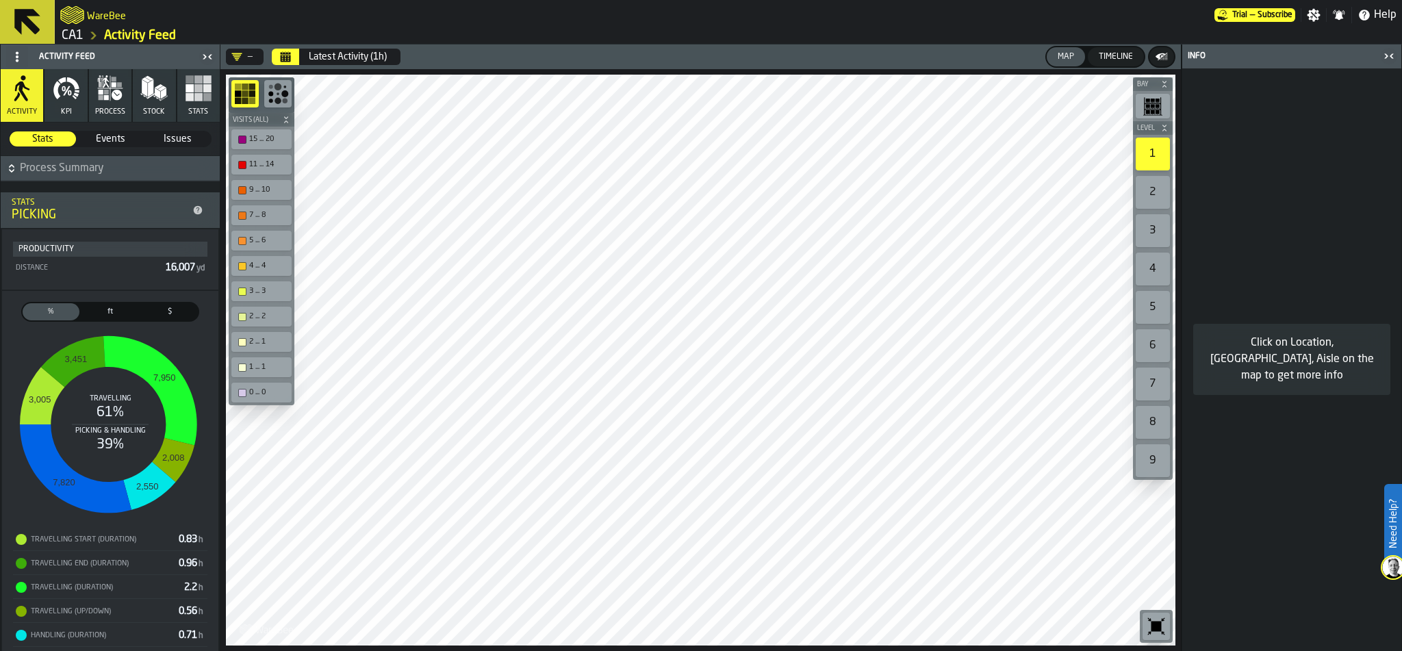
click at [111, 310] on span "ft" at bounding box center [110, 312] width 51 height 12
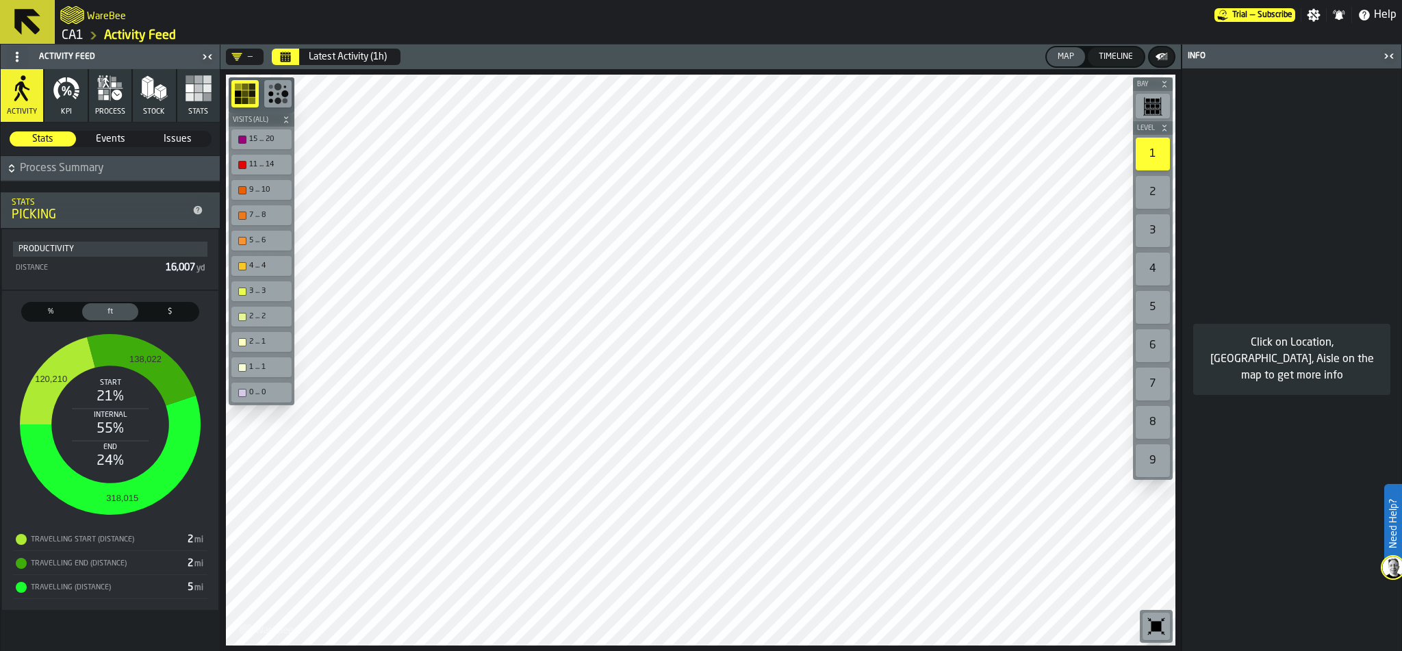
click at [173, 315] on span "$" at bounding box center [169, 312] width 51 height 12
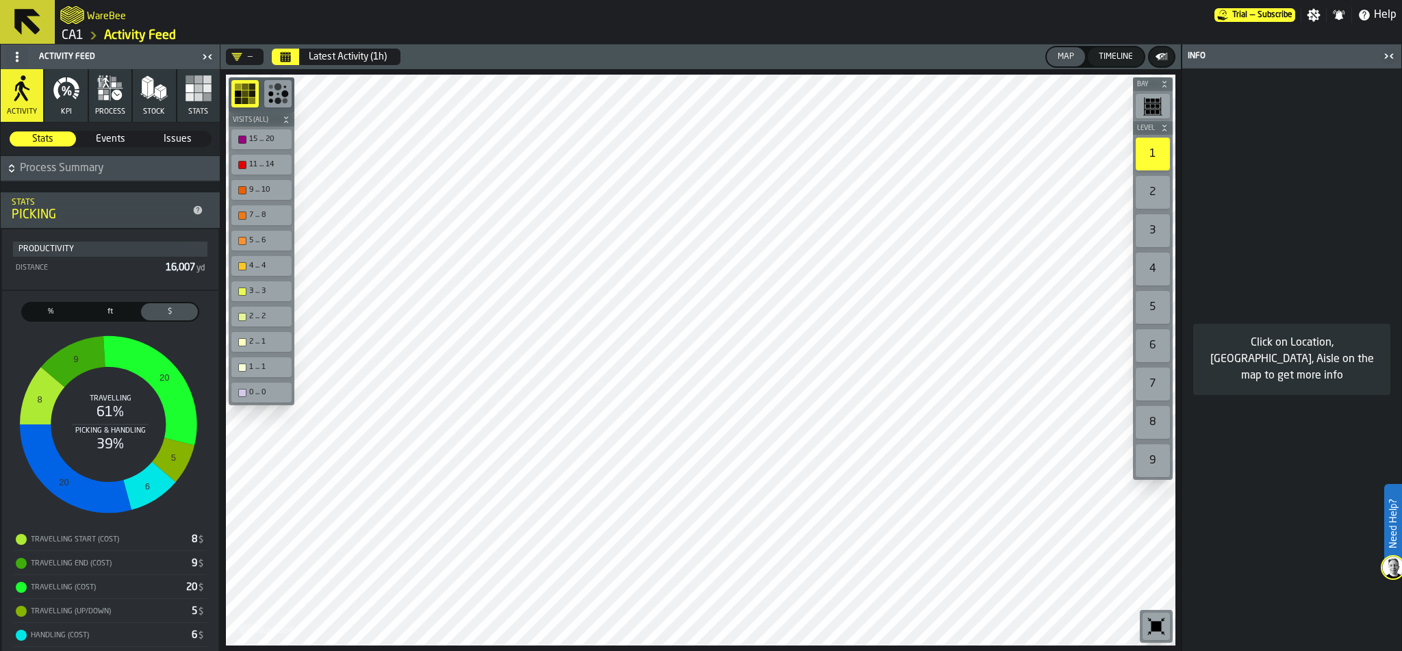
click at [99, 134] on span "Events" at bounding box center [110, 139] width 65 height 14
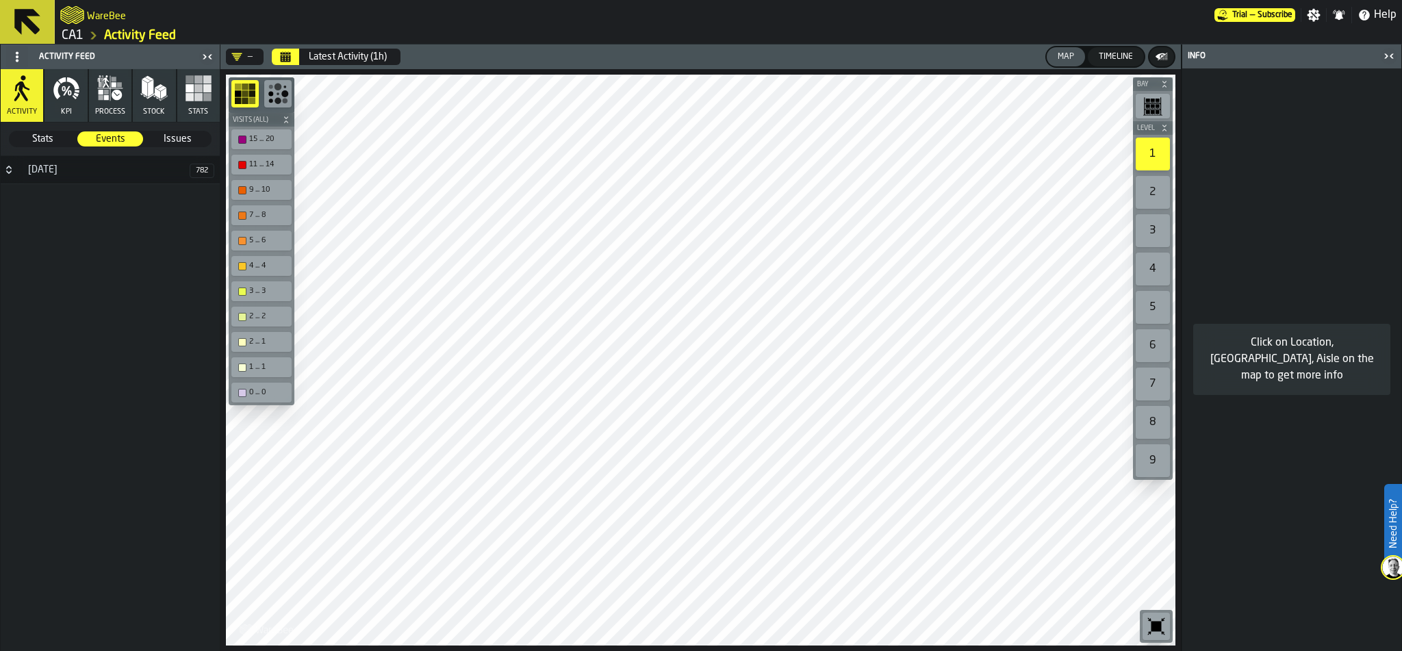
click at [7, 169] on icon "Button-17 September-closed" at bounding box center [8, 169] width 11 height 11
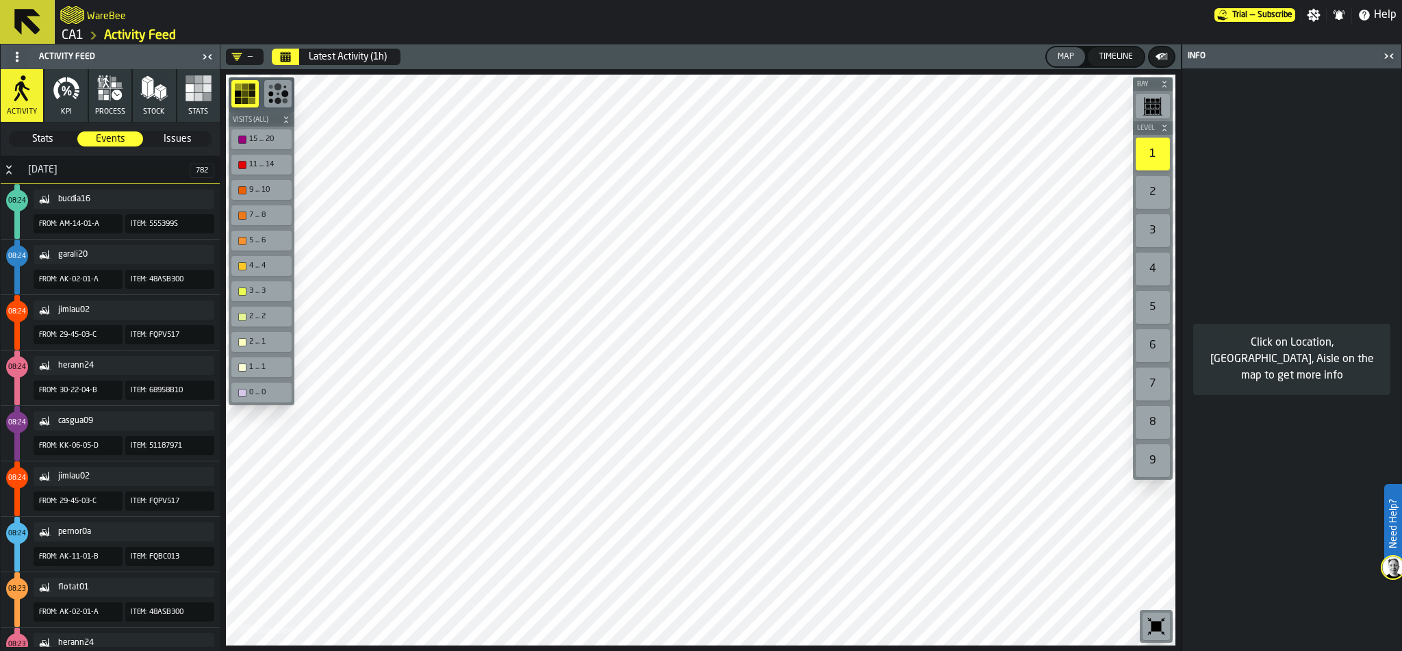
click at [71, 81] on icon "button" at bounding box center [72, 83] width 12 height 12
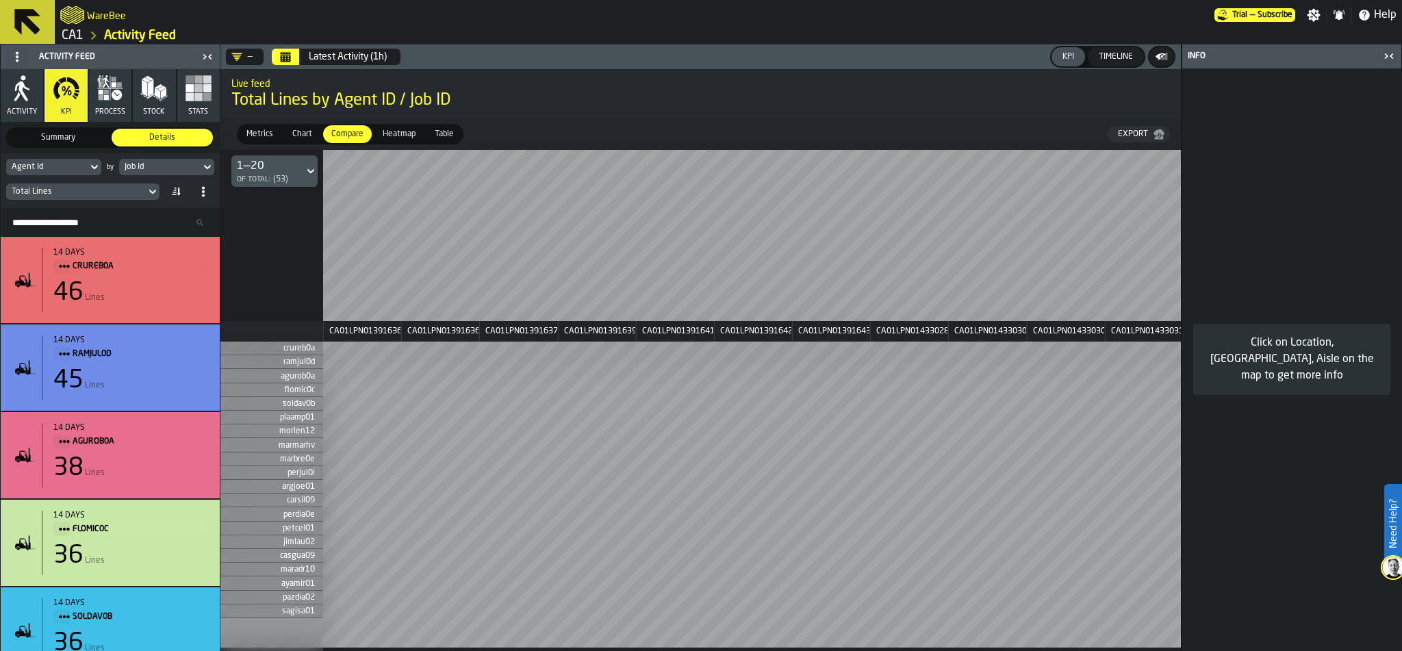
click at [253, 133] on span "Metrics" at bounding box center [260, 134] width 38 height 12
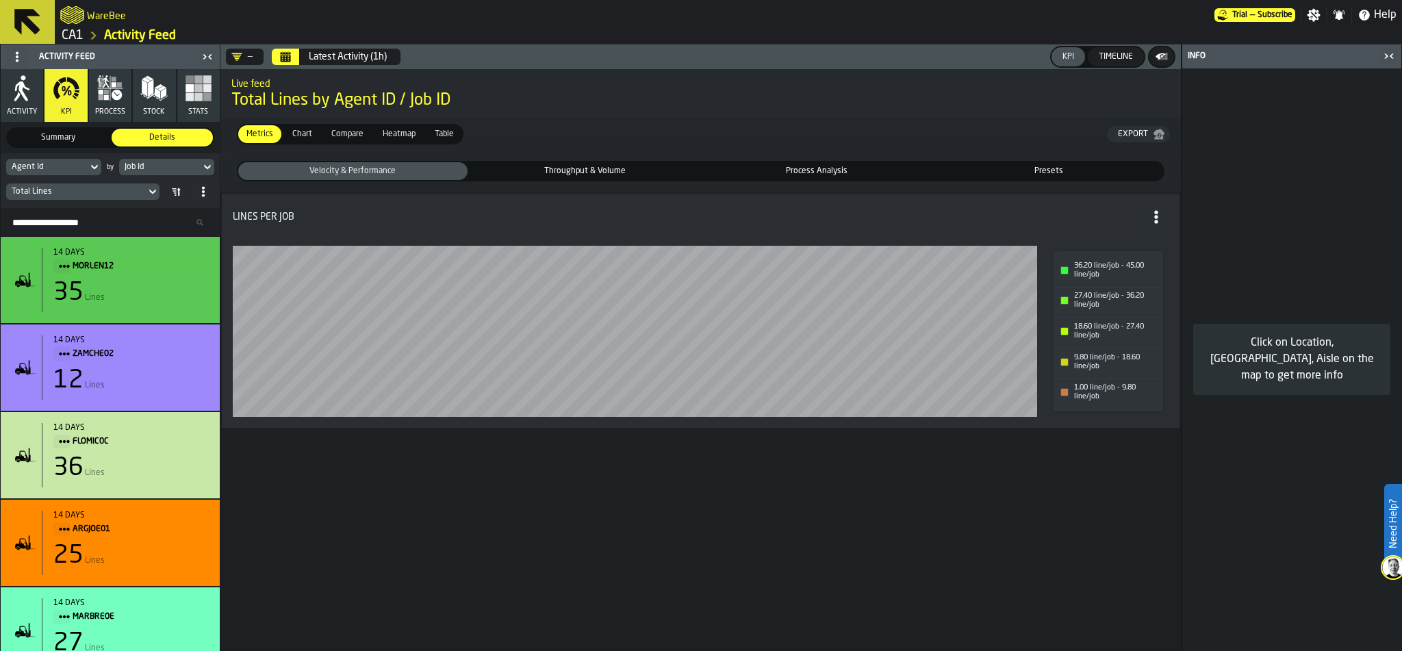
click at [611, 166] on span "Throughput & Volume" at bounding box center [585, 171] width 224 height 12
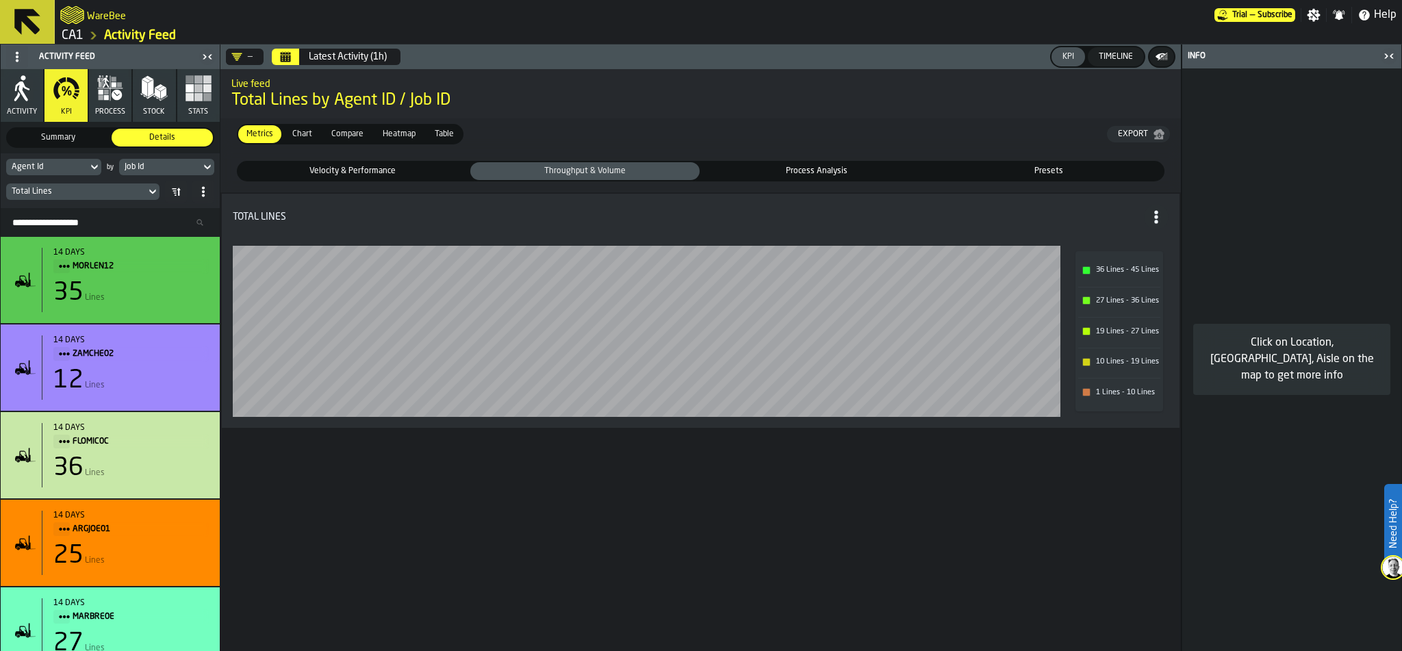
click at [825, 174] on span "Process Analysis" at bounding box center [817, 171] width 224 height 12
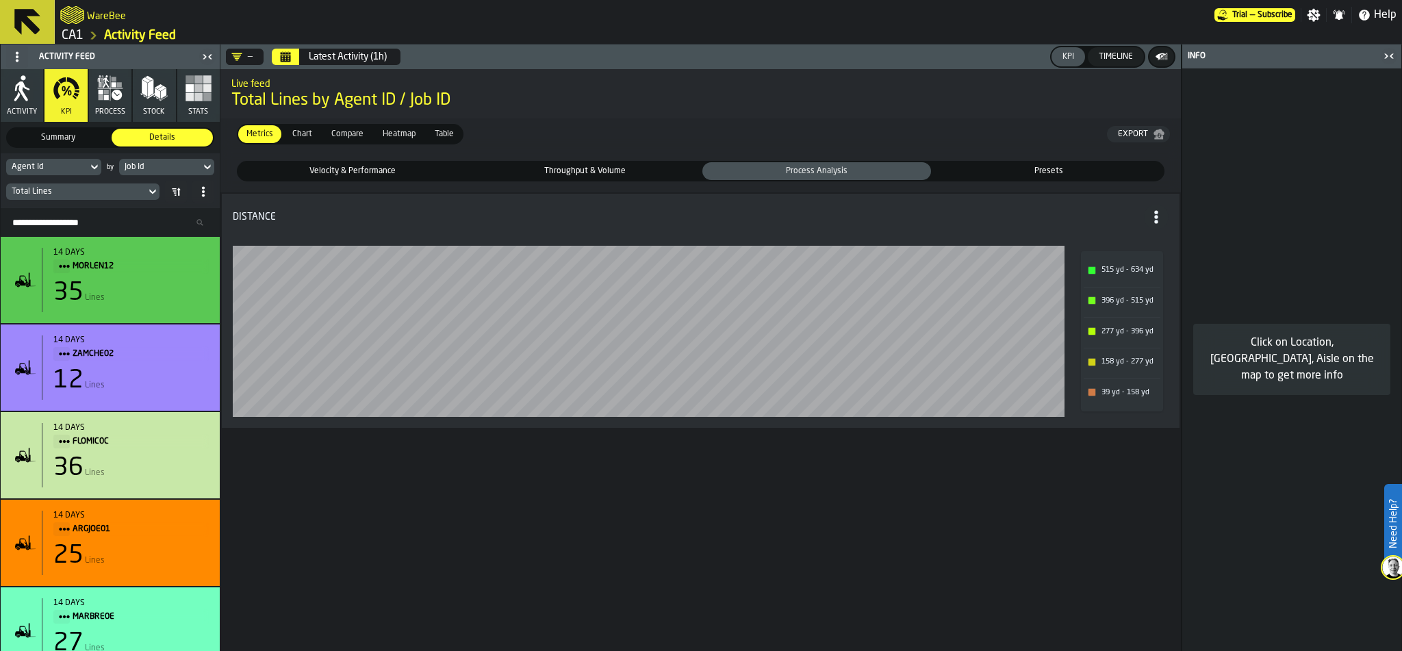
click at [1042, 166] on span "Presets" at bounding box center [1048, 171] width 224 height 12
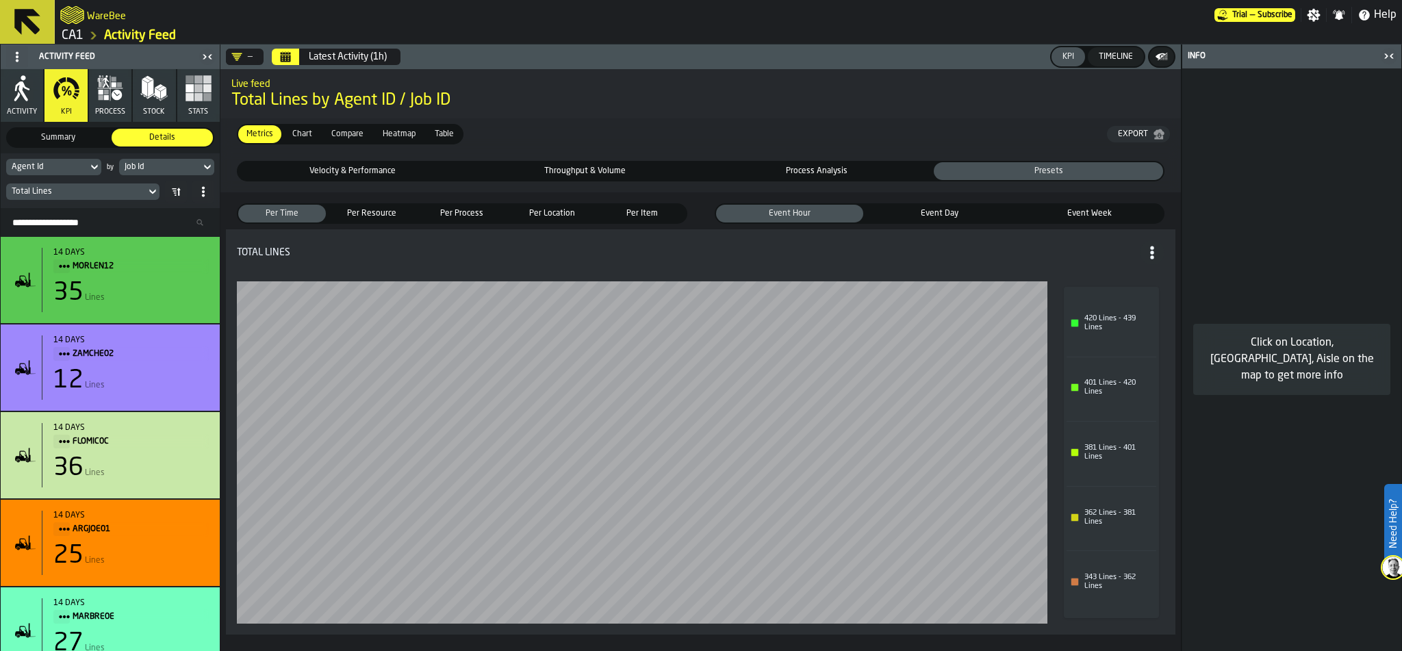
click at [1063, 53] on div "KPI" at bounding box center [1068, 57] width 23 height 10
click at [1110, 56] on div "Timeline" at bounding box center [1115, 57] width 45 height 10
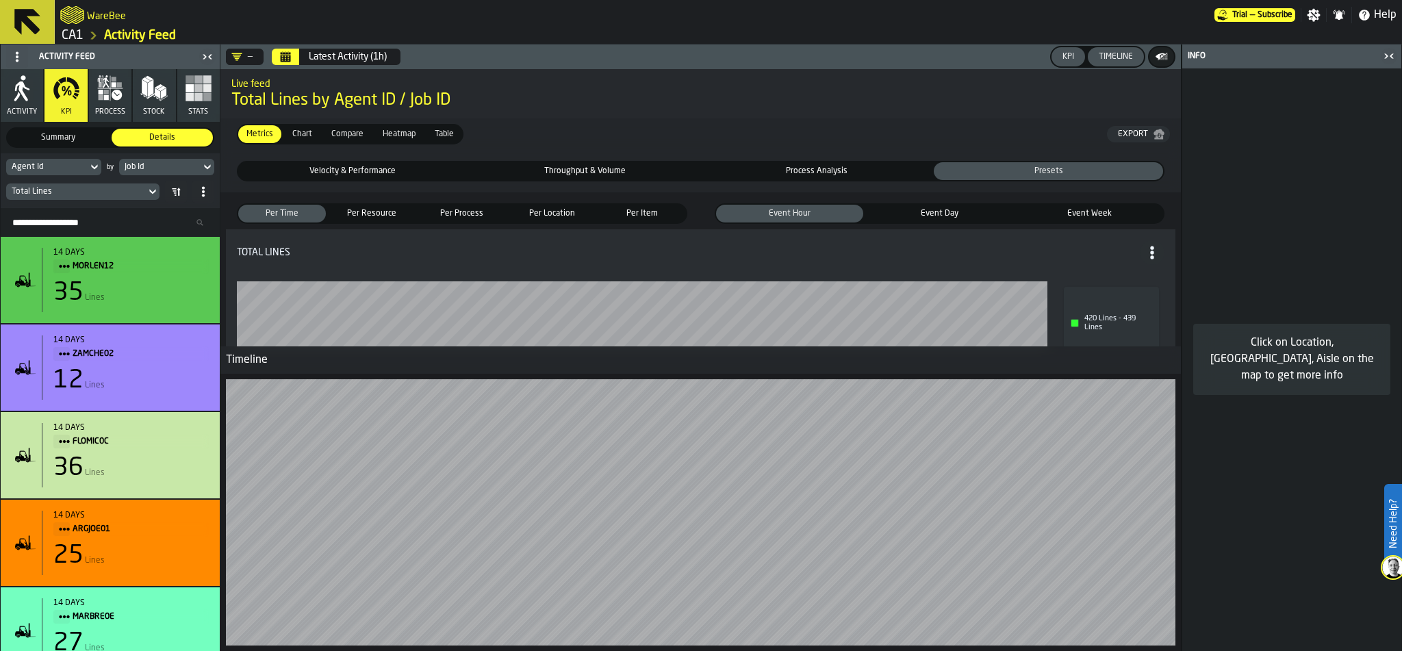
click at [302, 132] on span "Chart" at bounding box center [302, 134] width 31 height 12
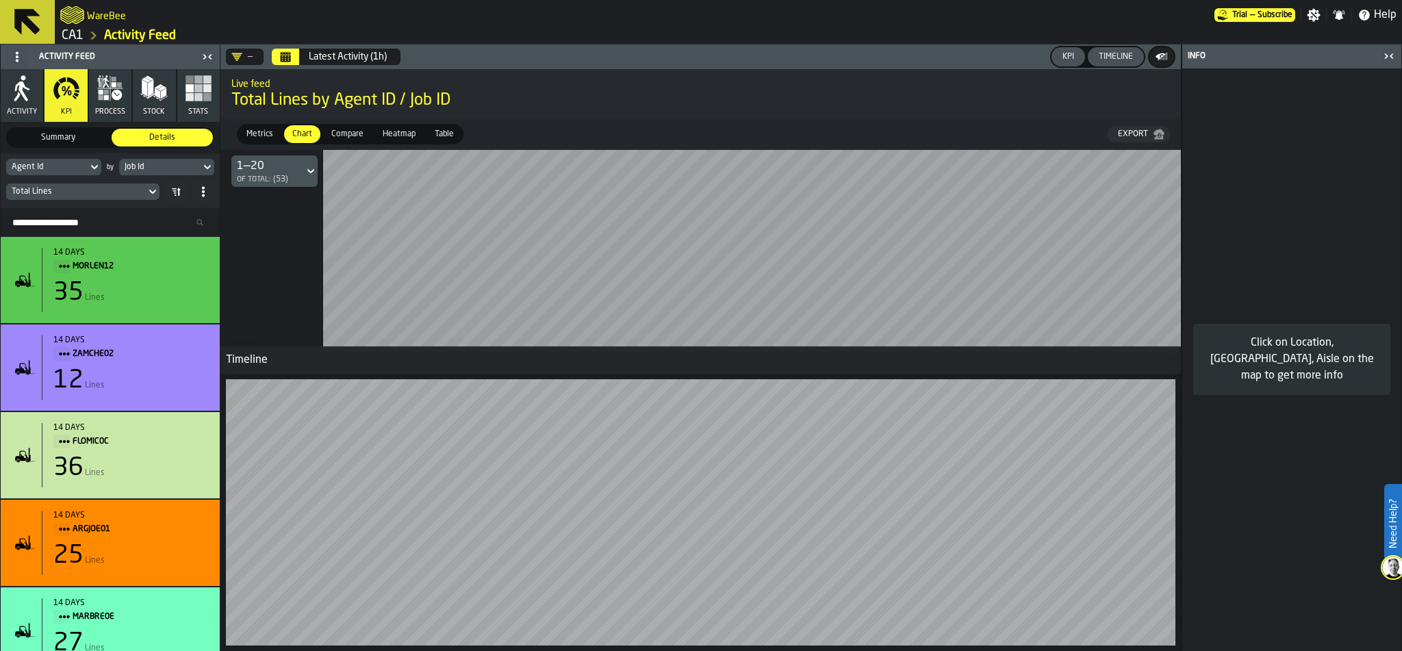
click at [1122, 56] on div "Timeline" at bounding box center [1115, 57] width 45 height 10
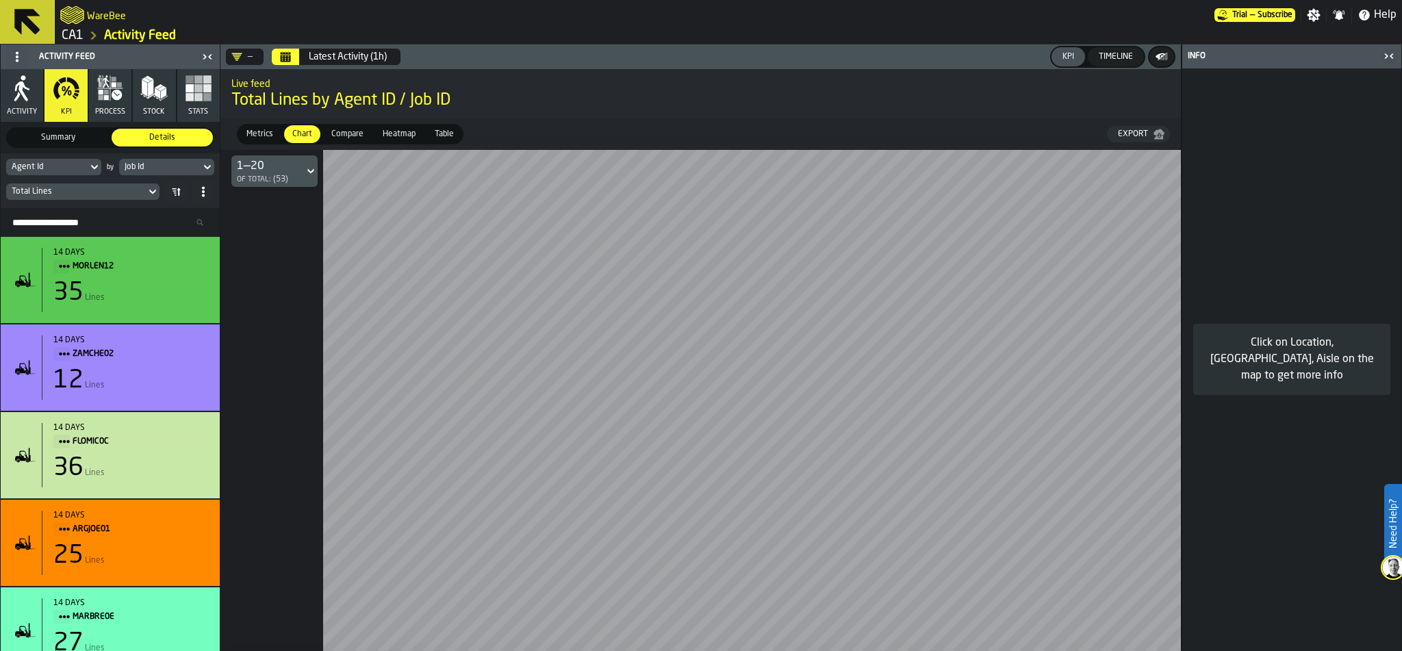
click at [1194, 58] on div "Info" at bounding box center [1282, 56] width 194 height 10
click at [1196, 56] on div "Info" at bounding box center [1282, 56] width 194 height 10
click at [1386, 54] on icon "button-toggle-Close me" at bounding box center [1389, 56] width 16 height 16
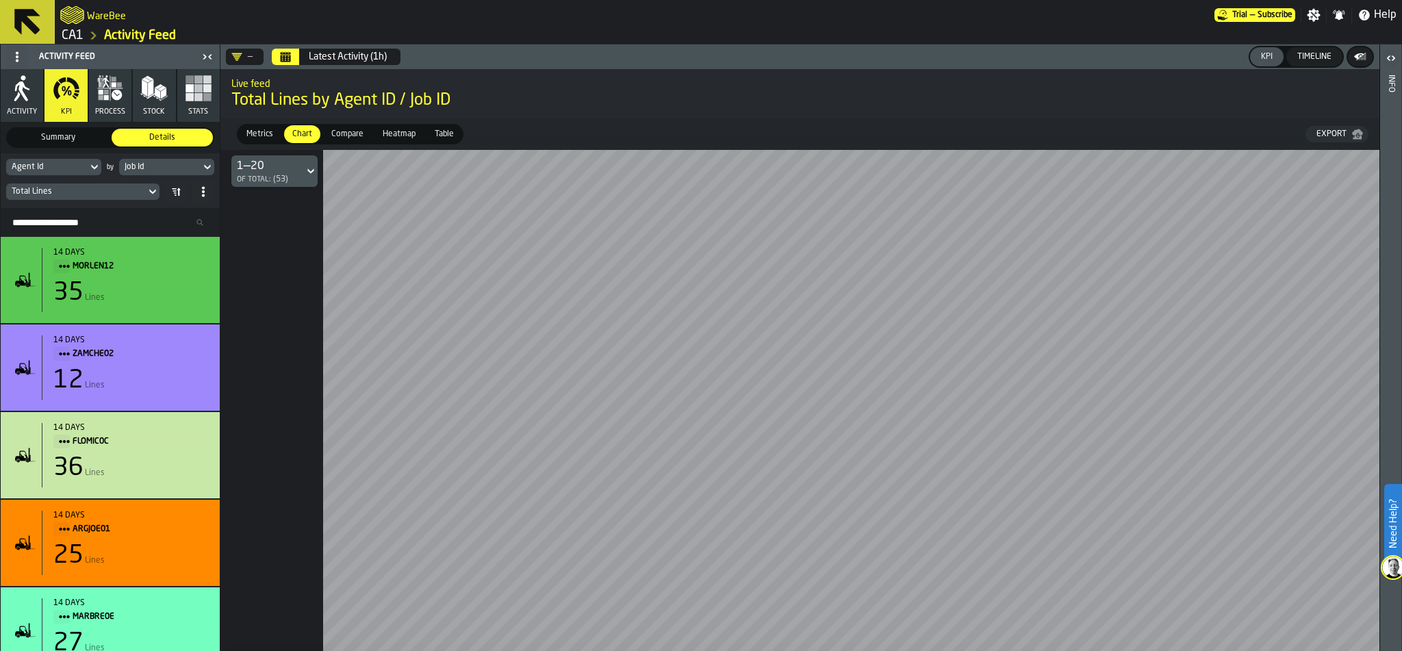
click at [1386, 54] on icon "button-toggle-Open" at bounding box center [1391, 58] width 16 height 16
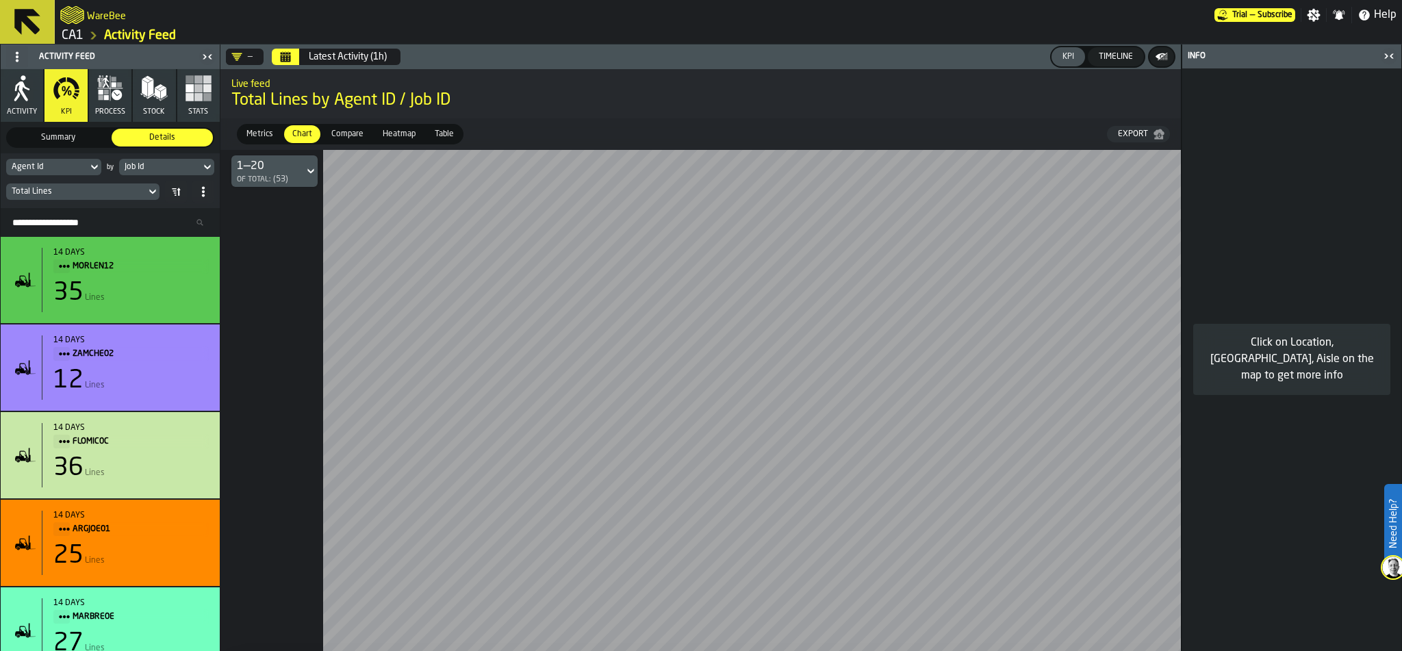
click at [1388, 55] on icon "button-toggle-Close me" at bounding box center [1389, 56] width 16 height 16
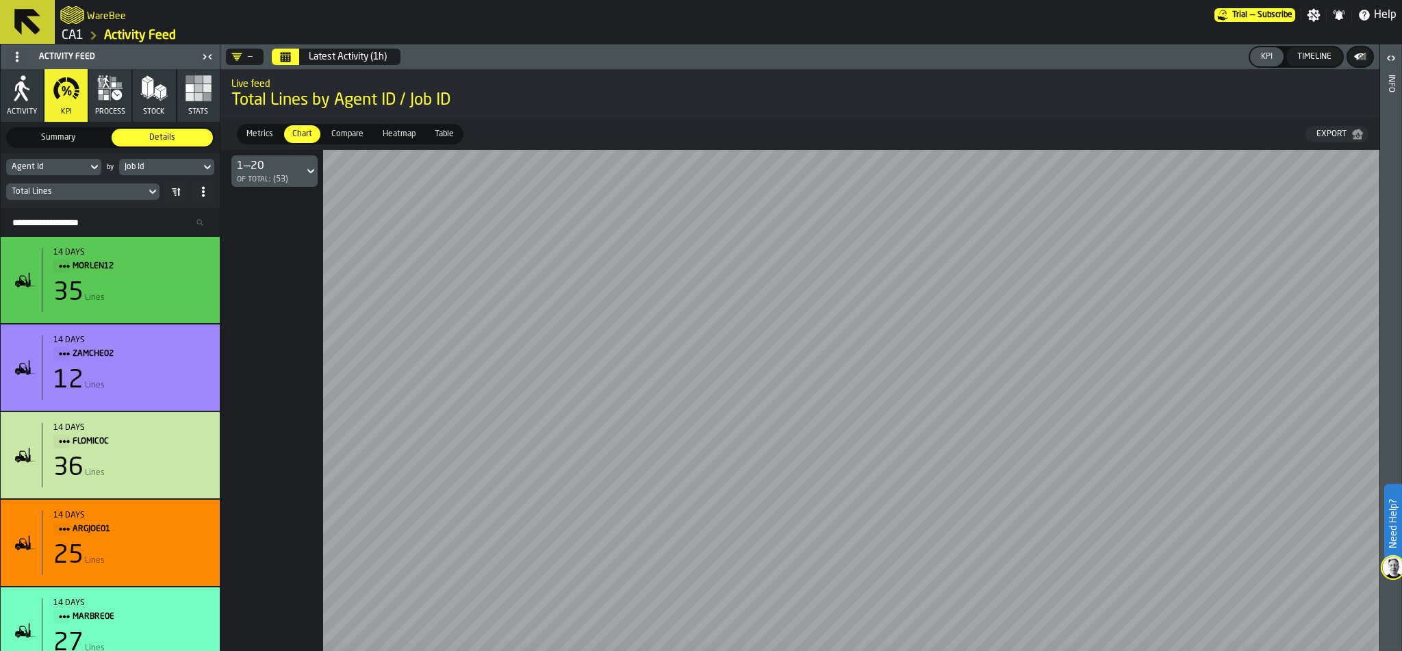
click at [81, 34] on link "CA1" at bounding box center [73, 35] width 22 height 15
